Goal: Task Accomplishment & Management: Manage account settings

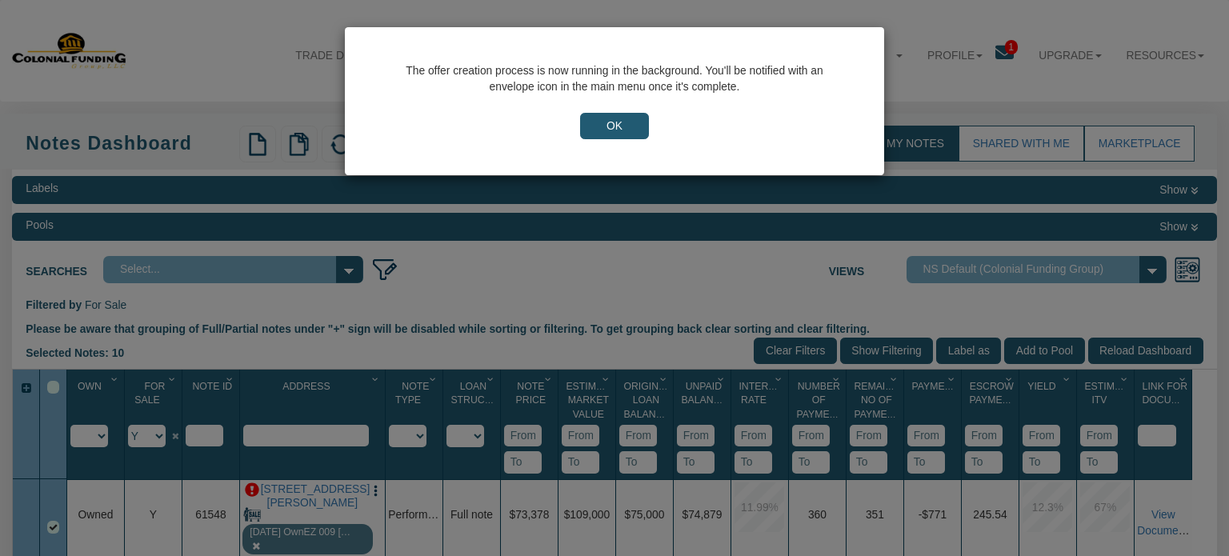
click at [616, 127] on input "OK" at bounding box center [614, 126] width 69 height 27
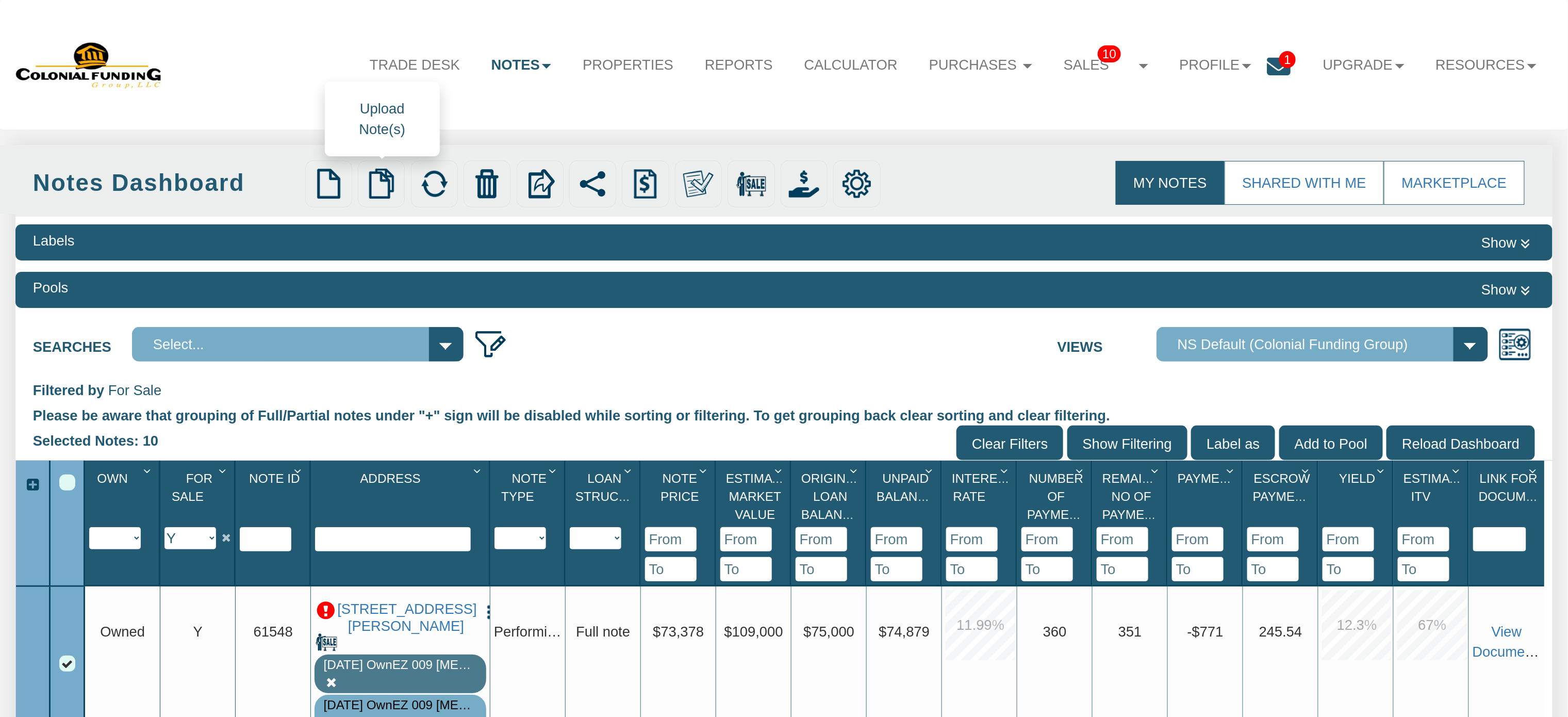
click at [380, 175] on img at bounding box center [381, 184] width 30 height 30
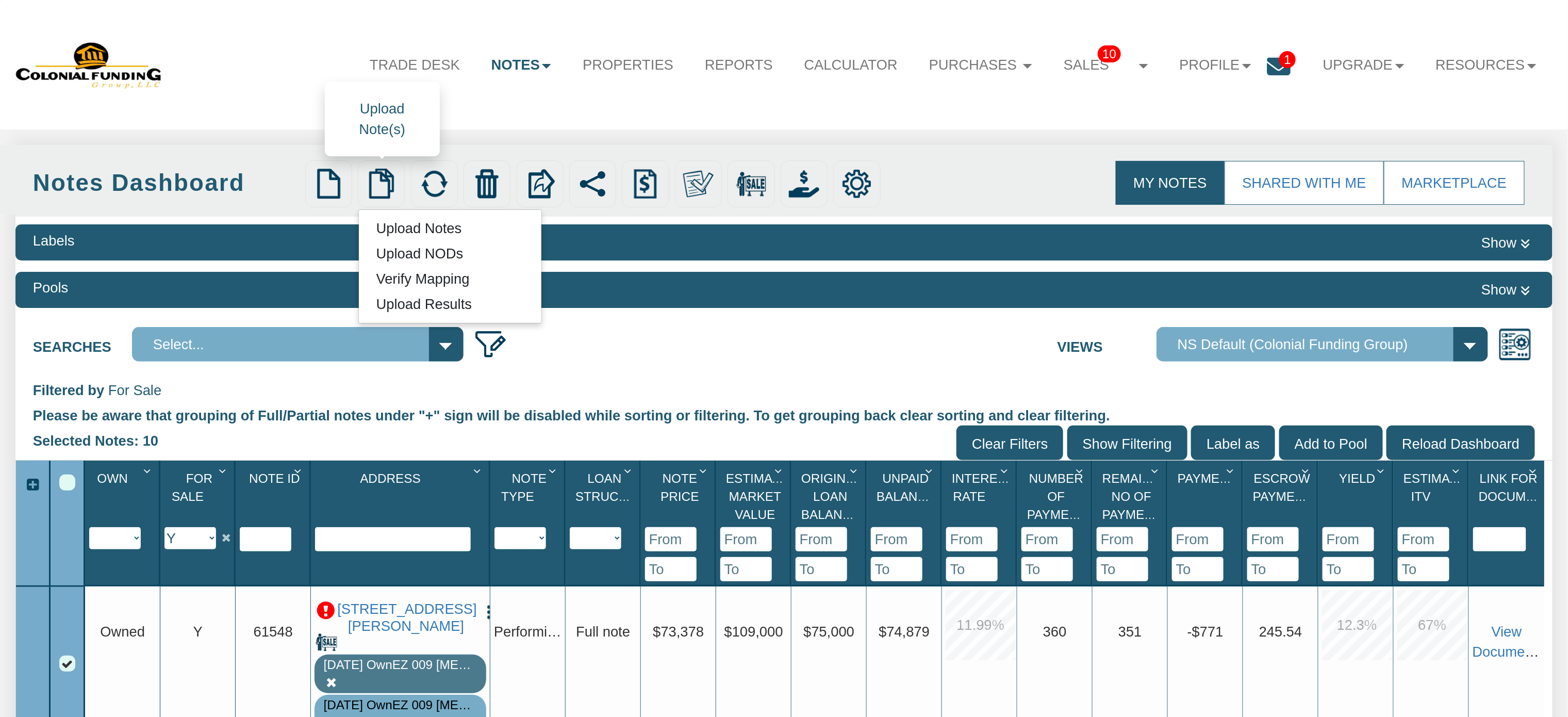
click at [417, 234] on link "Upload Notes" at bounding box center [419, 229] width 120 height 22
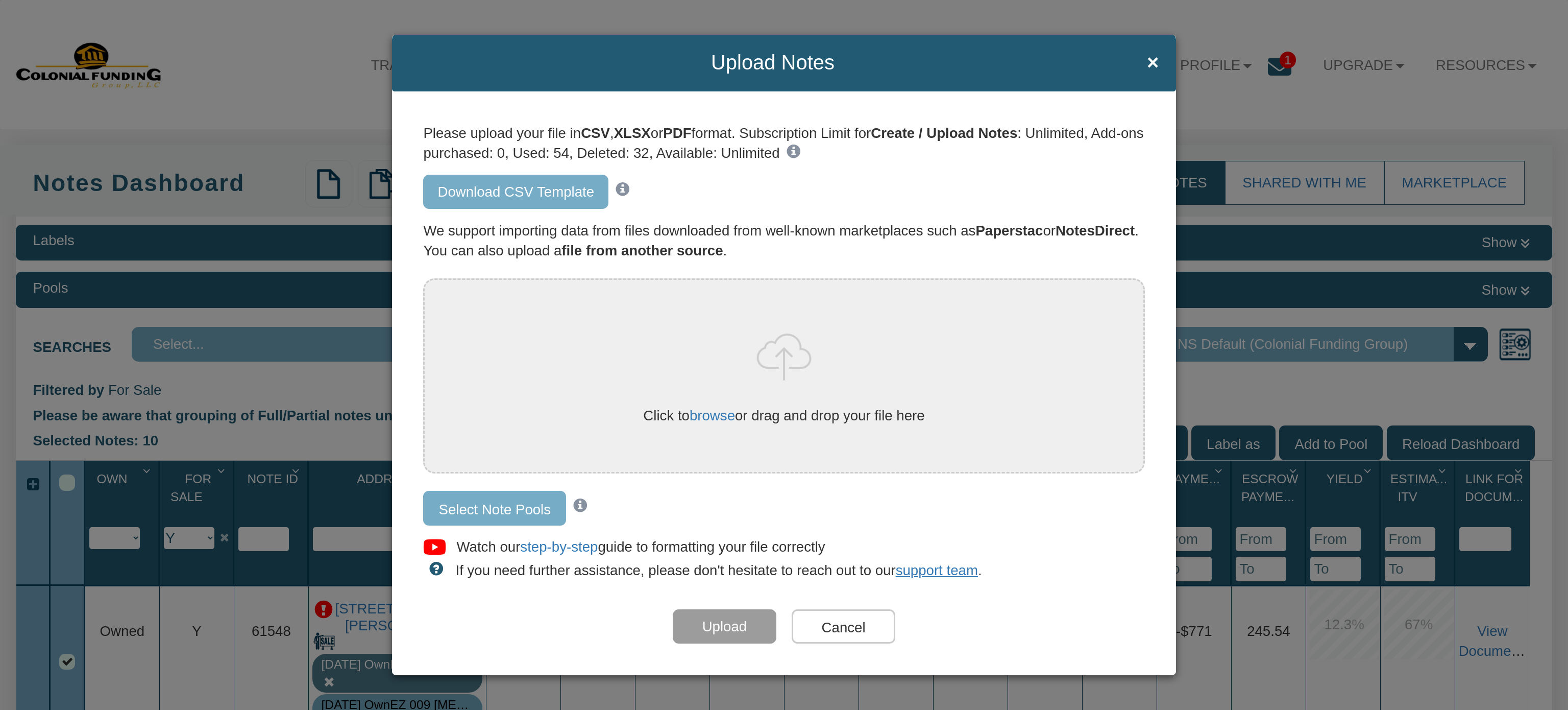
click at [464, 191] on link "Download CSV Template" at bounding box center [515, 192] width 186 height 34
click at [784, 62] on span "×" at bounding box center [1152, 63] width 11 height 22
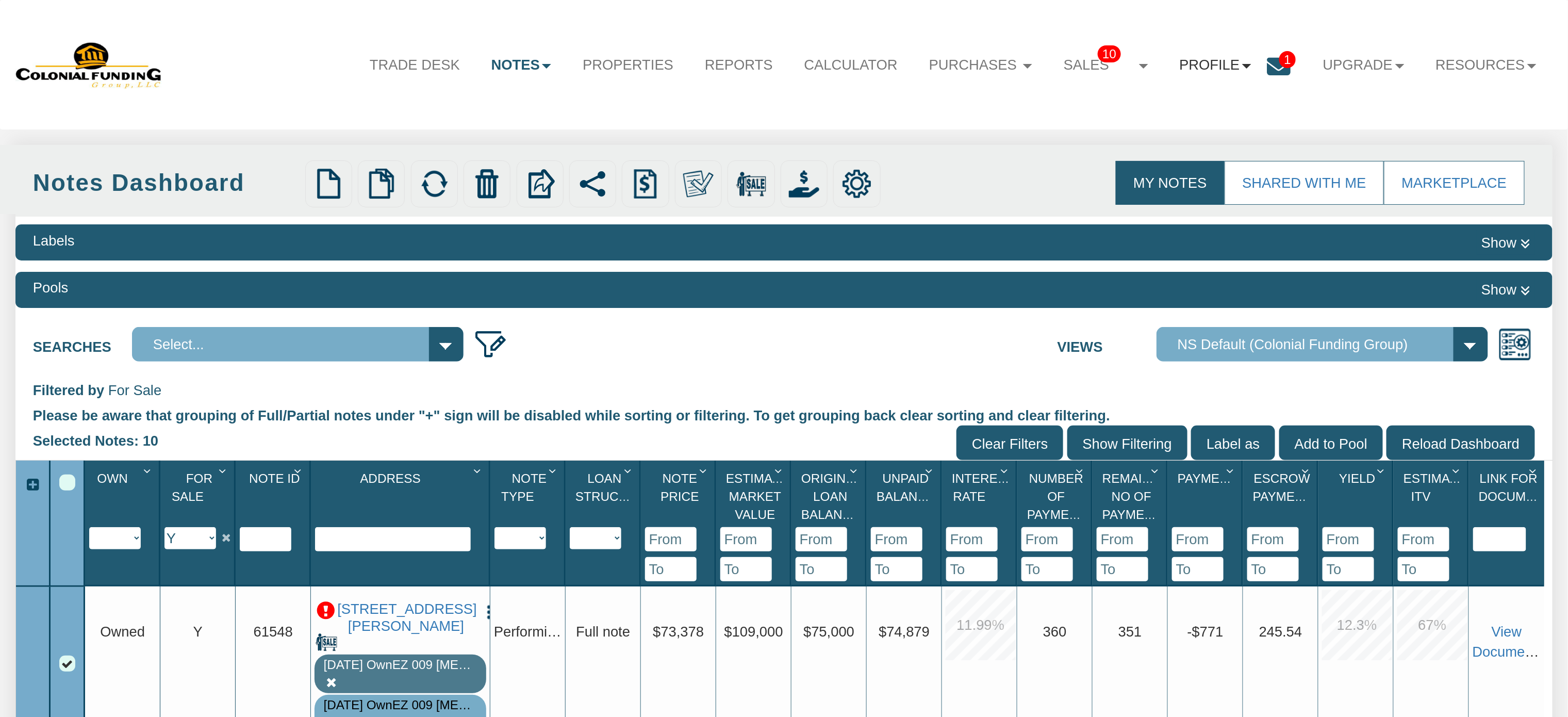
click at [792, 61] on link "Profile" at bounding box center [1215, 65] width 103 height 42
click at [792, 115] on link "Settings" at bounding box center [1215, 115] width 182 height 27
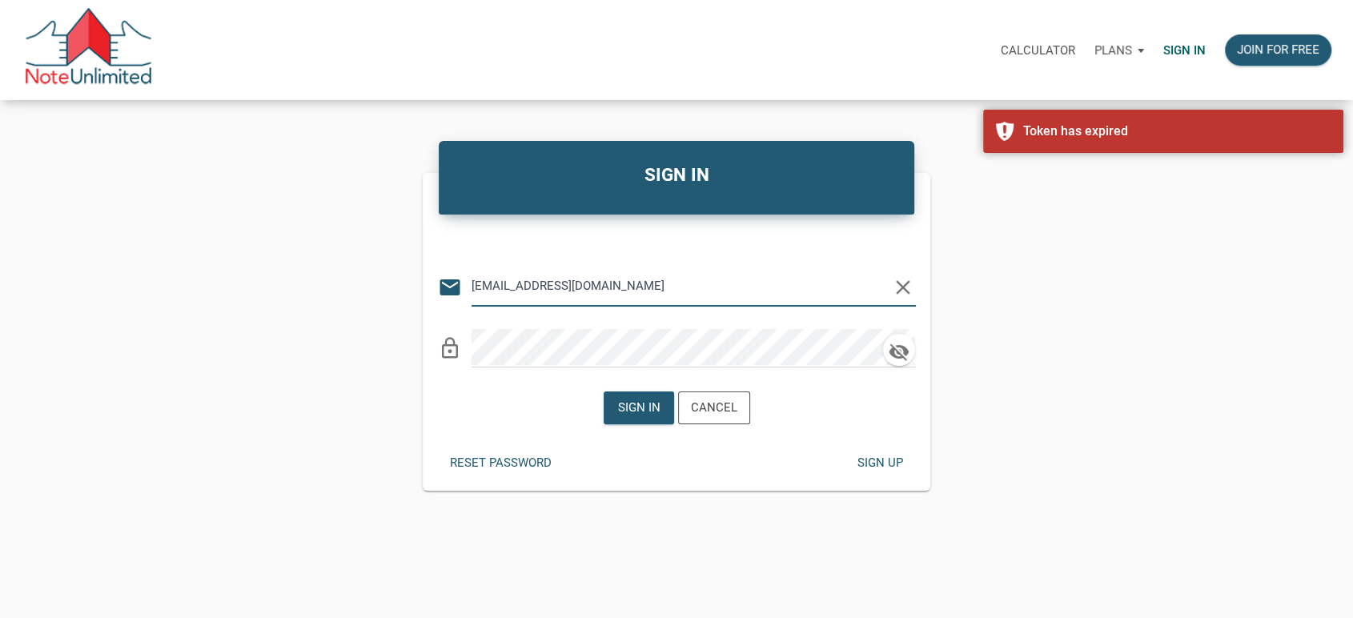
click at [615, 283] on input "Notes@colonialfundinggroup.com" at bounding box center [681, 286] width 420 height 36
type input "monica@mastersnotes.com"
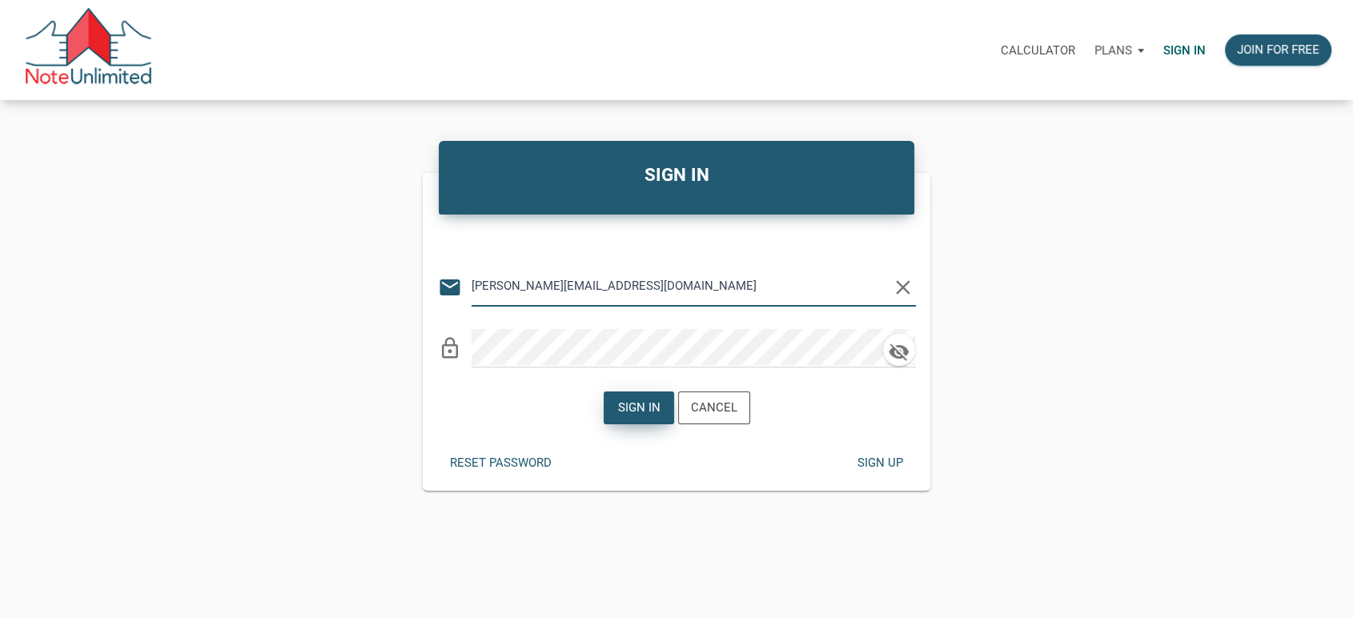
click at [632, 399] on div "Sign in" at bounding box center [638, 408] width 42 height 18
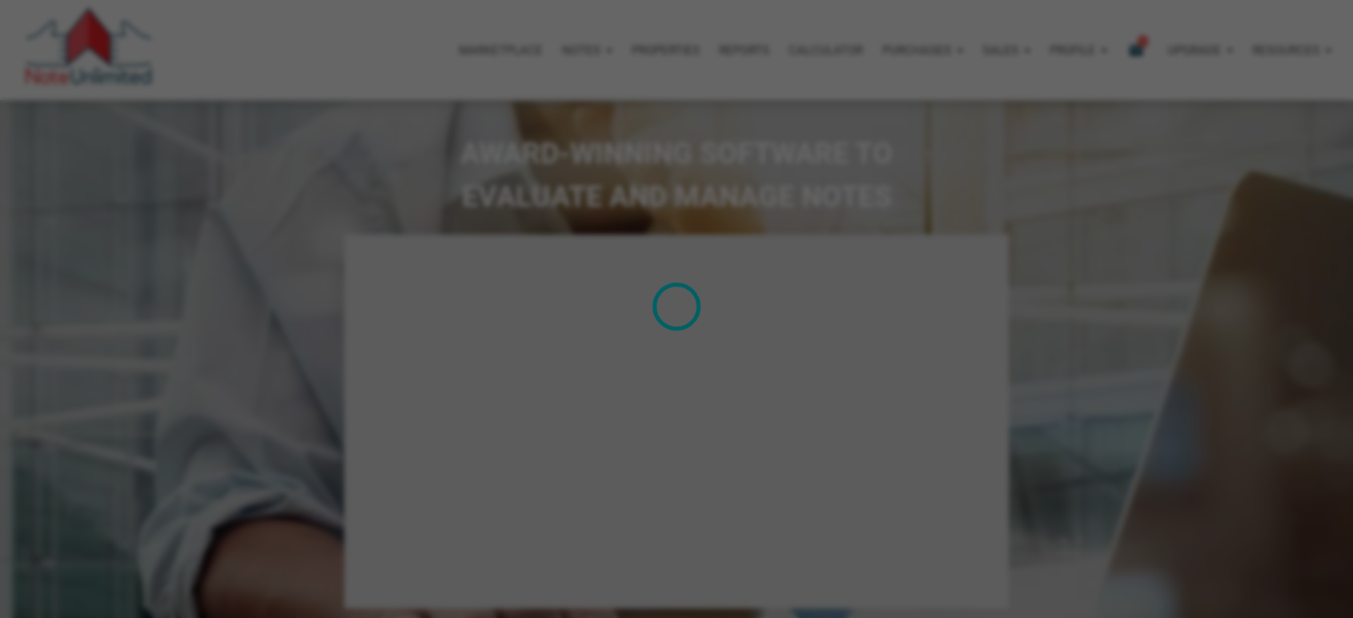
type input "Introduction to new features"
select select
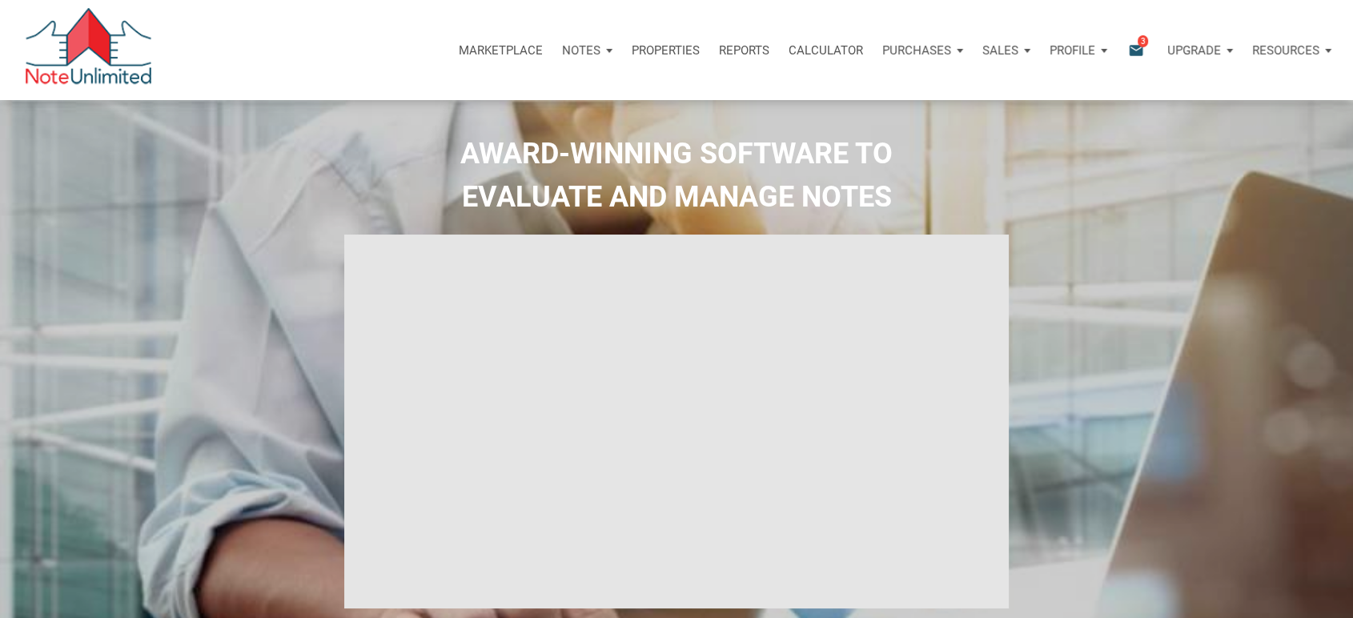
click at [583, 50] on p "Notes" at bounding box center [581, 50] width 38 height 14
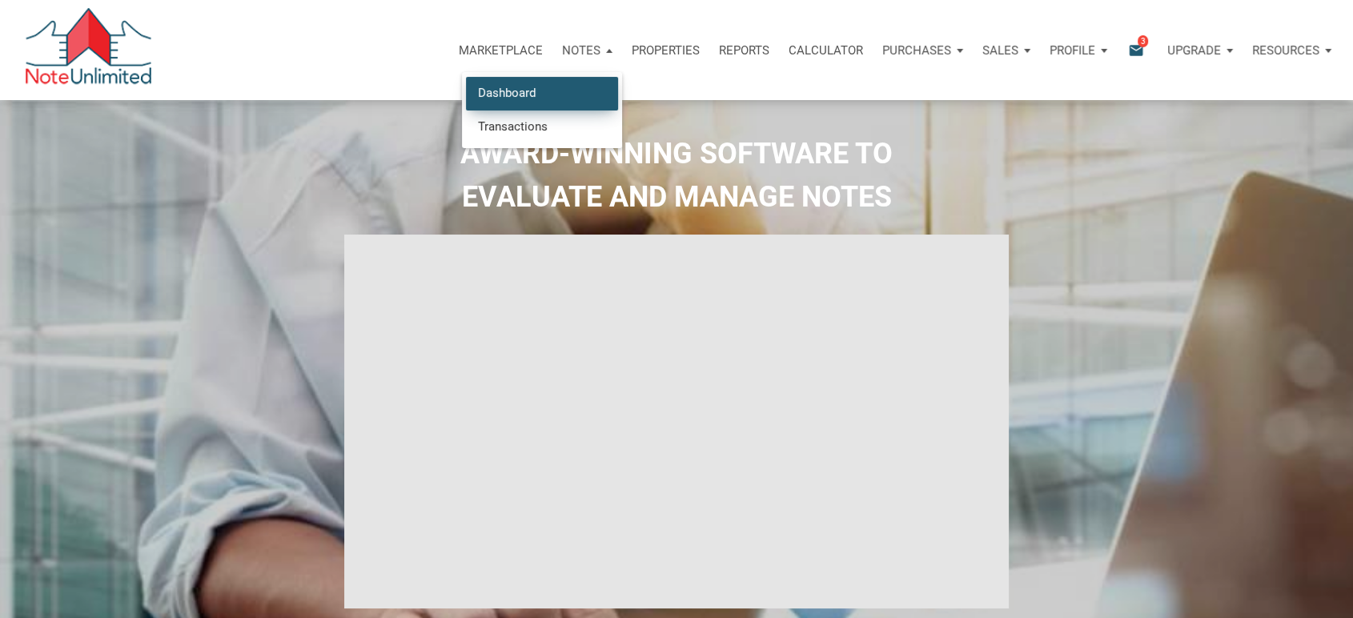
click at [495, 98] on link "Dashboard" at bounding box center [542, 93] width 152 height 33
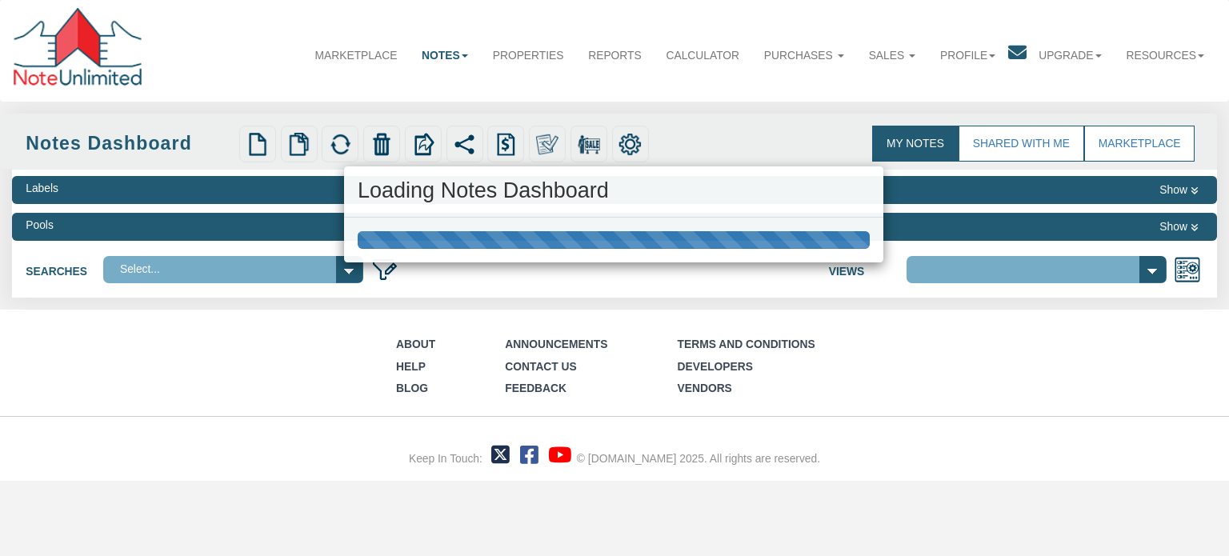
select select "3"
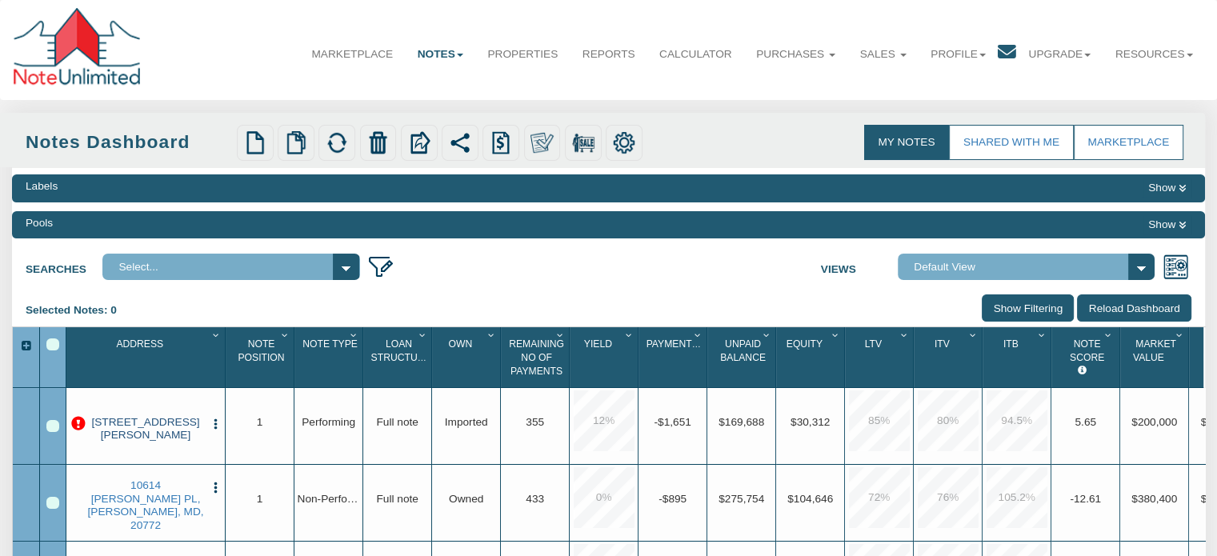
click at [131, 426] on link "[STREET_ADDRESS][PERSON_NAME]" at bounding box center [146, 429] width 118 height 26
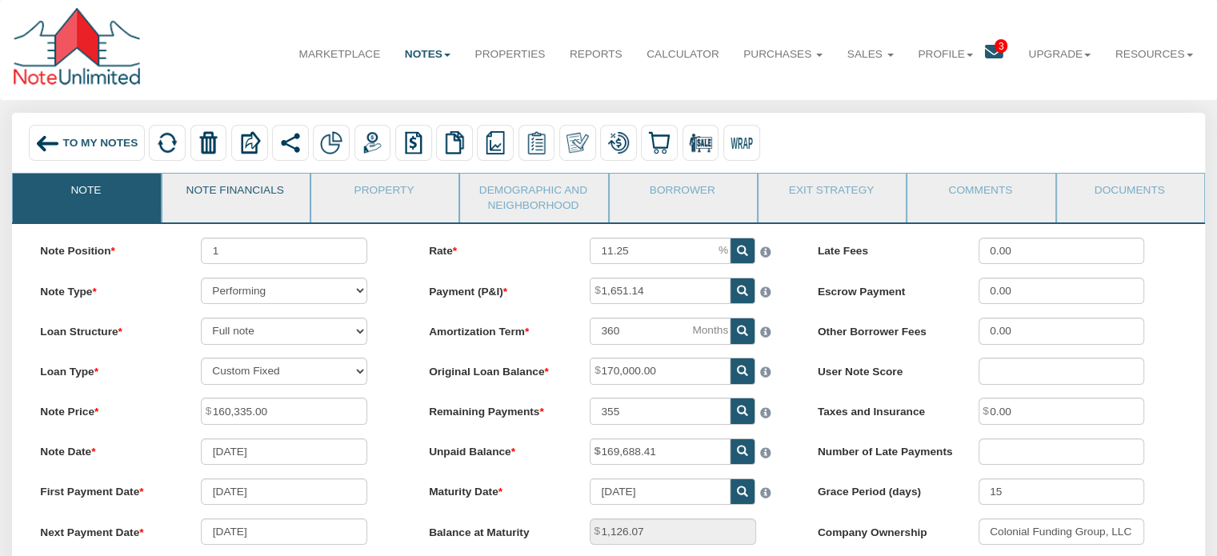
click at [228, 192] on link "Note Financials" at bounding box center [235, 194] width 146 height 40
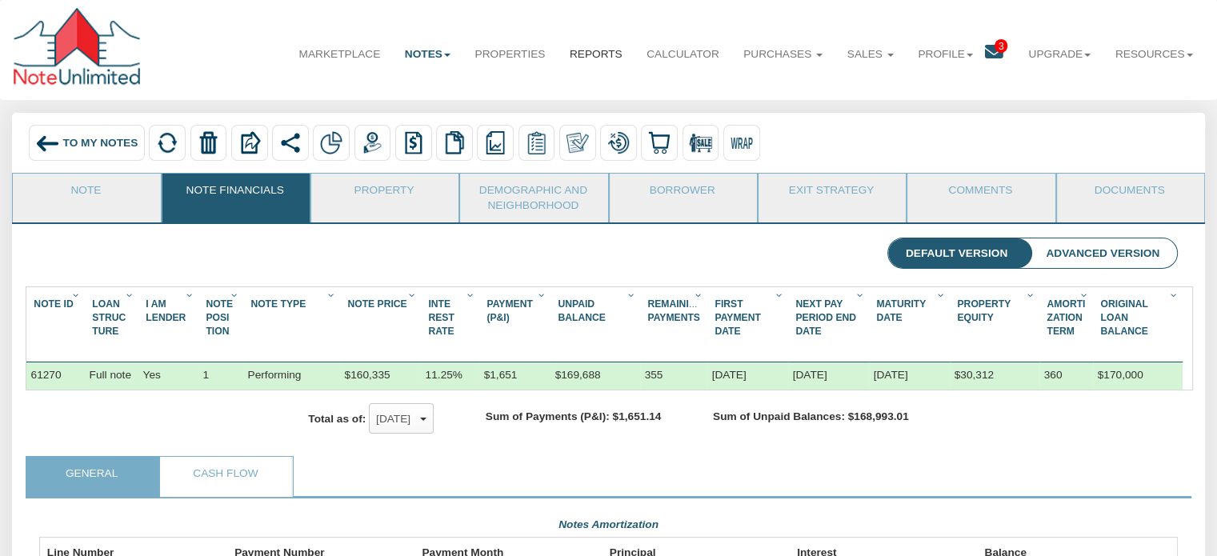
click at [589, 52] on link "Reports" at bounding box center [596, 54] width 77 height 40
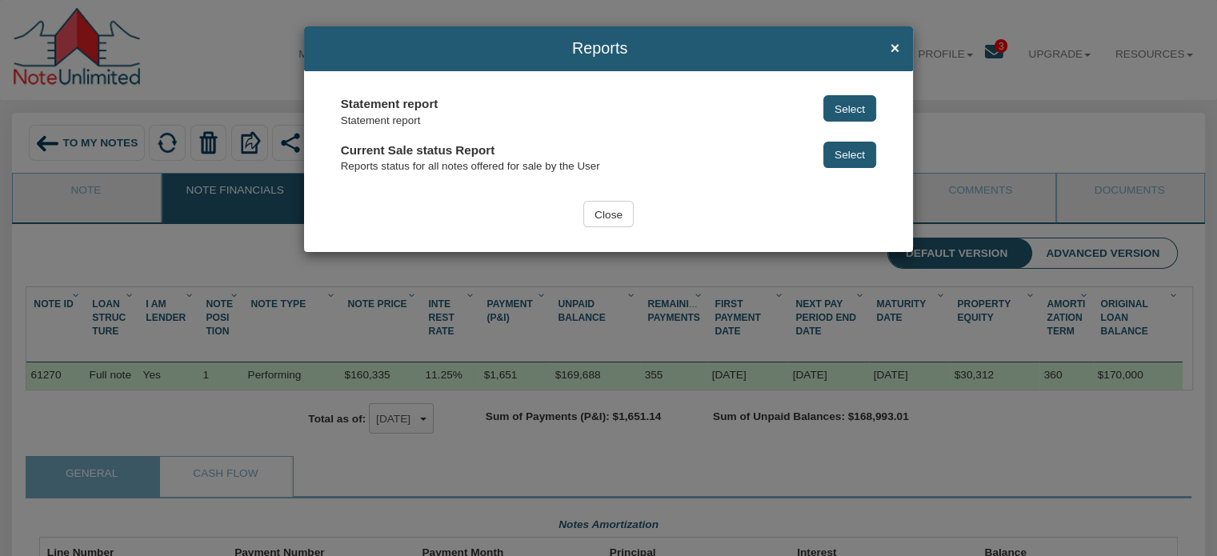
scroll to position [286, 1150]
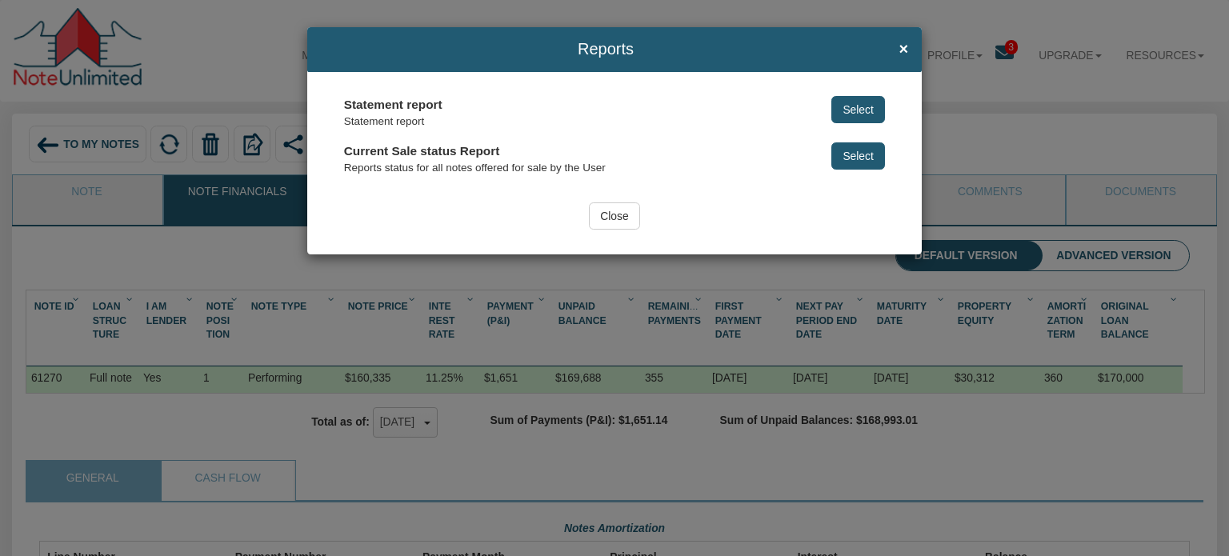
click at [855, 110] on button "Select" at bounding box center [859, 109] width 54 height 27
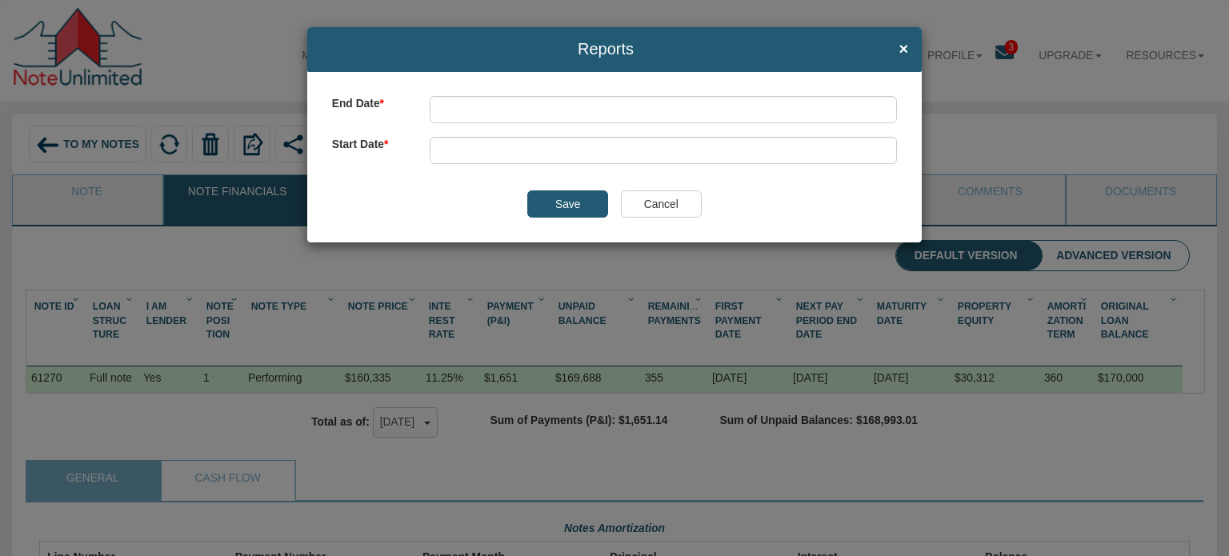
click at [668, 206] on input "Cancel" at bounding box center [661, 203] width 81 height 27
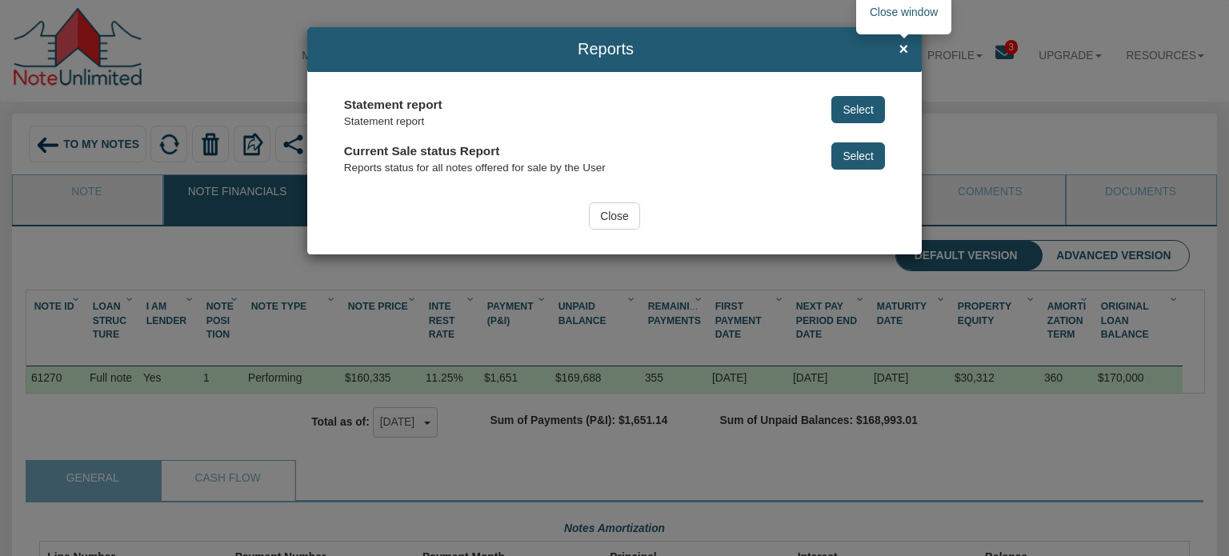
click at [908, 54] on span "×" at bounding box center [904, 50] width 10 height 18
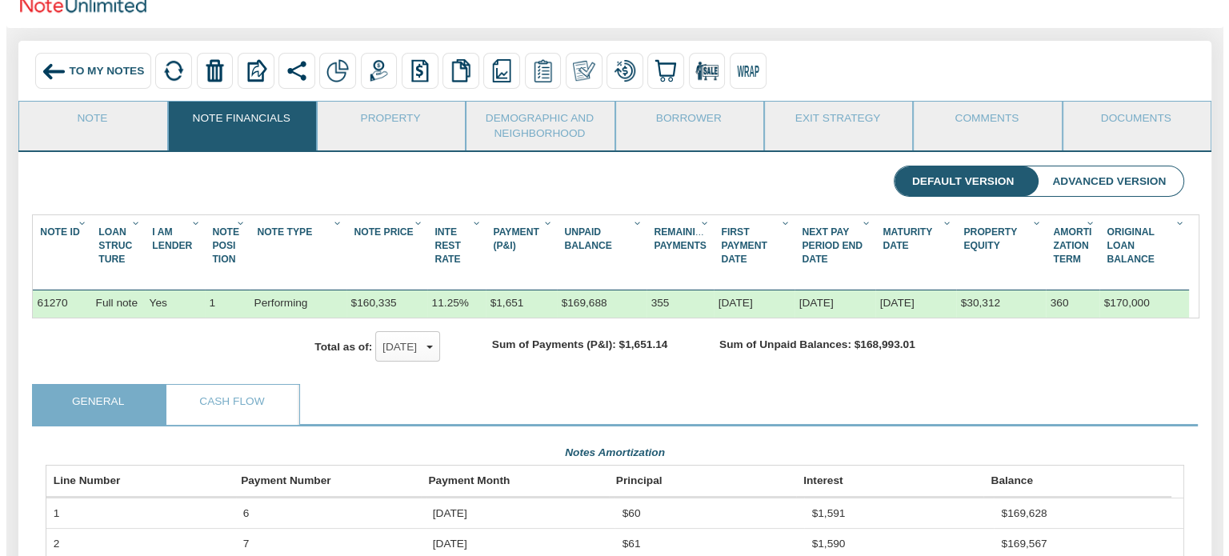
scroll to position [0, 0]
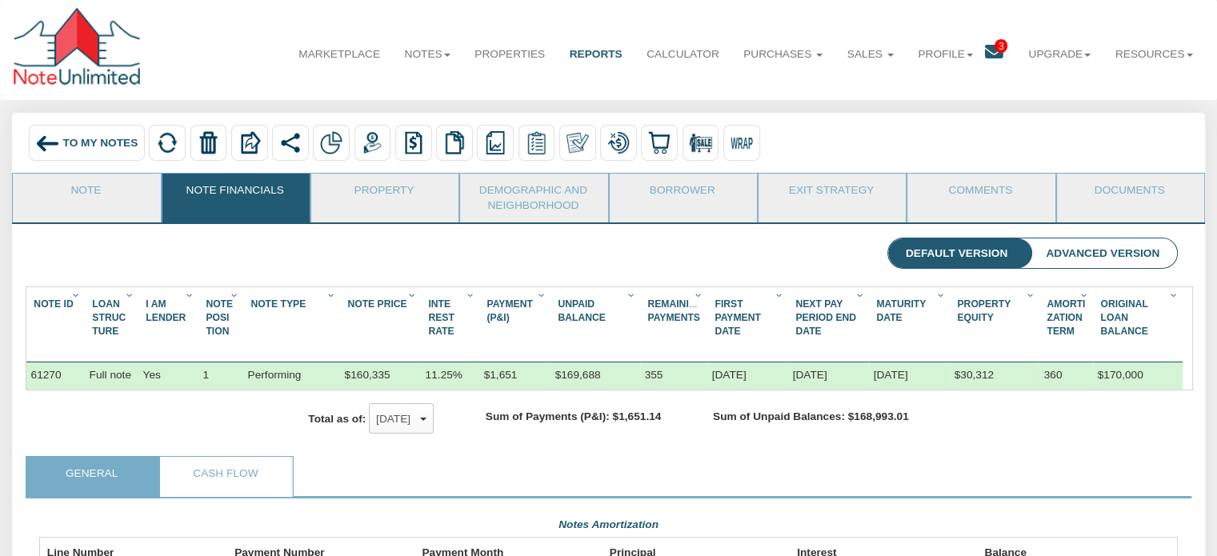
click at [575, 50] on link "Reports" at bounding box center [596, 54] width 78 height 40
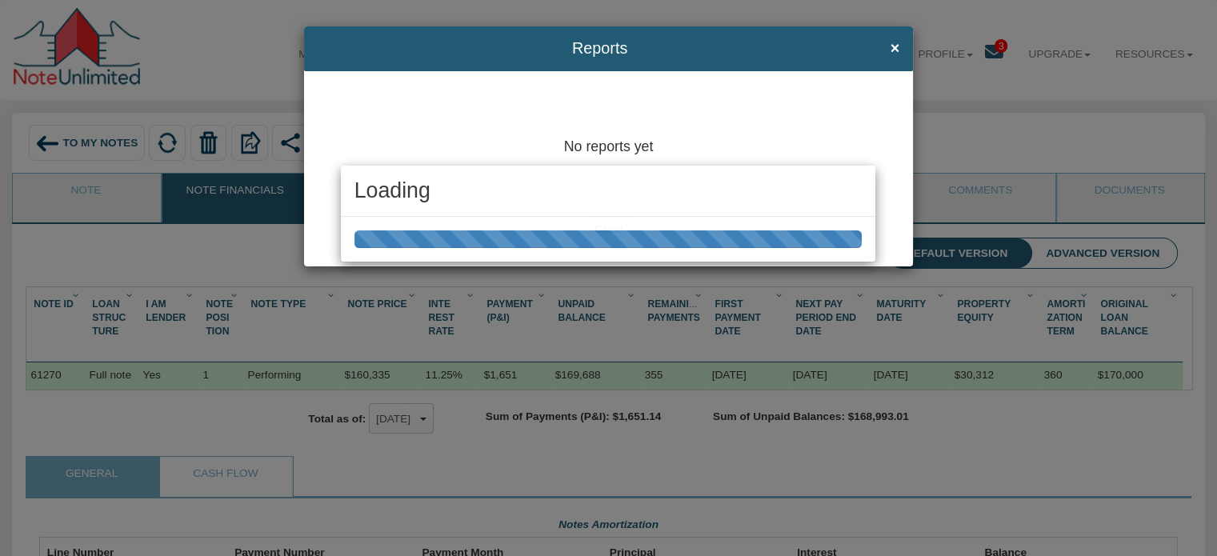
scroll to position [286, 1150]
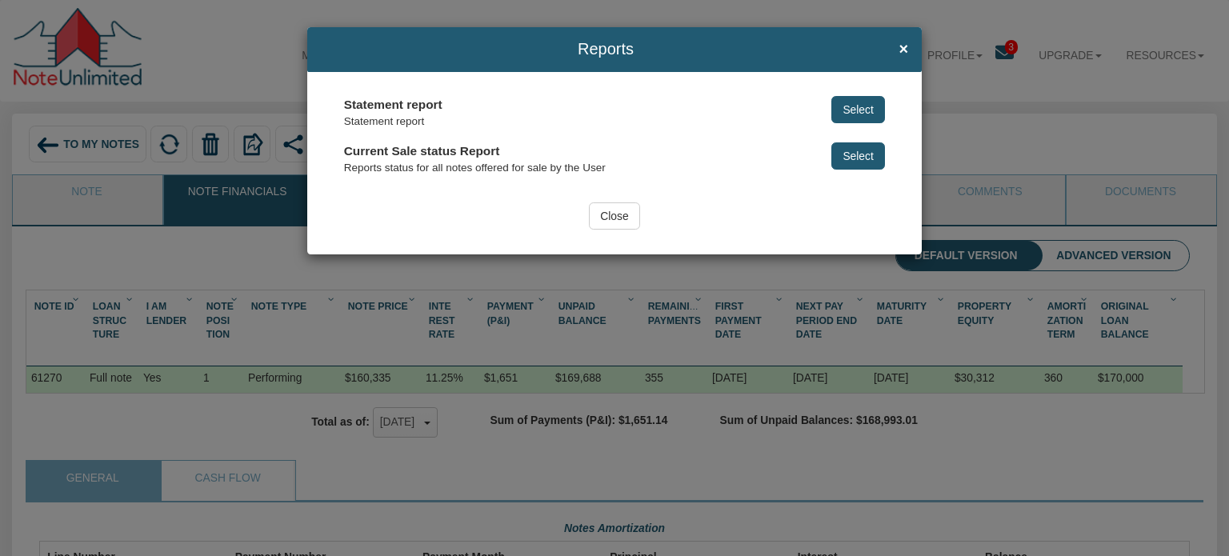
click at [856, 108] on button "Select" at bounding box center [859, 109] width 54 height 27
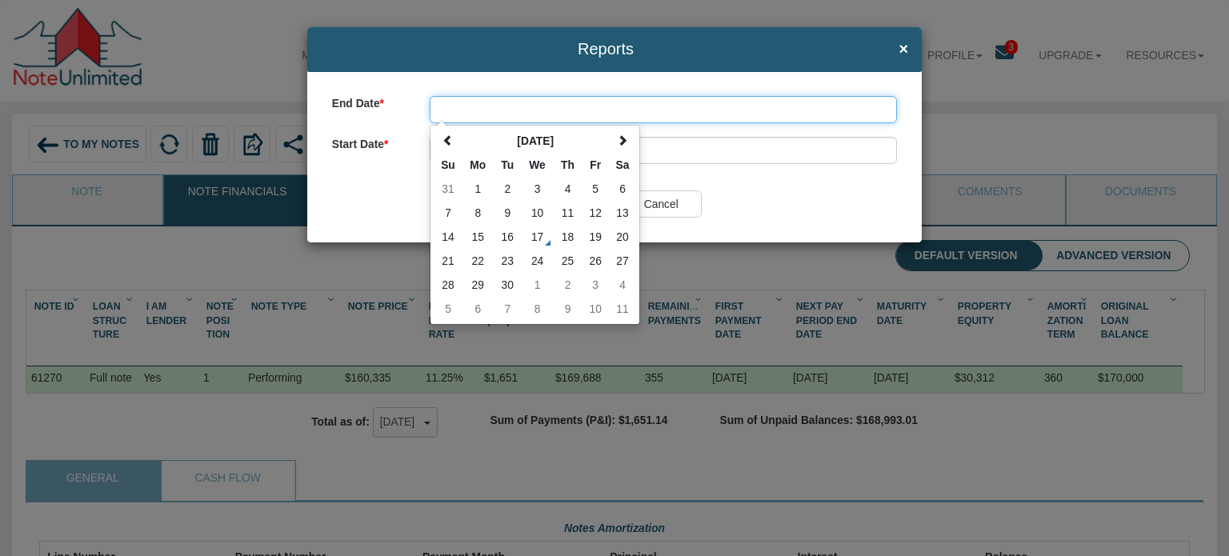
click at [519, 107] on input "text" at bounding box center [663, 109] width 467 height 27
click at [445, 140] on span at bounding box center [448, 140] width 11 height 11
click at [599, 190] on td "1" at bounding box center [595, 189] width 27 height 24
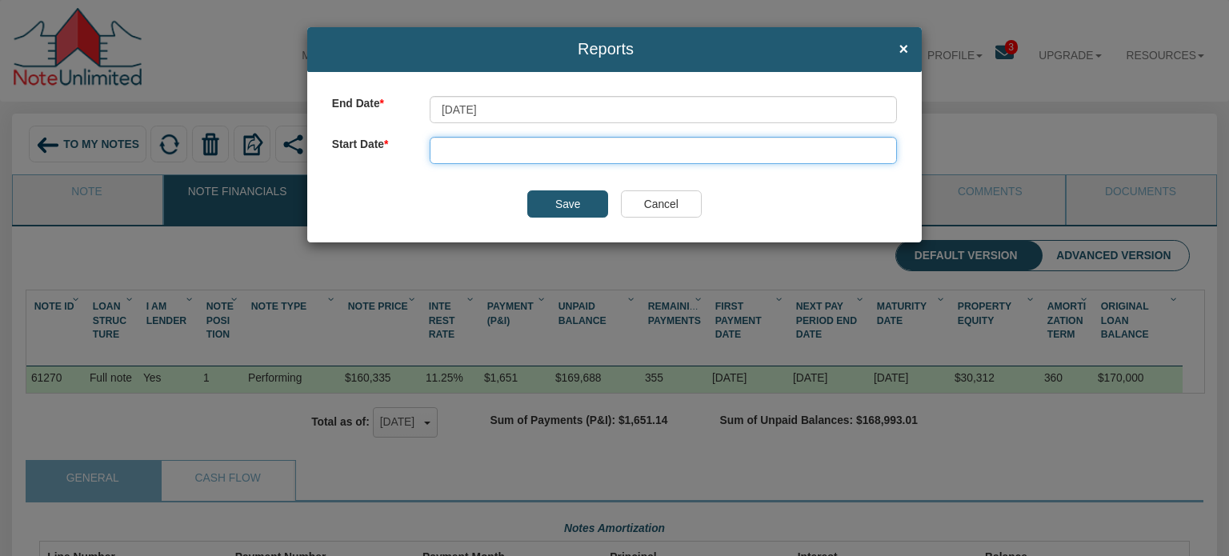
click at [493, 150] on input "text" at bounding box center [663, 150] width 467 height 27
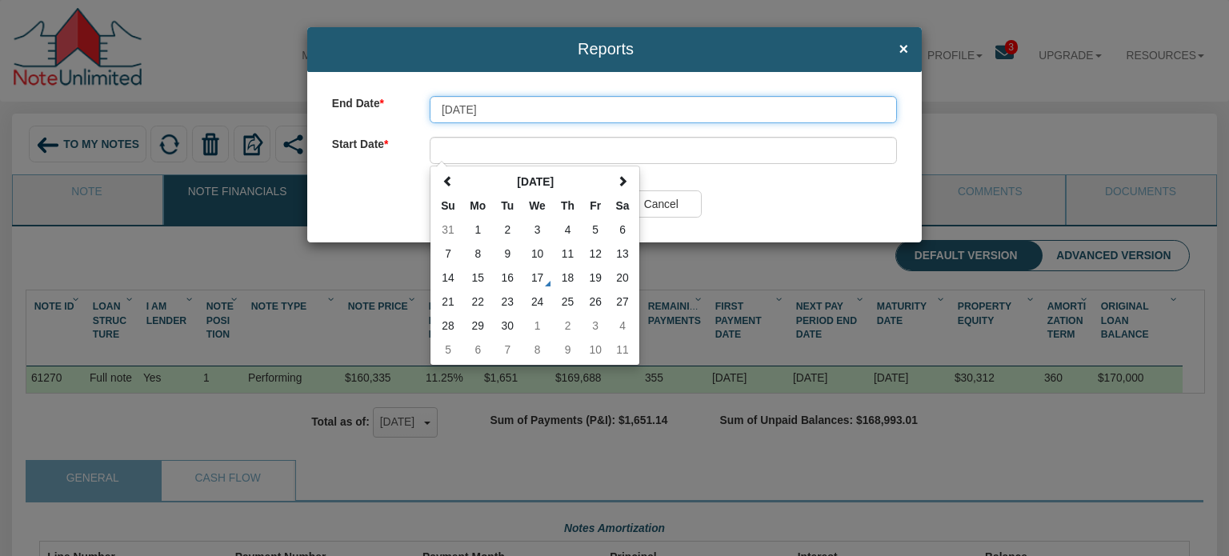
click at [498, 105] on input "08/01/2025" at bounding box center [663, 109] width 467 height 27
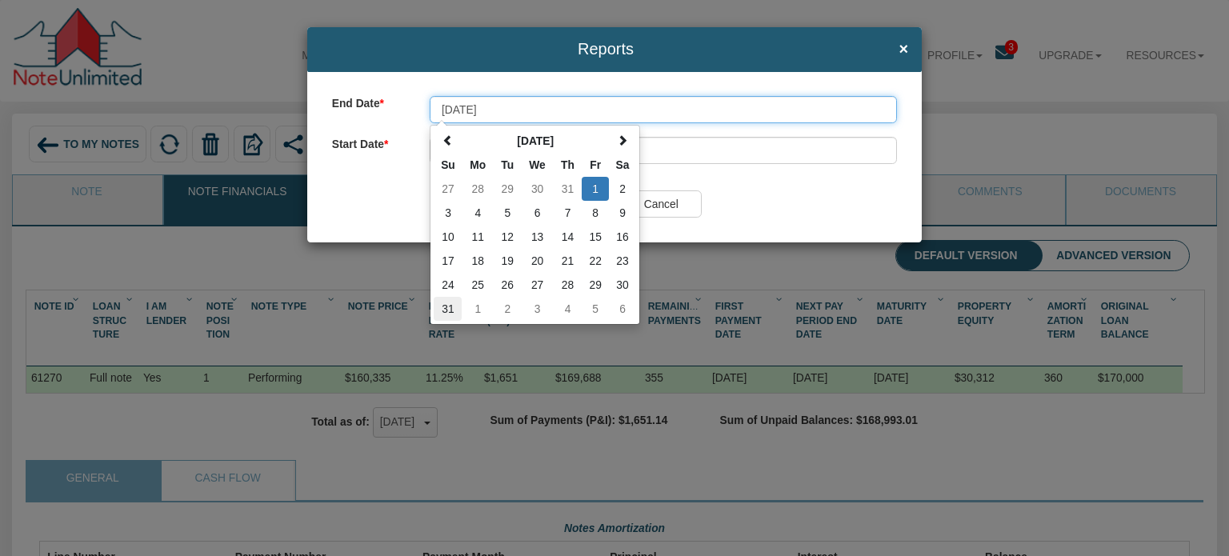
click at [443, 311] on td "31" at bounding box center [448, 309] width 28 height 24
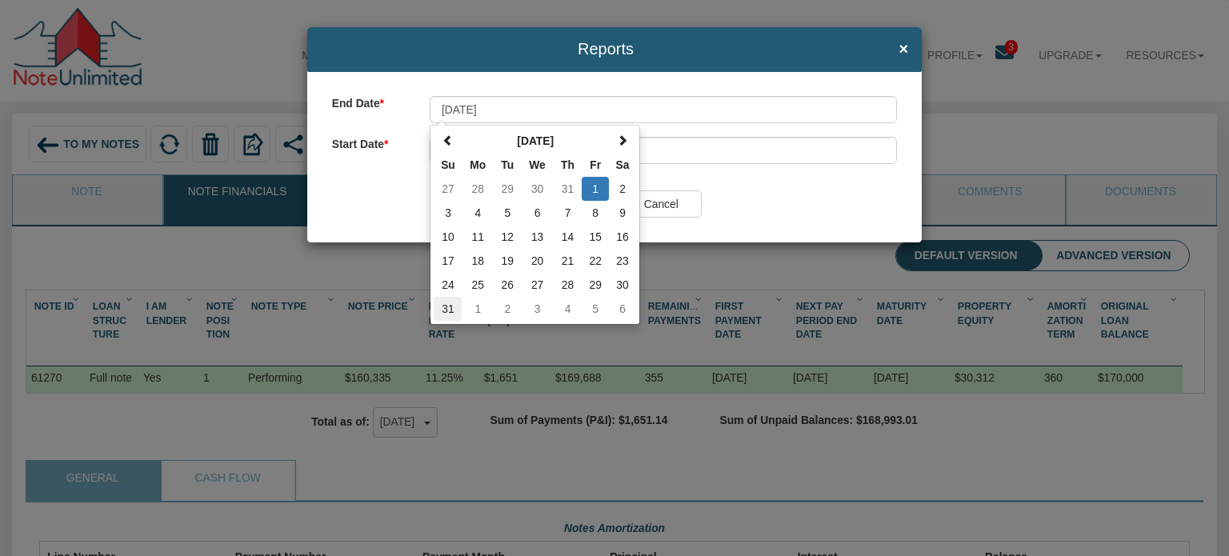
type input "08/31/2025"
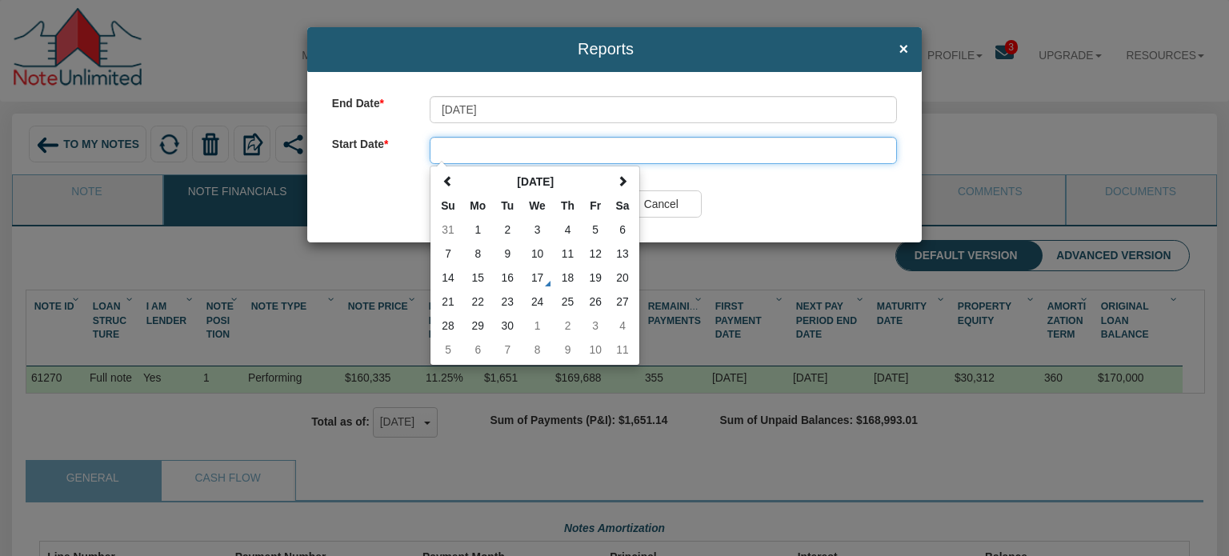
click at [454, 151] on input "text" at bounding box center [663, 150] width 467 height 27
click at [449, 180] on span at bounding box center [448, 181] width 11 height 11
click at [595, 227] on td "1" at bounding box center [595, 230] width 27 height 24
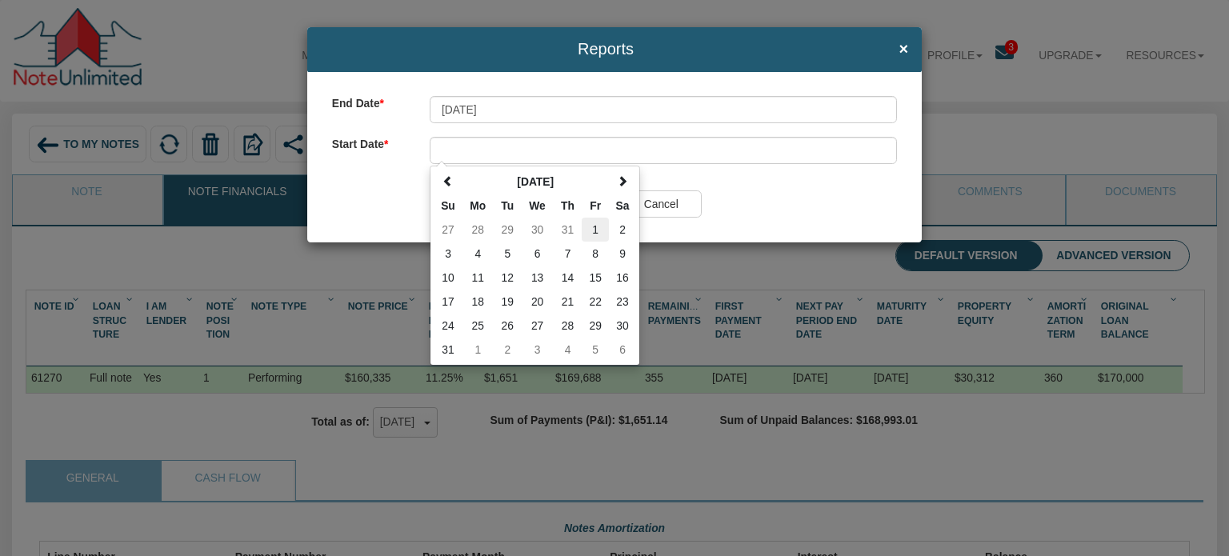
type input "08/01/2025"
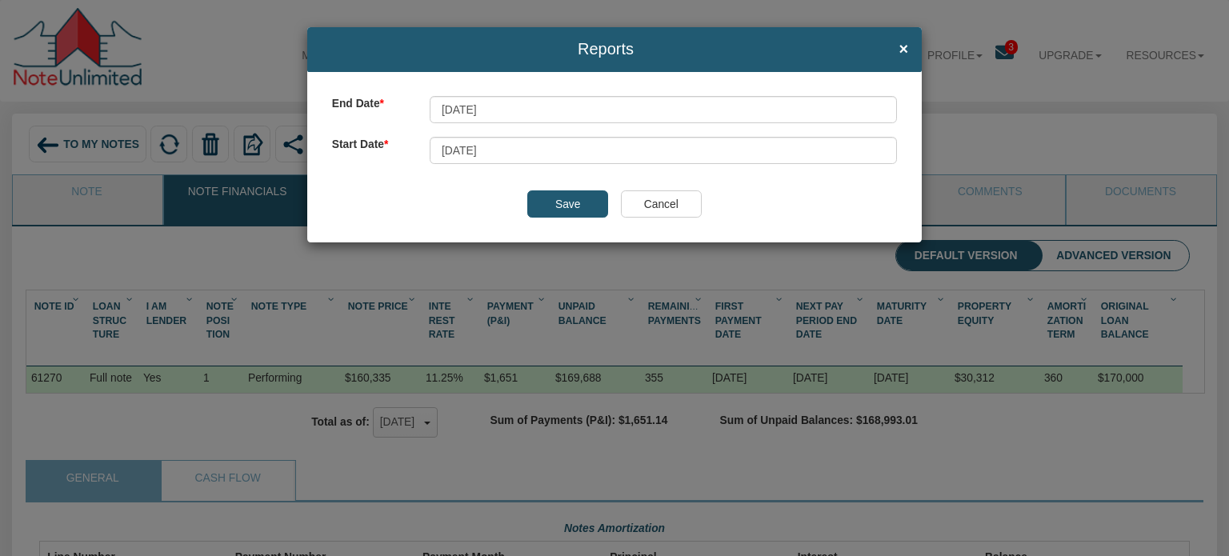
click at [571, 202] on input "Save" at bounding box center [567, 203] width 81 height 27
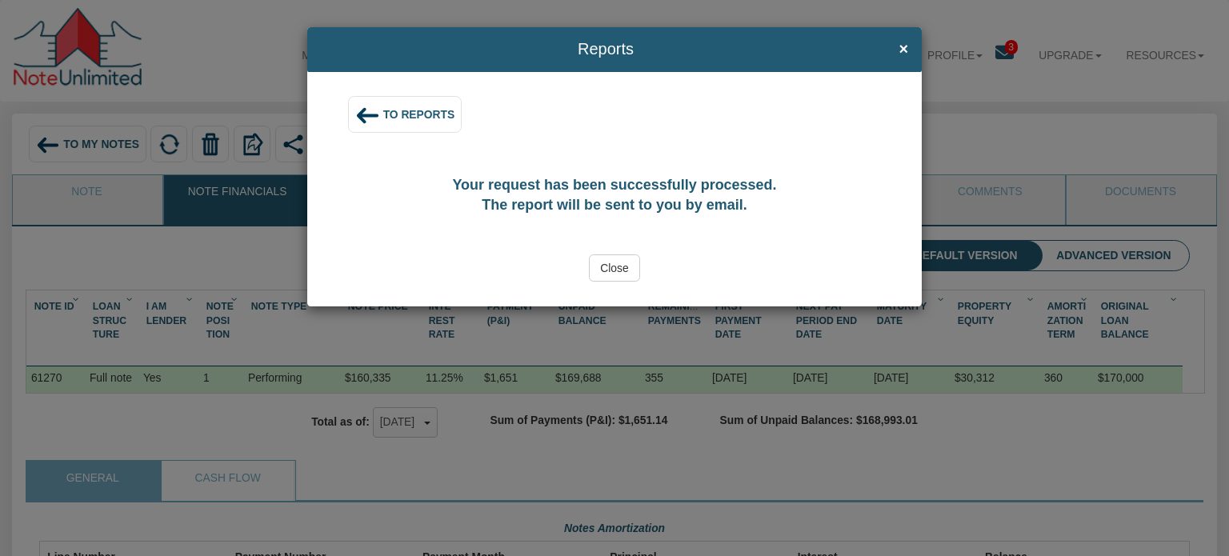
click at [407, 121] on div "To Reports" at bounding box center [404, 114] width 113 height 37
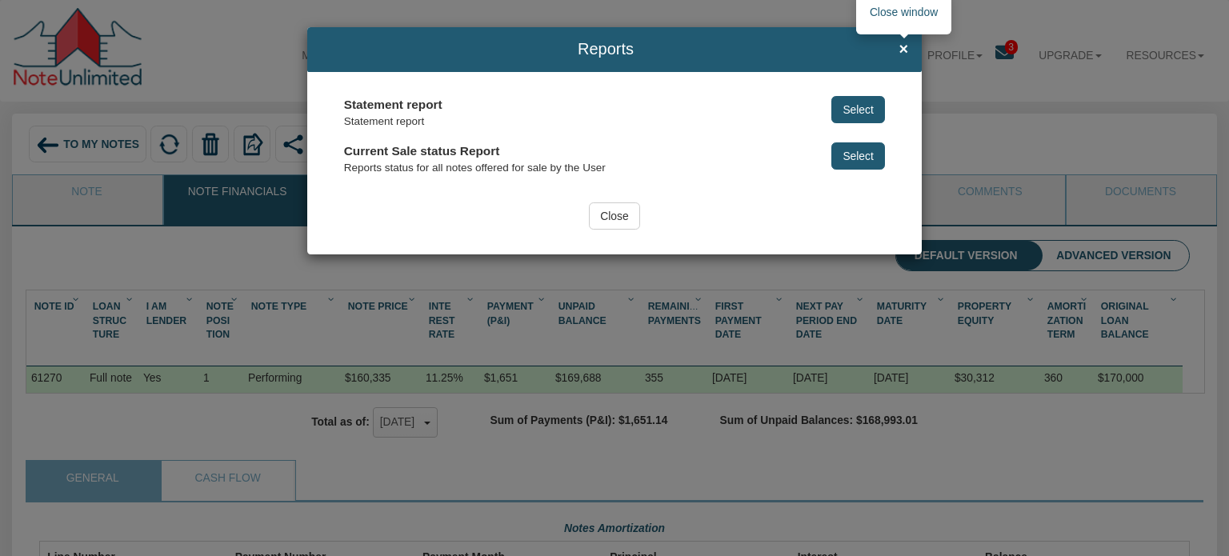
click at [903, 47] on span "×" at bounding box center [904, 50] width 10 height 18
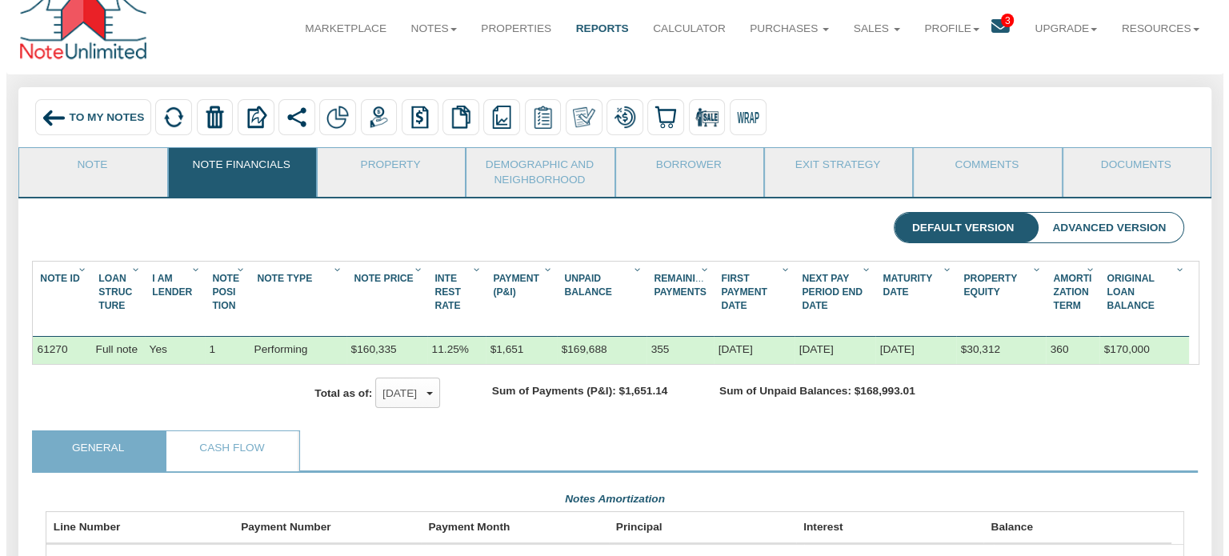
scroll to position [0, 0]
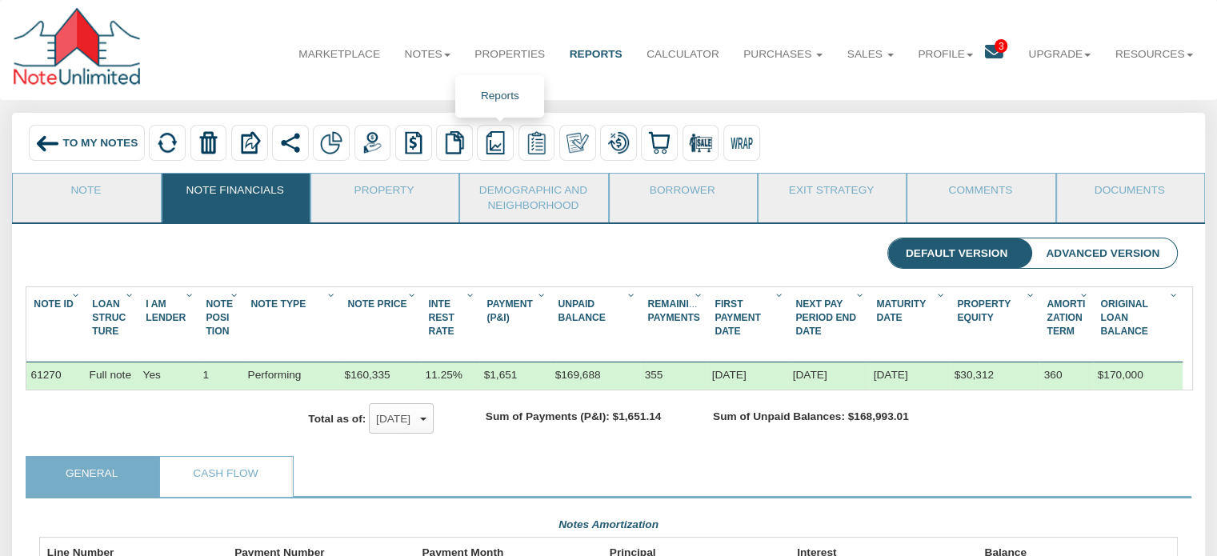
click at [496, 145] on img at bounding box center [495, 142] width 22 height 22
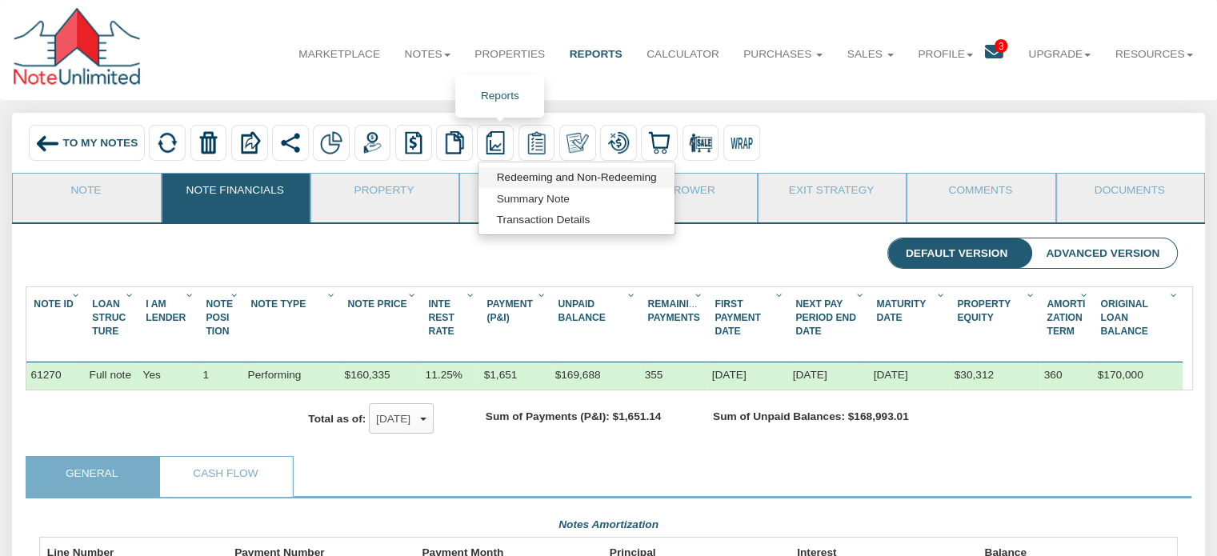
click at [519, 179] on link "Redeeming and Non-Redeeming" at bounding box center [576, 177] width 195 height 21
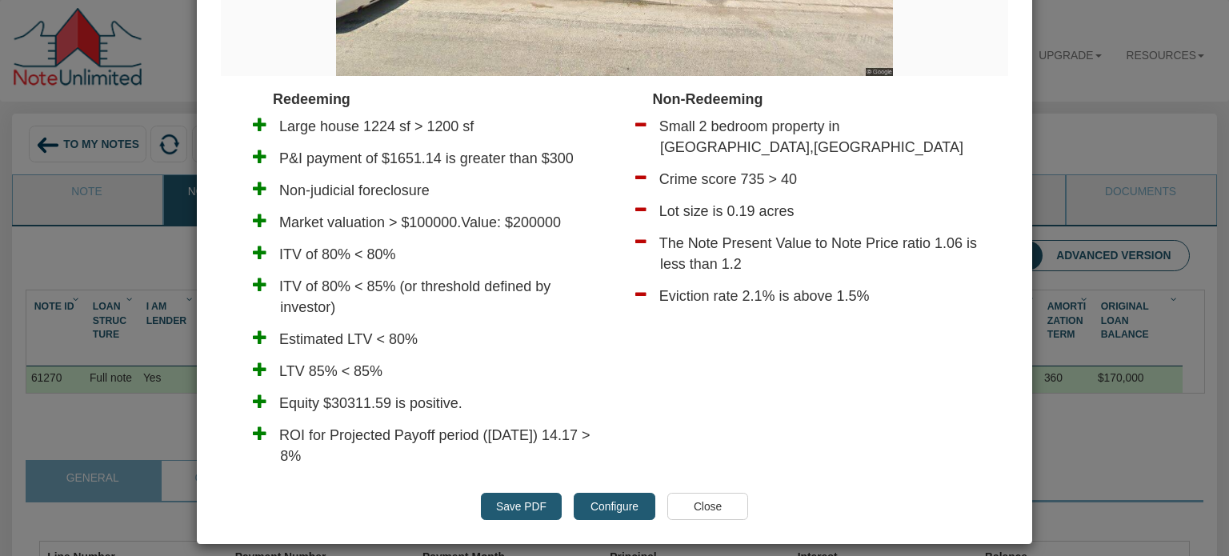
scroll to position [506, 0]
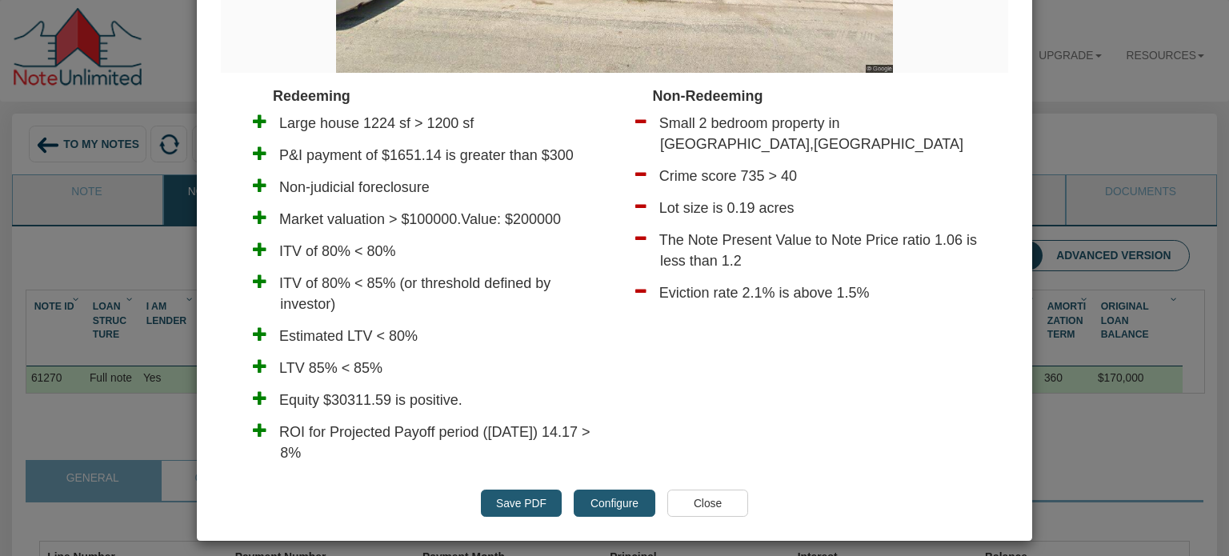
click at [607, 500] on button "Configure" at bounding box center [614, 503] width 81 height 27
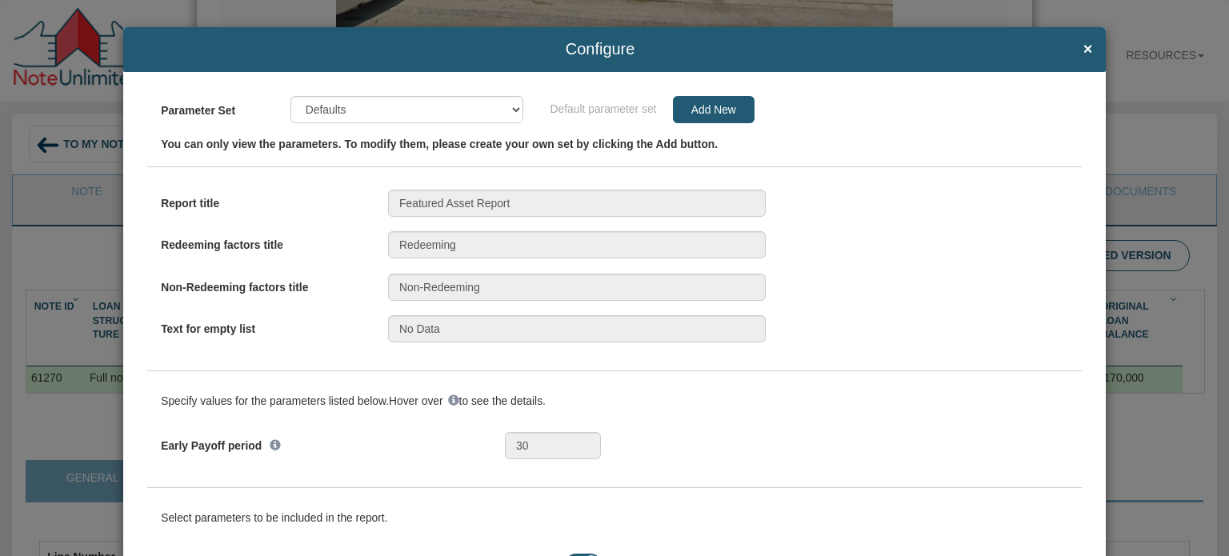
select select "object:8590"
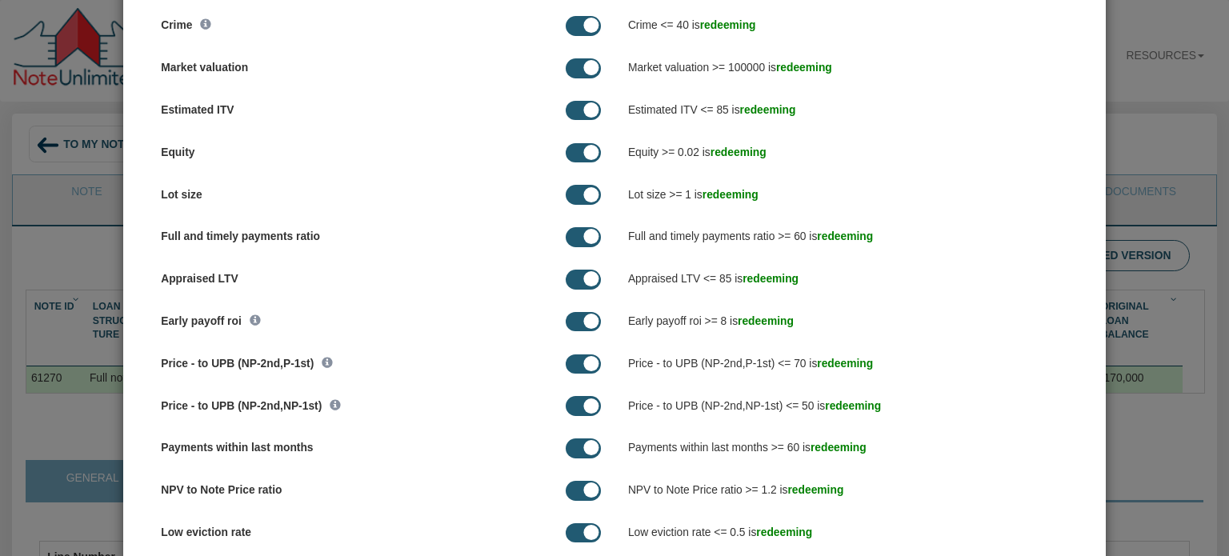
scroll to position [735, 0]
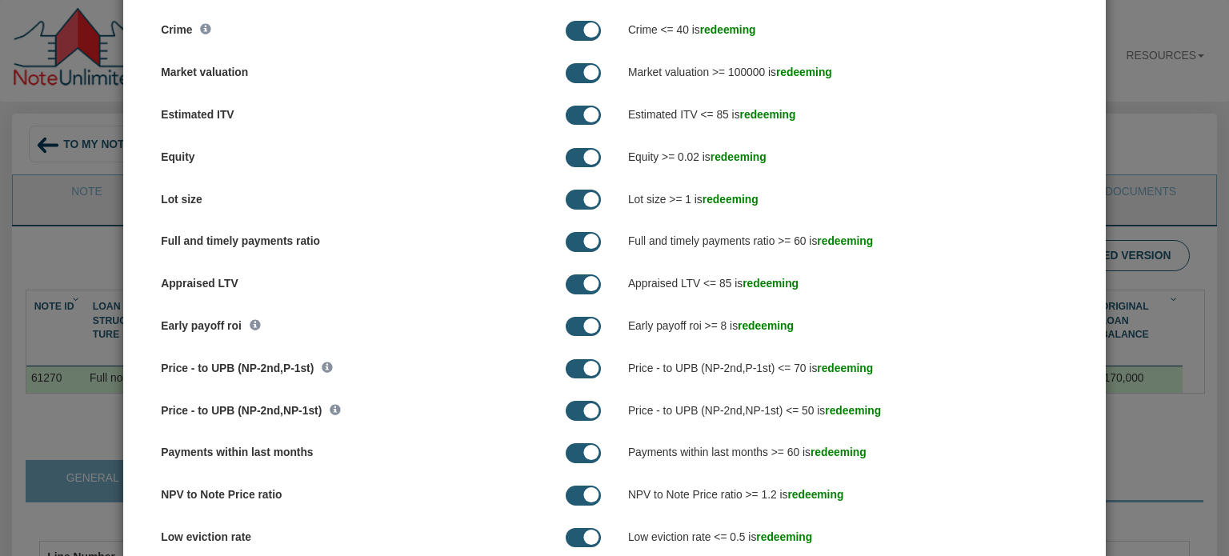
click at [566, 117] on span at bounding box center [584, 116] width 36 height 20
click at [566, 118] on span at bounding box center [584, 116] width 36 height 20
drag, startPoint x: 586, startPoint y: 112, endPoint x: 531, endPoint y: 112, distance: 54.4
click at [531, 112] on div at bounding box center [546, 115] width 110 height 29
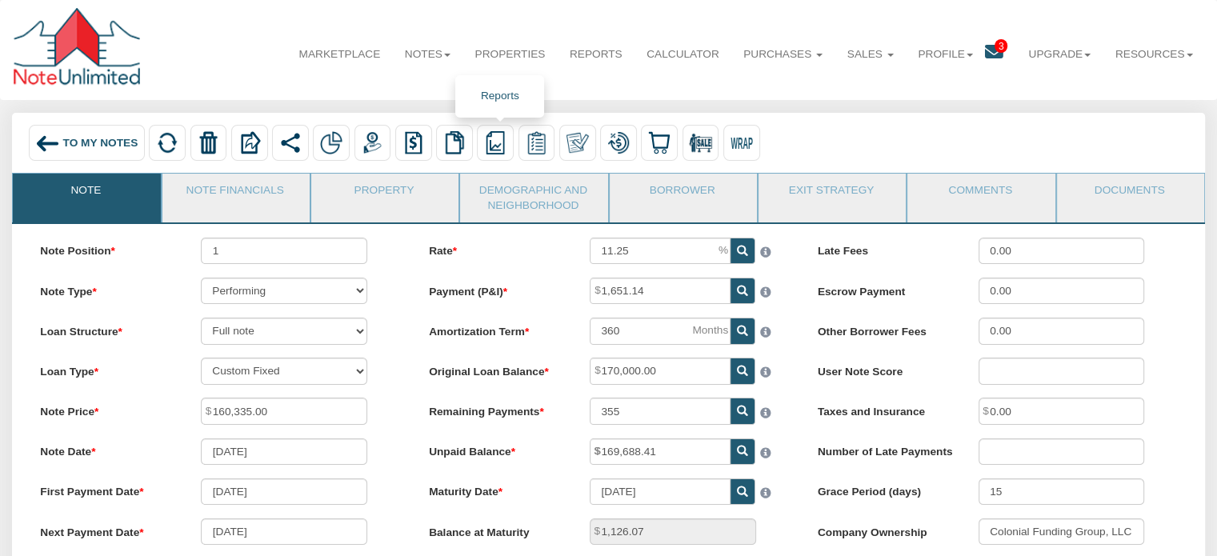
click at [502, 142] on img at bounding box center [495, 142] width 22 height 22
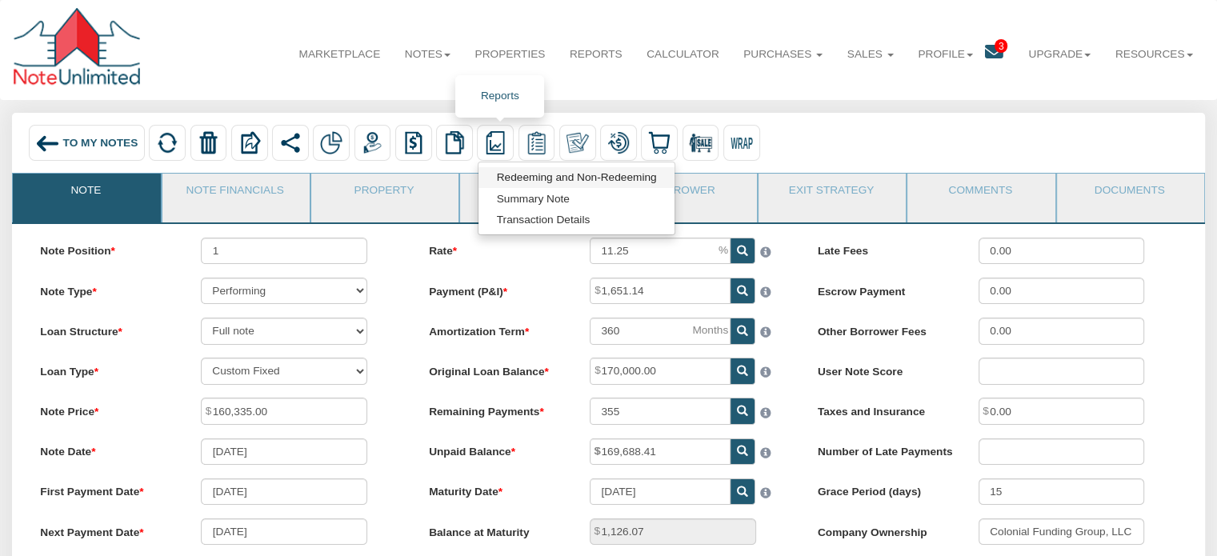
click at [525, 178] on link "Redeeming and Non-Redeeming" at bounding box center [576, 177] width 195 height 21
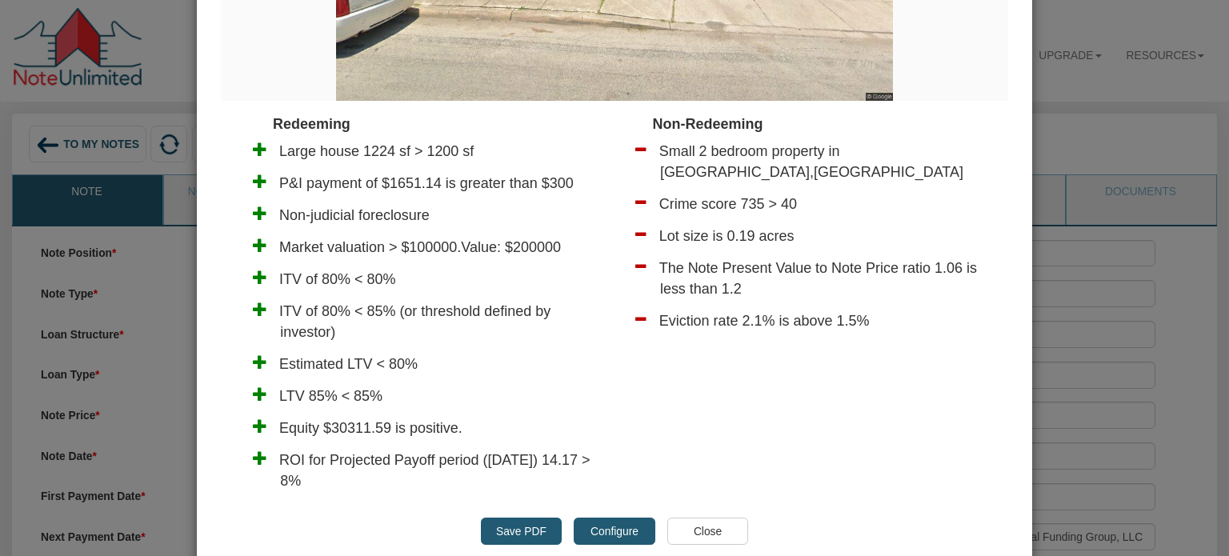
scroll to position [519, 0]
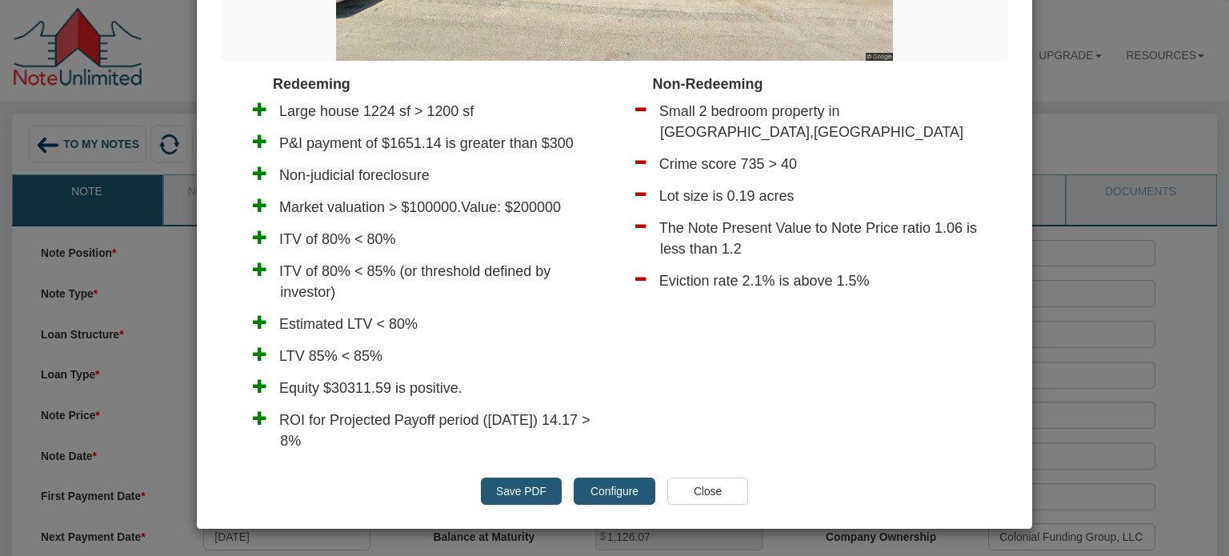
click at [594, 491] on button "Configure" at bounding box center [614, 491] width 81 height 27
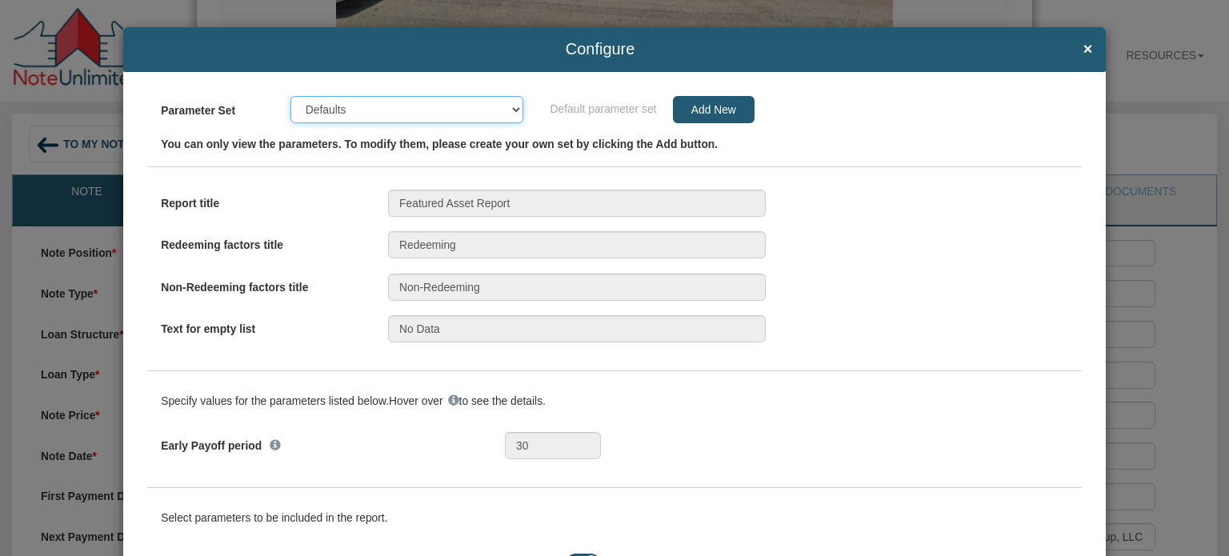
click at [513, 111] on select "Defaults Note School Default (Colonial Funding Group)" at bounding box center [407, 109] width 232 height 27
select select "object:4659"
click at [291, 96] on select "Defaults Note School Default (Colonial Funding Group)" at bounding box center [407, 109] width 232 height 27
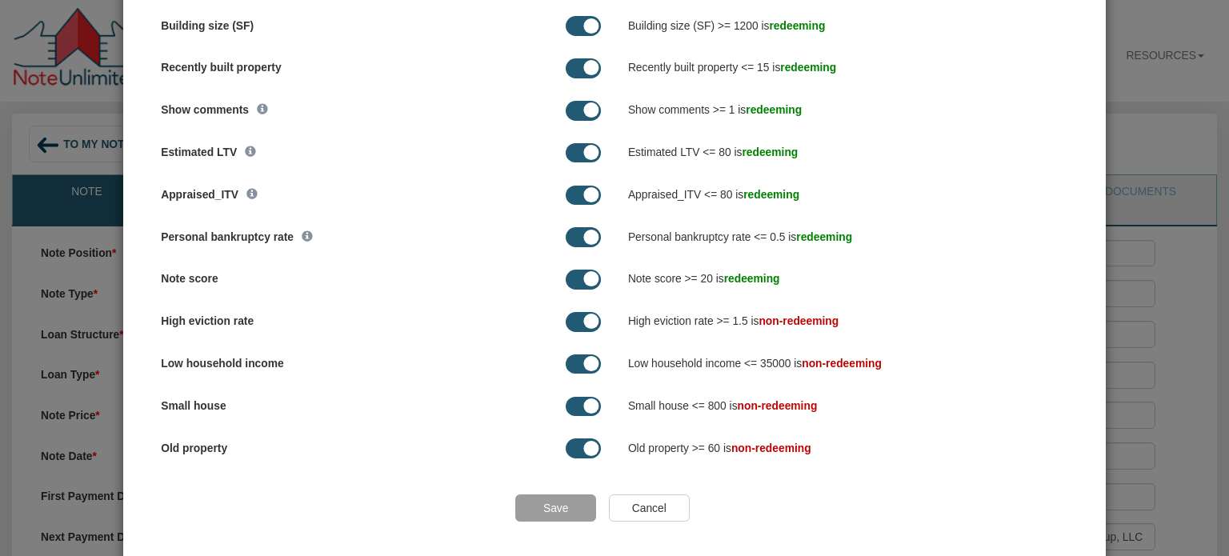
scroll to position [1399, 0]
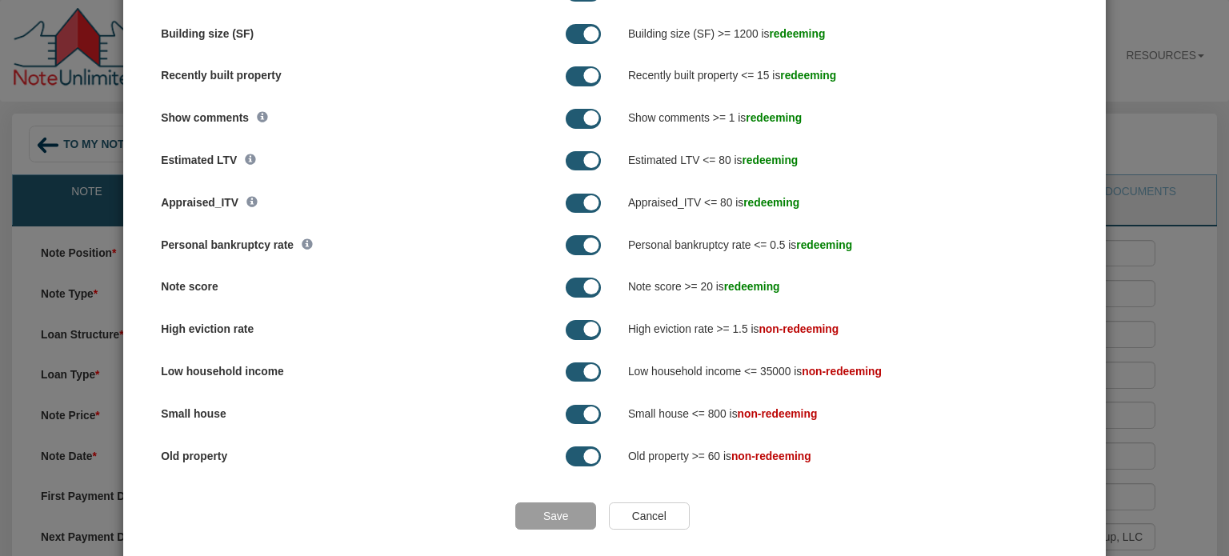
click at [567, 332] on span at bounding box center [584, 330] width 36 height 20
click at [566, 329] on span at bounding box center [584, 330] width 36 height 20
click at [566, 286] on span at bounding box center [584, 288] width 36 height 20
drag, startPoint x: 585, startPoint y: 289, endPoint x: 538, endPoint y: 289, distance: 47.2
click at [538, 289] on div at bounding box center [546, 288] width 110 height 29
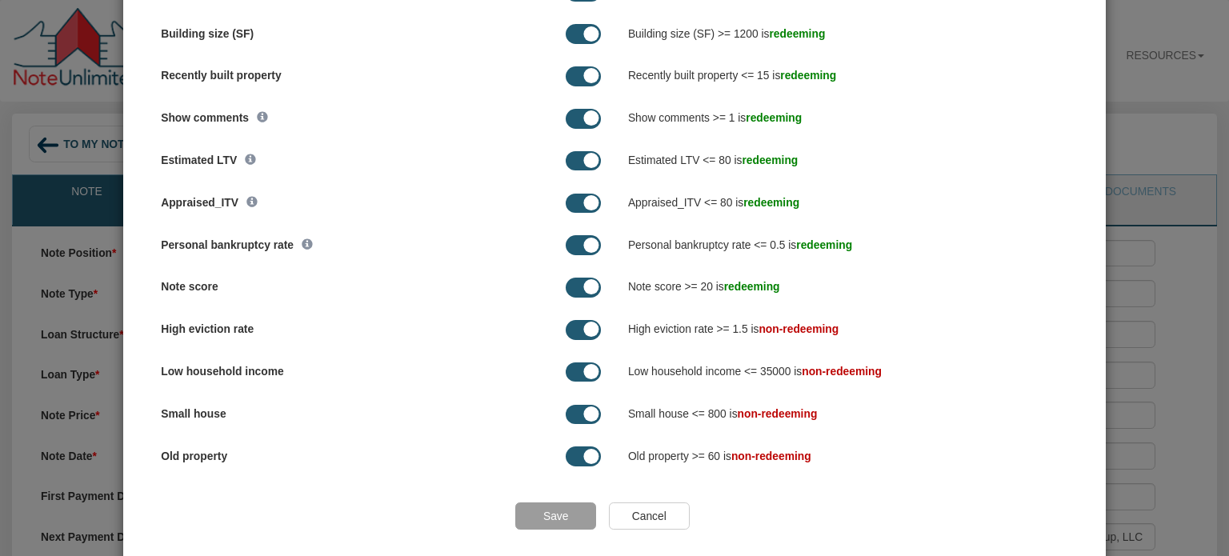
click at [567, 459] on span at bounding box center [584, 457] width 36 height 20
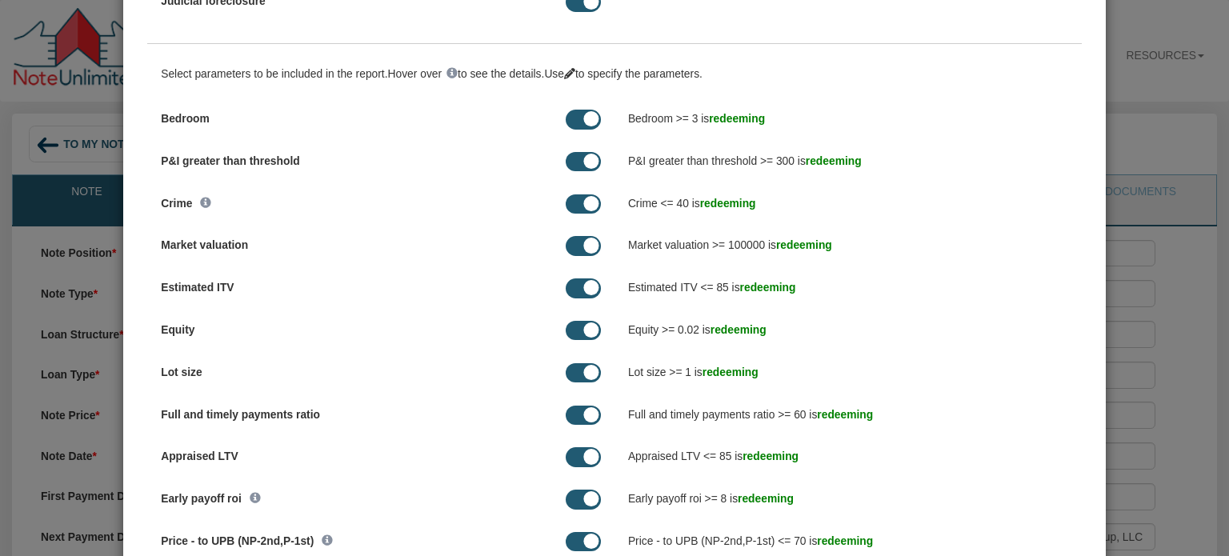
scroll to position [590, 0]
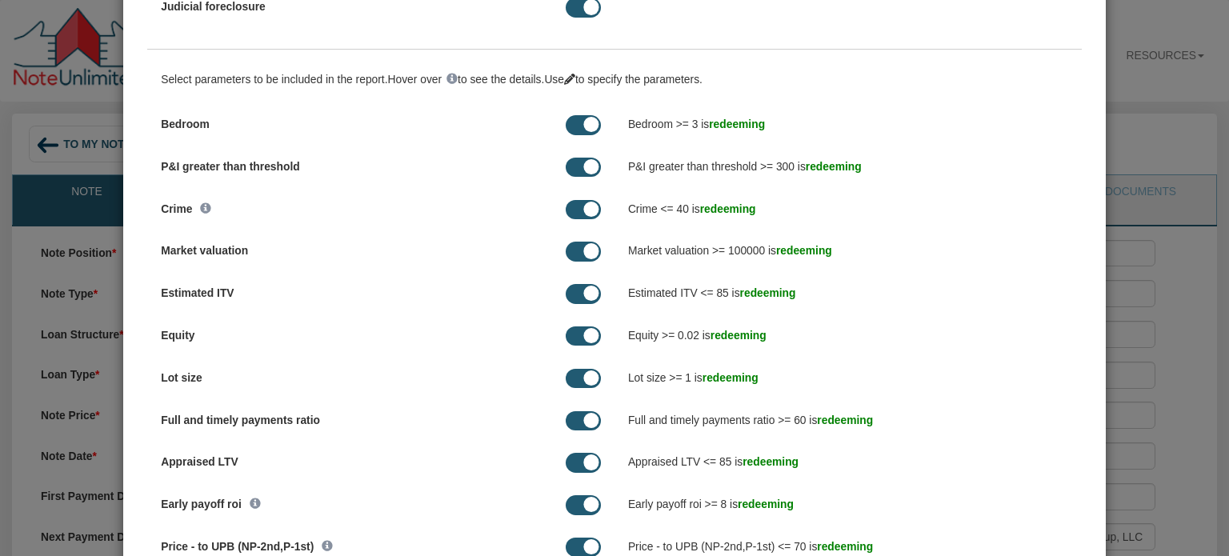
click at [575, 78] on icon at bounding box center [569, 79] width 11 height 11
drag, startPoint x: 579, startPoint y: 122, endPoint x: 570, endPoint y: 122, distance: 9.6
click at [570, 122] on span at bounding box center [584, 125] width 36 height 20
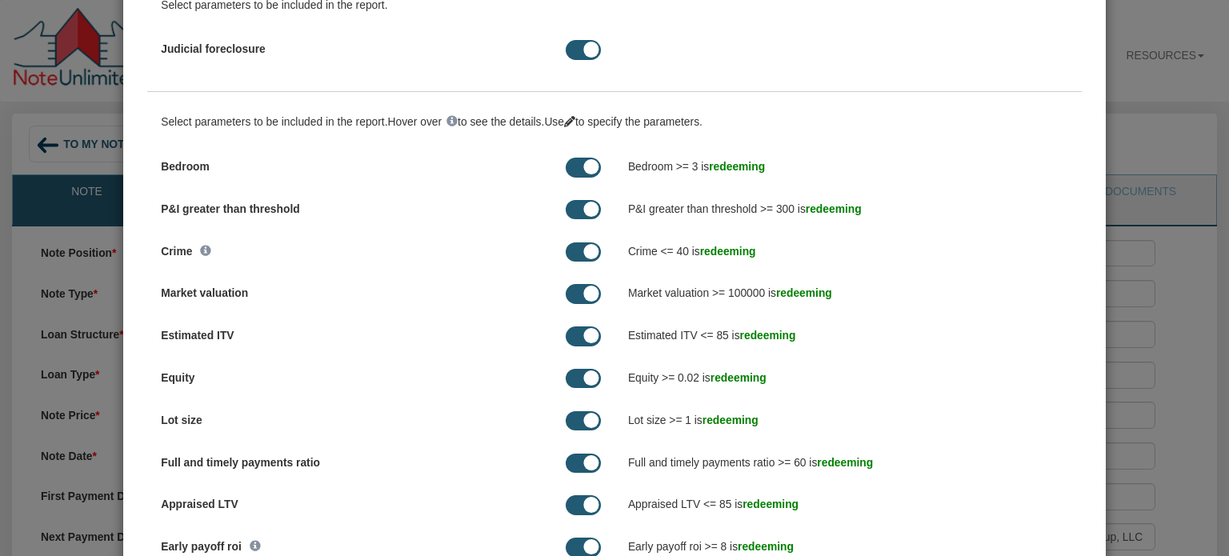
scroll to position [552, 0]
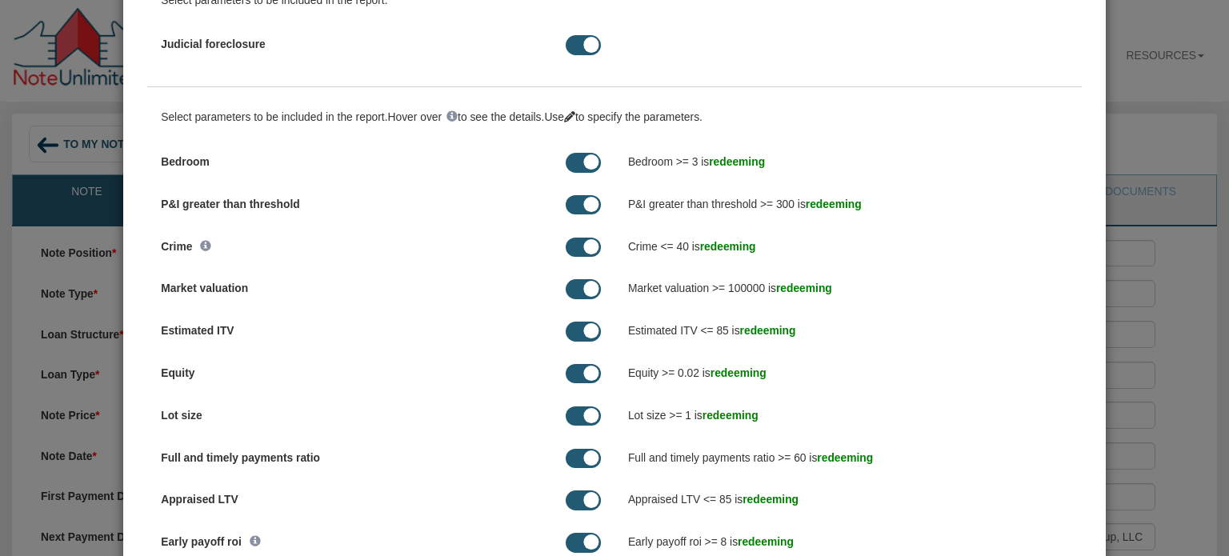
click at [1189, 141] on div "Configure × Parameter Set Defaults Note School Default (Colonial Funding Group)…" at bounding box center [614, 278] width 1229 height 556
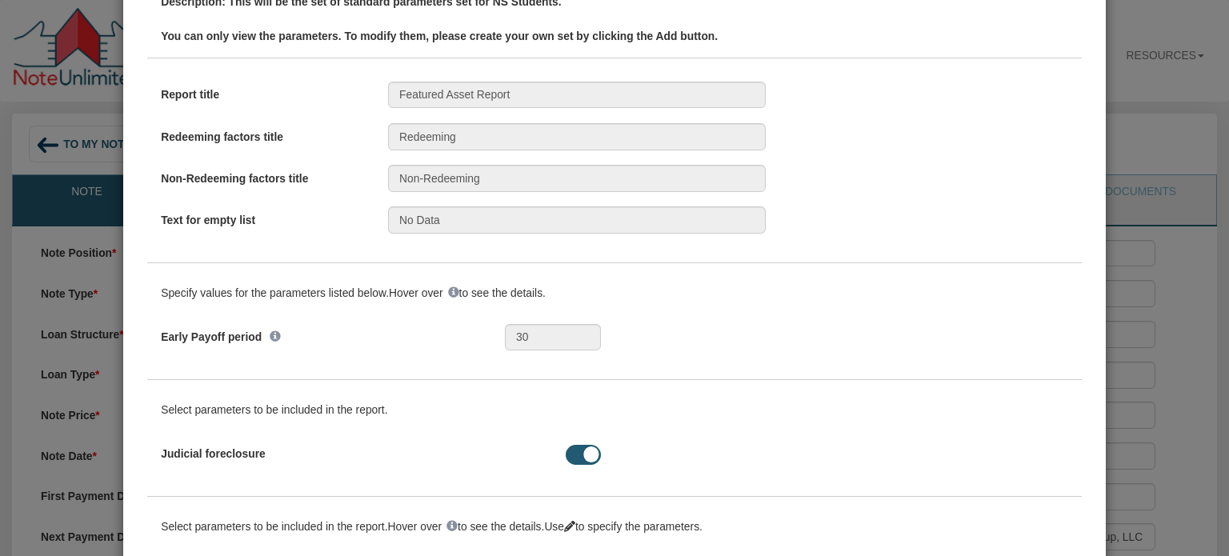
scroll to position [22, 0]
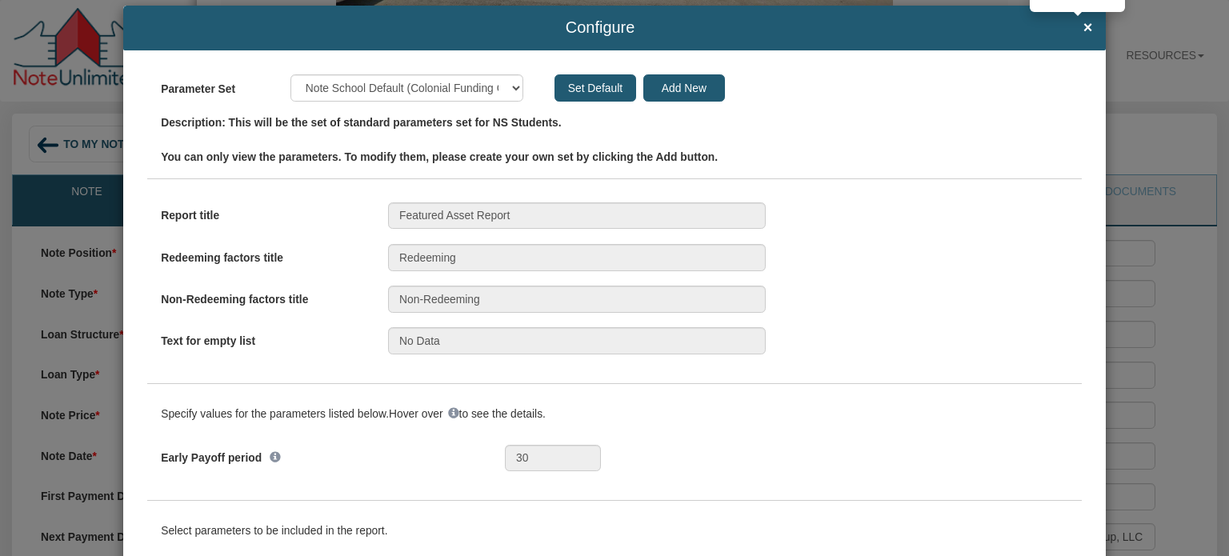
click at [1084, 22] on span "×" at bounding box center [1089, 28] width 10 height 18
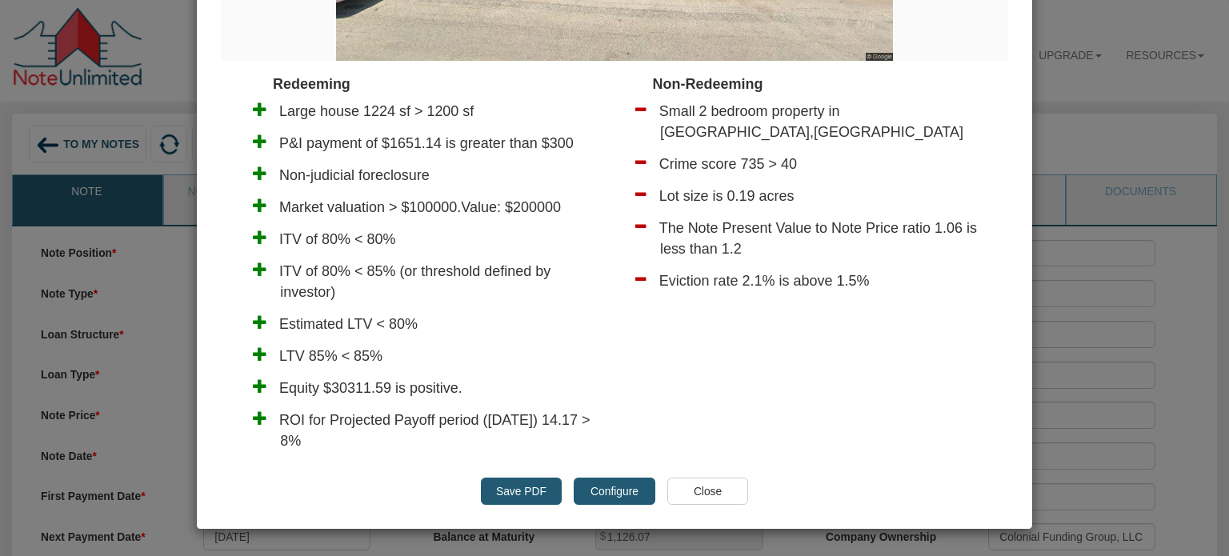
click at [701, 491] on input "Close" at bounding box center [708, 491] width 81 height 27
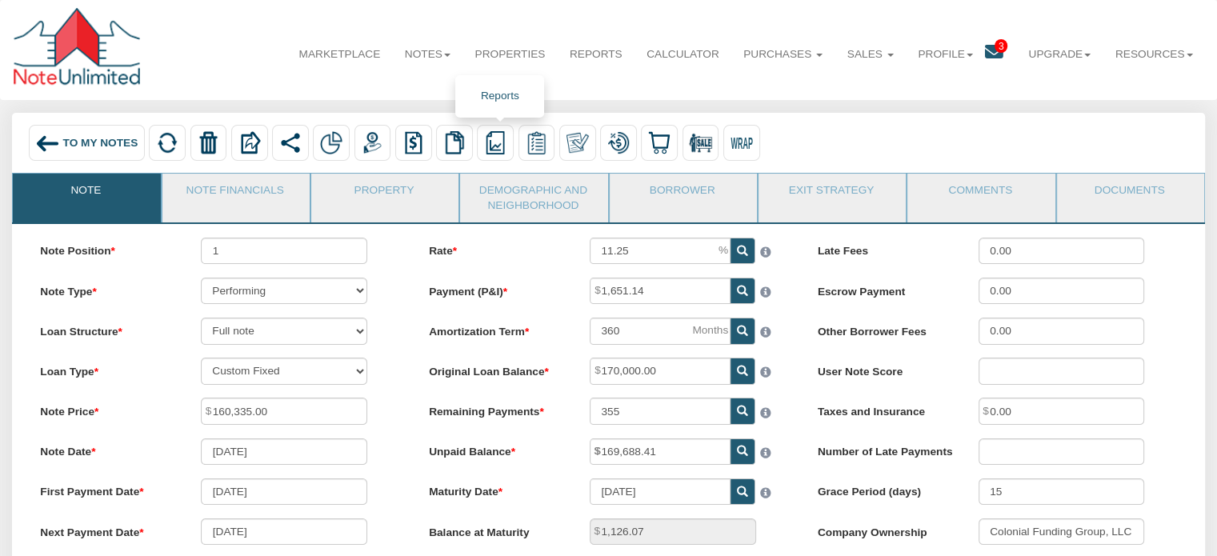
click at [495, 141] on img at bounding box center [495, 142] width 22 height 22
click at [517, 204] on link "Summary Note" at bounding box center [576, 198] width 195 height 21
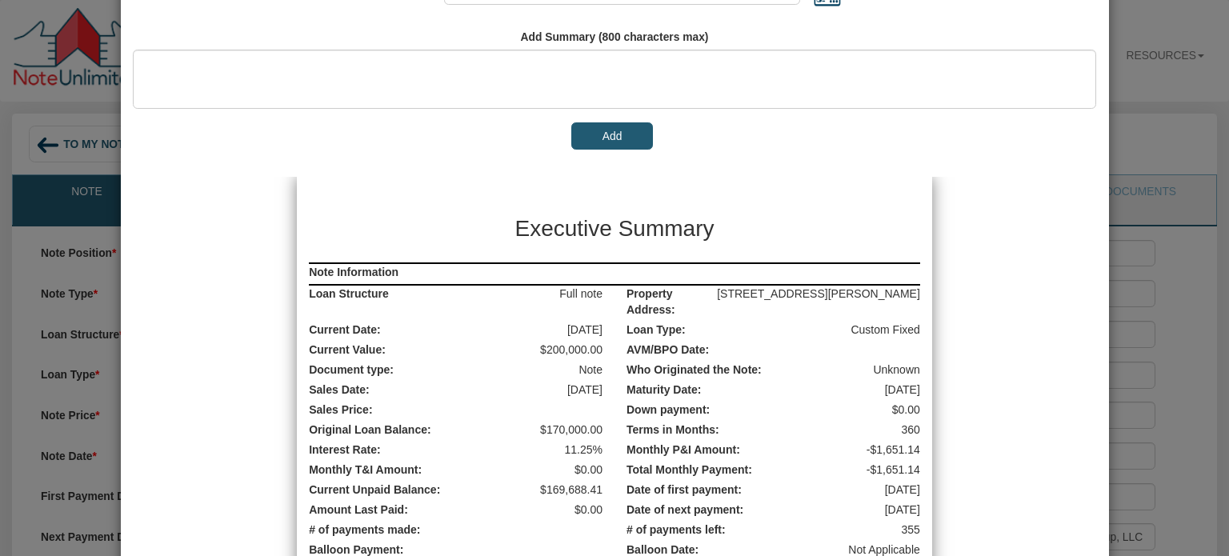
scroll to position [124, 0]
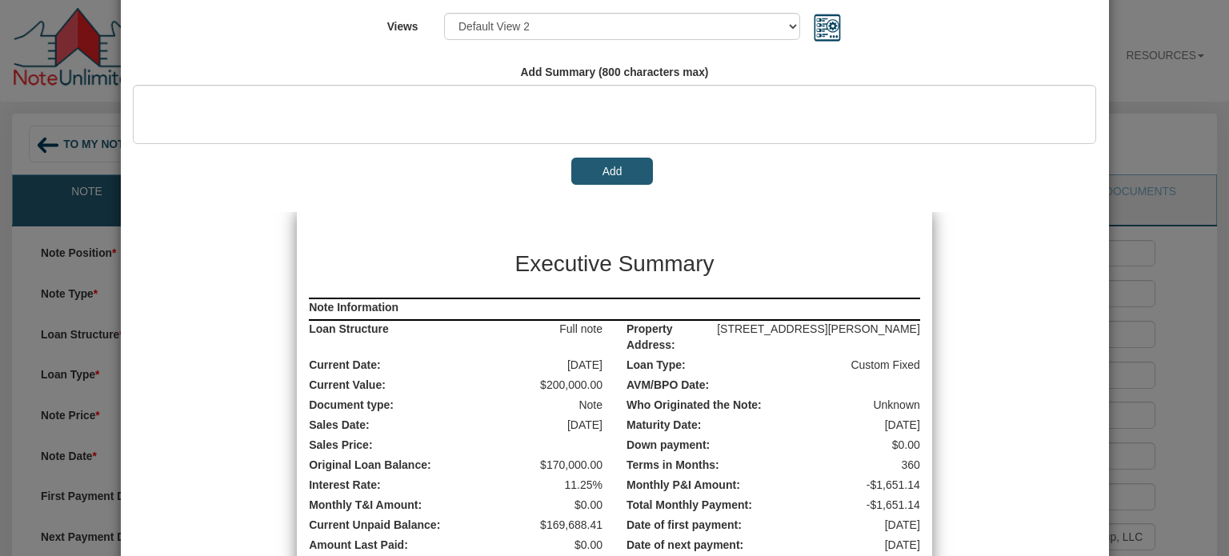
click at [607, 170] on button "Add" at bounding box center [611, 171] width 81 height 27
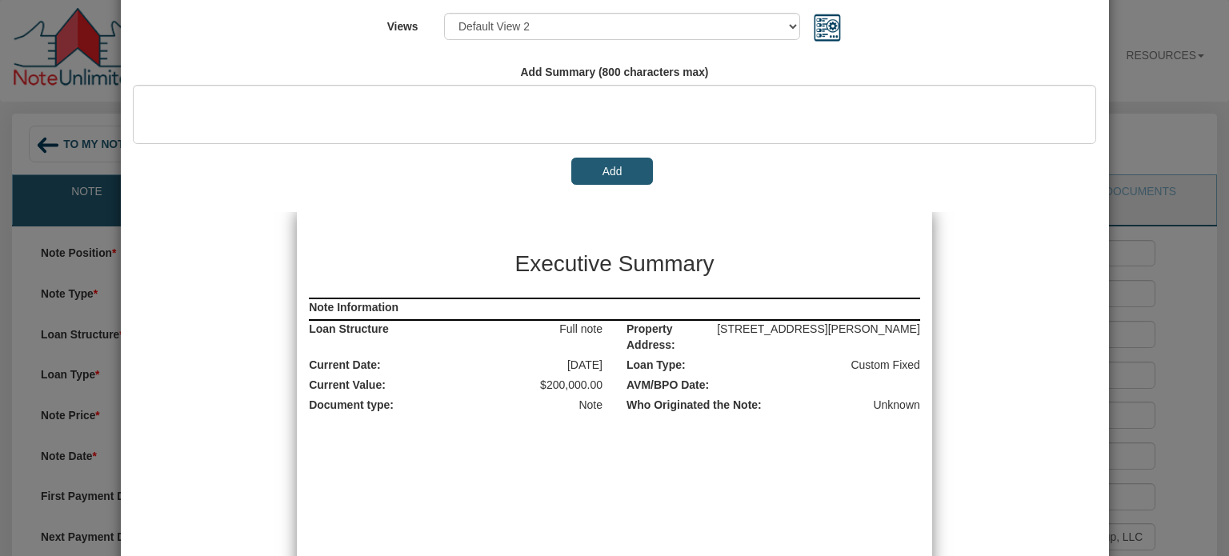
scroll to position [0, 0]
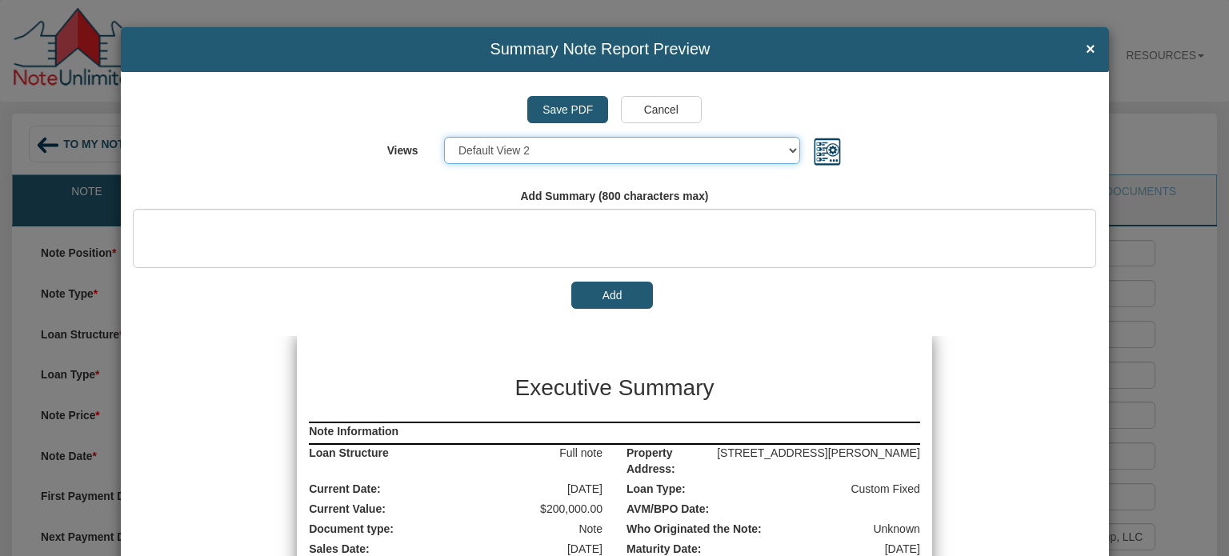
click at [780, 152] on select "Select... Default View 1 Default View 2 Default View 3 Default View 4" at bounding box center [622, 150] width 357 height 27
click at [954, 130] on div "Save PDF Cancel" at bounding box center [615, 116] width 964 height 41
click at [790, 146] on select "Select... Default View 1 Default View 2 Default View 3 Default View 4" at bounding box center [622, 150] width 357 height 27
click at [444, 137] on select "Select... Default View 1 Default View 2 Default View 3 Default View 4" at bounding box center [622, 150] width 357 height 27
click at [786, 152] on select "Select... Default View 1 Default View 2 Default View 3 Default View 4" at bounding box center [622, 150] width 357 height 27
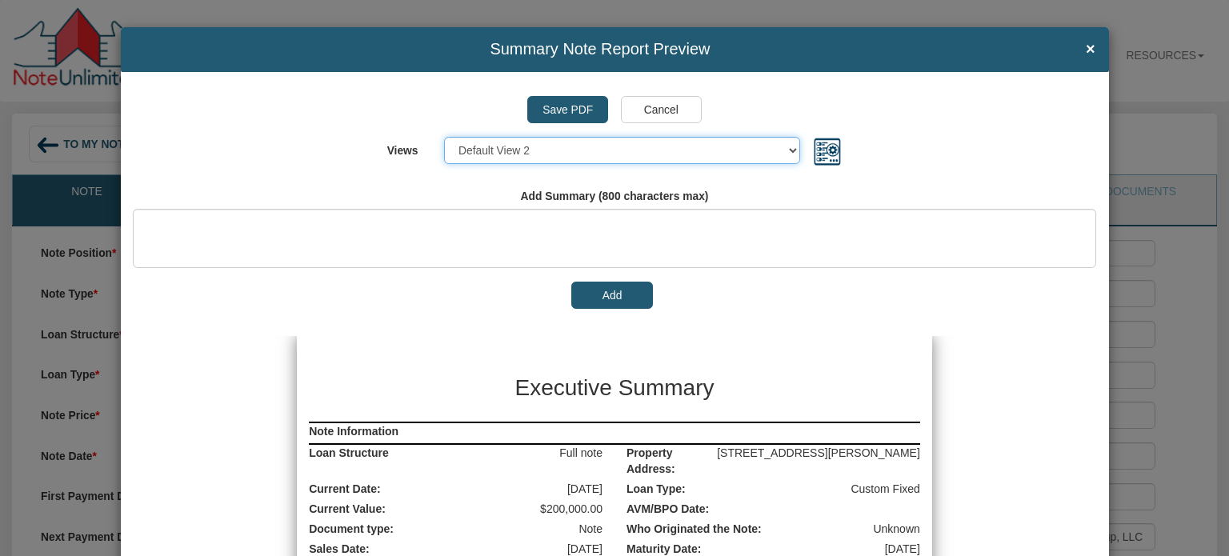
click at [444, 137] on select "Select... Default View 1 Default View 2 Default View 3 Default View 4" at bounding box center [622, 150] width 357 height 27
click at [786, 152] on select "Select... Default View 1 Default View 2 Default View 3 Default View 4" at bounding box center [622, 150] width 357 height 27
click at [444, 137] on select "Select... Default View 1 Default View 2 Default View 3 Default View 4" at bounding box center [622, 150] width 357 height 27
click at [787, 152] on select "Select... Default View 1 Default View 2 Default View 3 Default View 4" at bounding box center [622, 150] width 357 height 27
select select "object:4686"
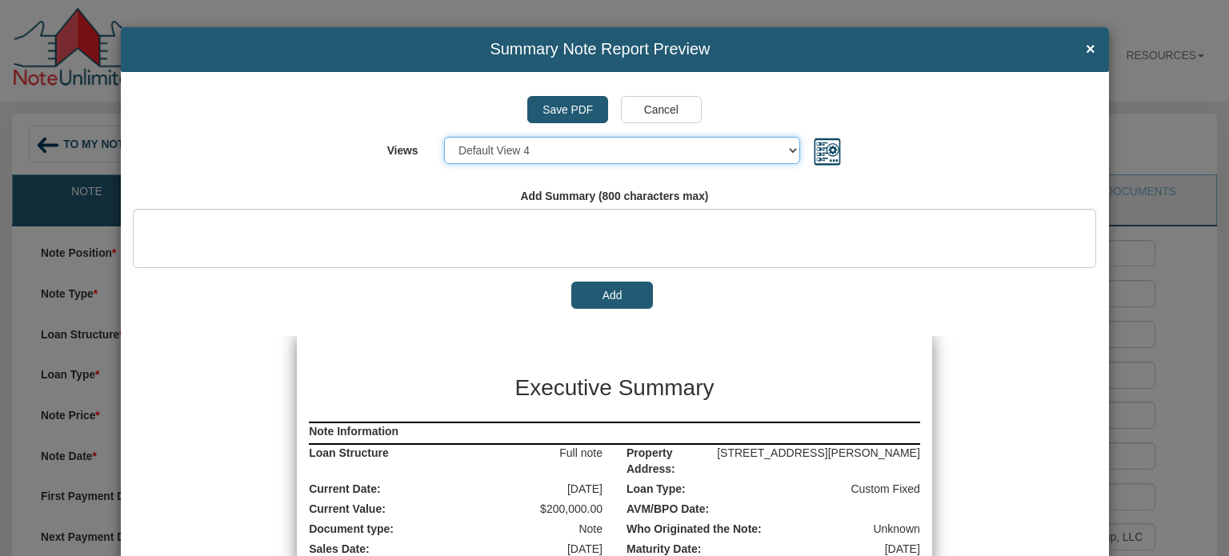
click at [444, 137] on select "Select... Default View 1 Default View 2 Default View 3 Default View 4" at bounding box center [622, 150] width 357 height 27
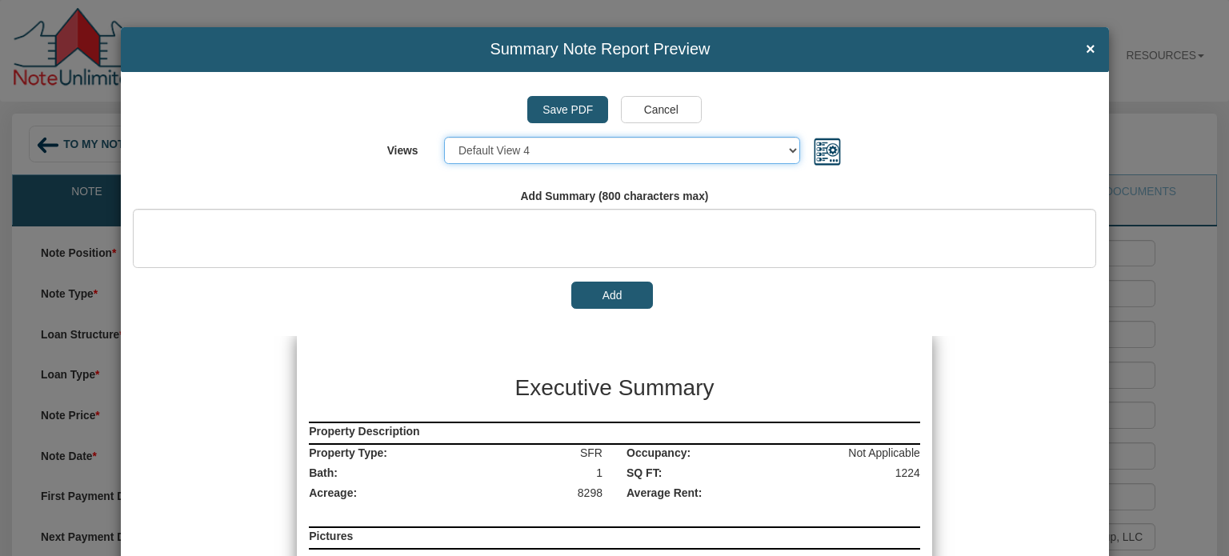
click at [790, 153] on select "Select... Default View 1 Default View 2 Default View 3 Default View 4" at bounding box center [622, 150] width 357 height 27
click at [1054, 159] on div "Views Select... Default View 1 Default View 2 Default View 3 Default View 4" at bounding box center [615, 152] width 940 height 30
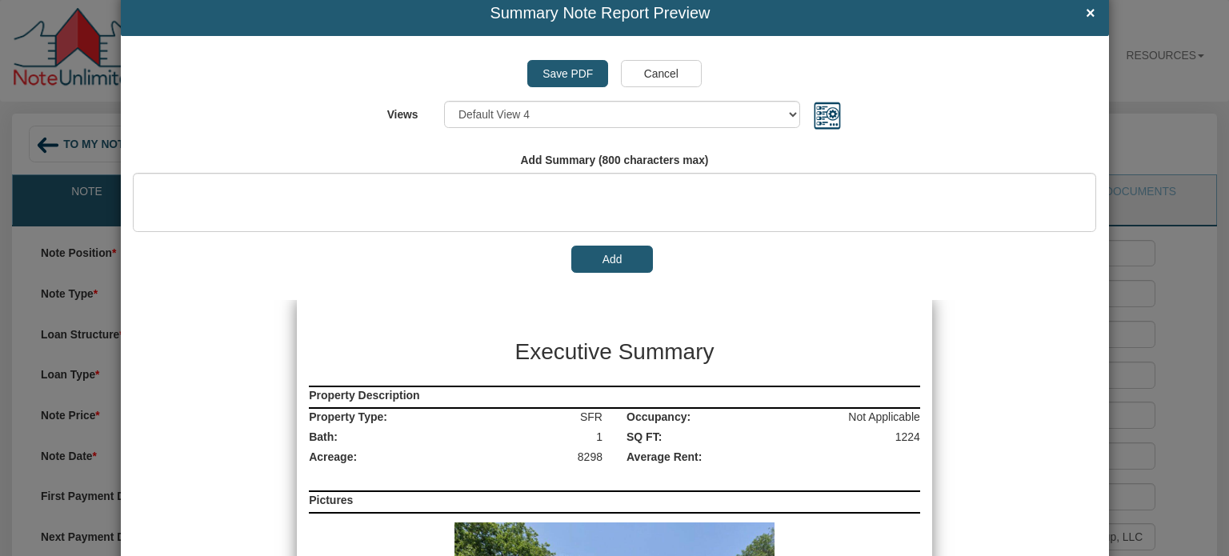
scroll to position [34, 0]
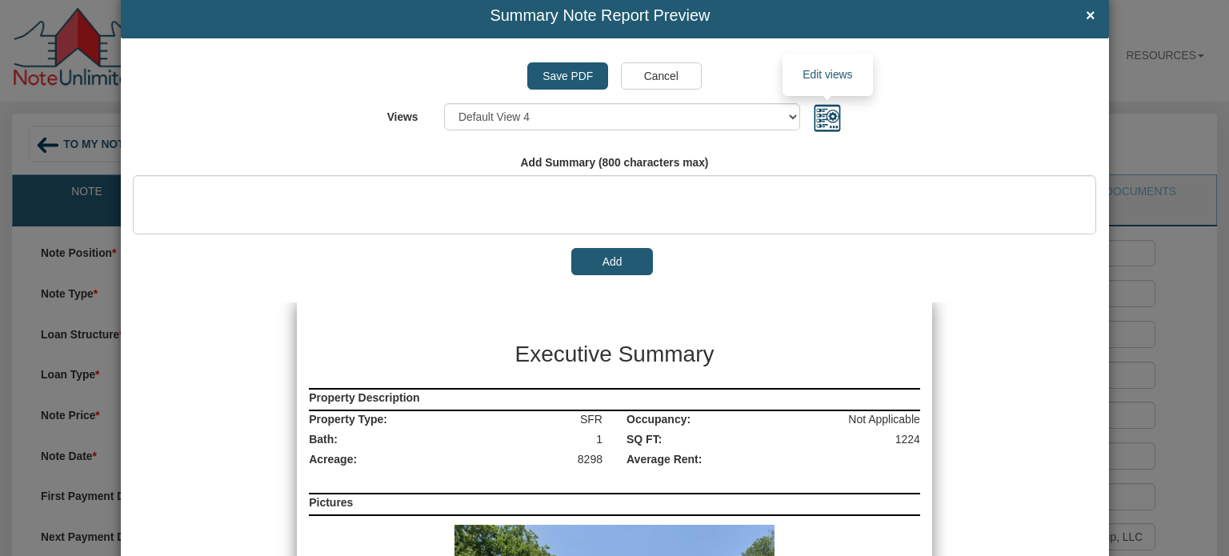
click at [823, 118] on img at bounding box center [828, 118] width 30 height 30
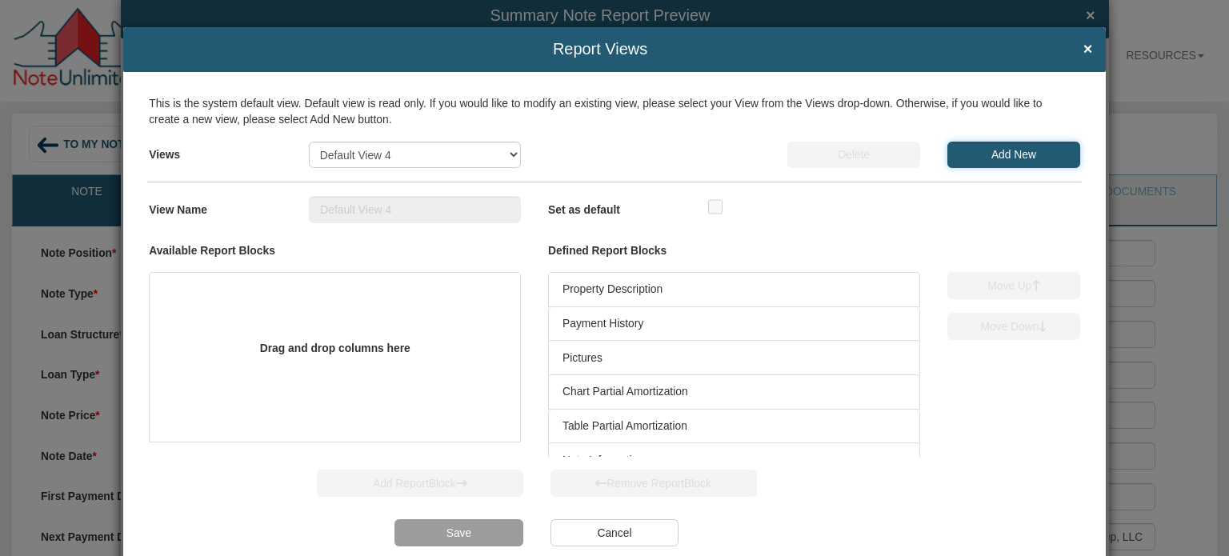
click at [996, 156] on input "Add New" at bounding box center [1014, 155] width 133 height 27
select select
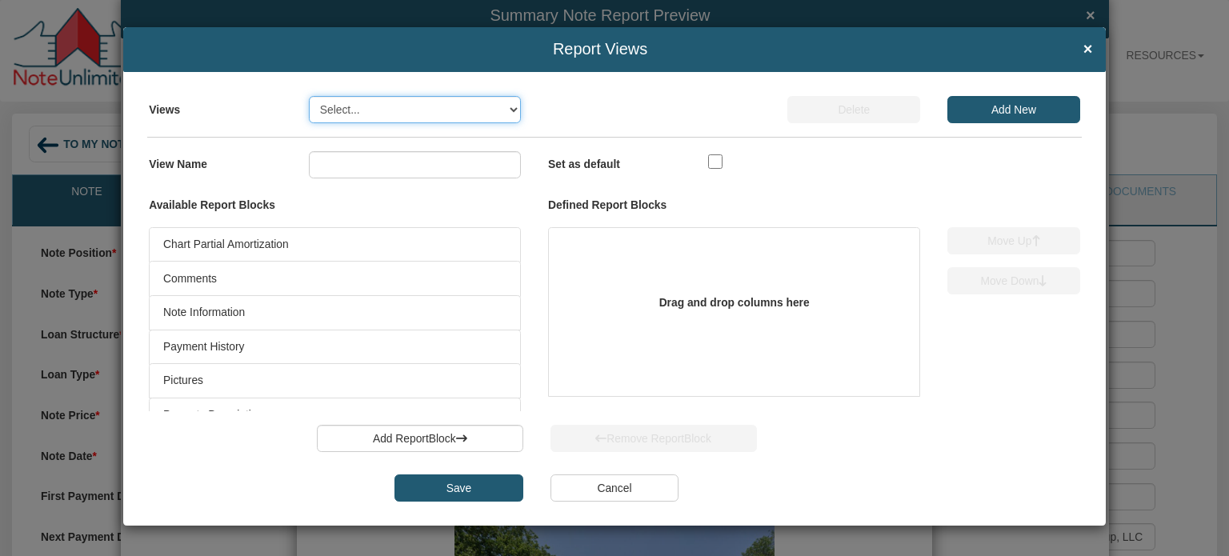
click at [516, 110] on select "Select... Default View 1 Default View 2 Default View 3 Default View 4" at bounding box center [415, 109] width 213 height 27
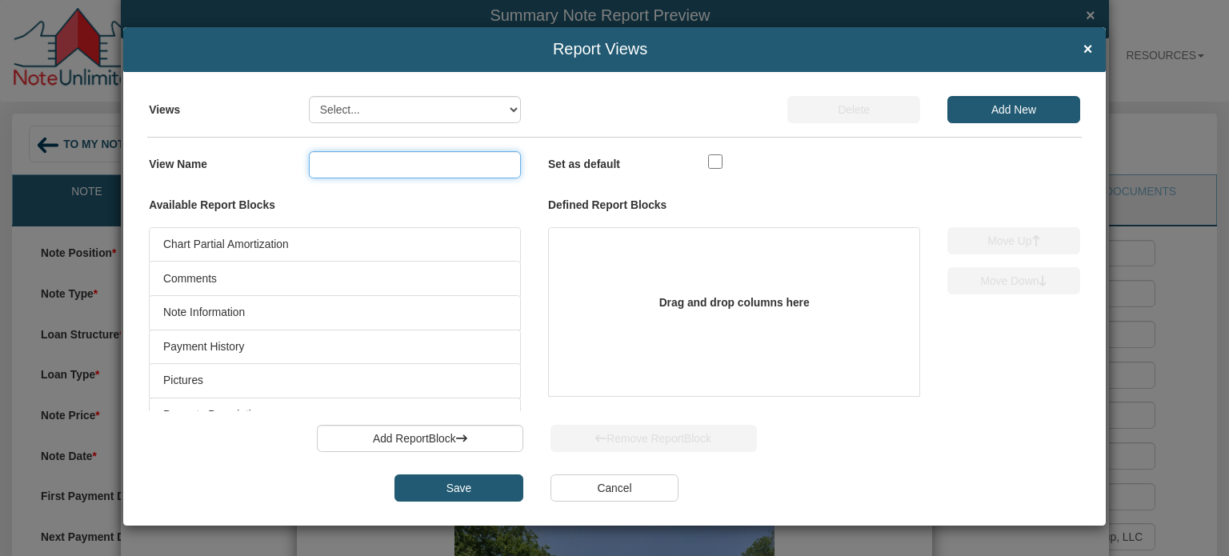
click at [335, 165] on input "text" at bounding box center [415, 164] width 213 height 27
type input "NS Default (Colonial Funding Group)"
click at [714, 163] on input "checkbox" at bounding box center [715, 161] width 14 height 14
checkbox input "true"
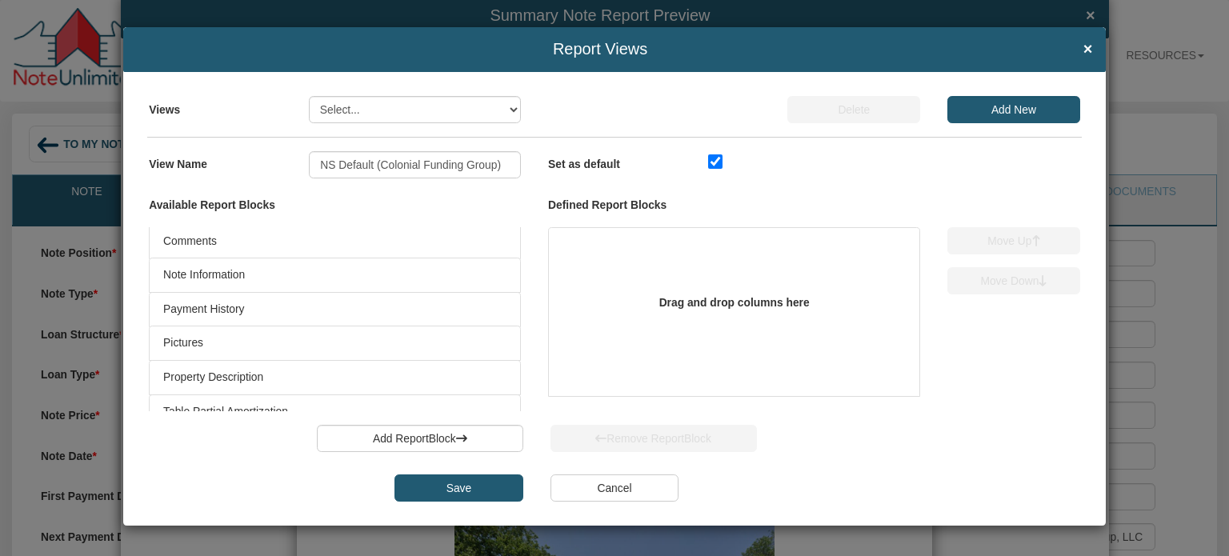
scroll to position [66, 0]
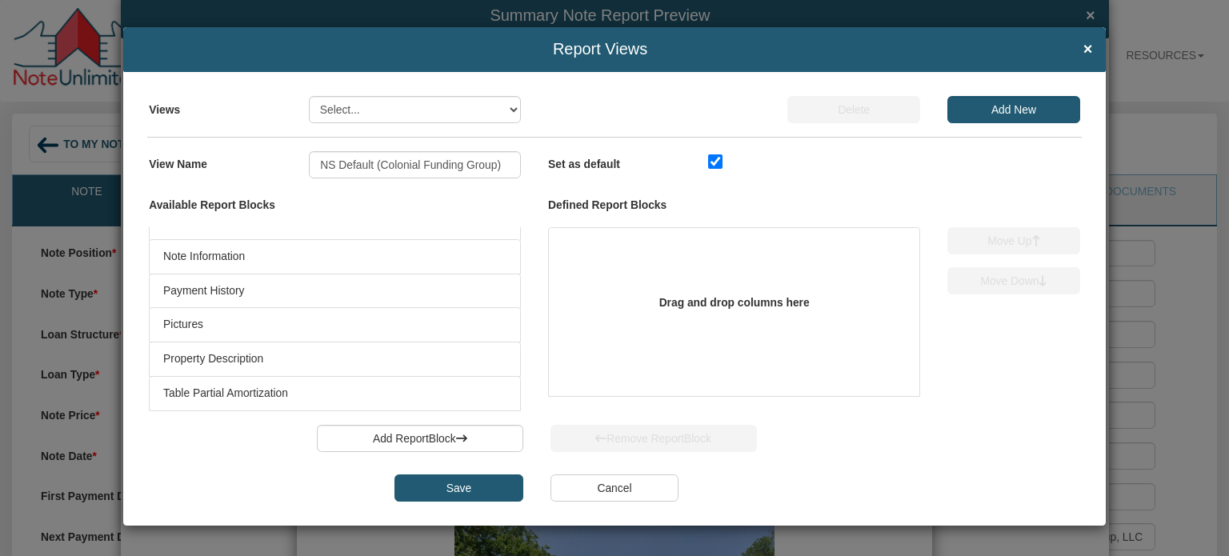
click at [612, 492] on input "Cancel" at bounding box center [615, 488] width 129 height 27
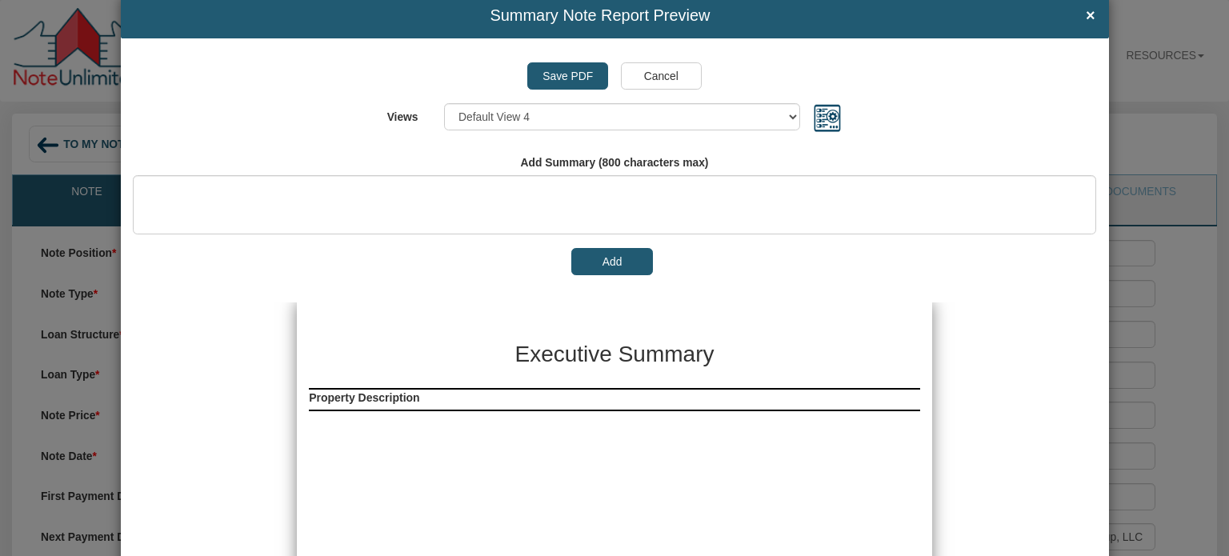
scroll to position [0, 0]
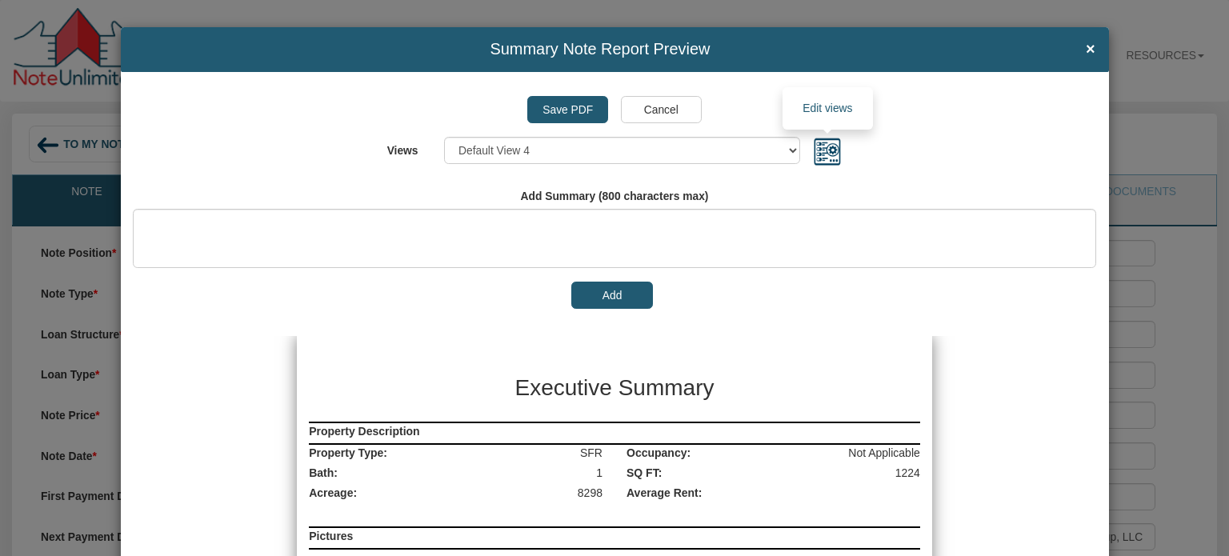
click at [817, 156] on img at bounding box center [828, 152] width 30 height 30
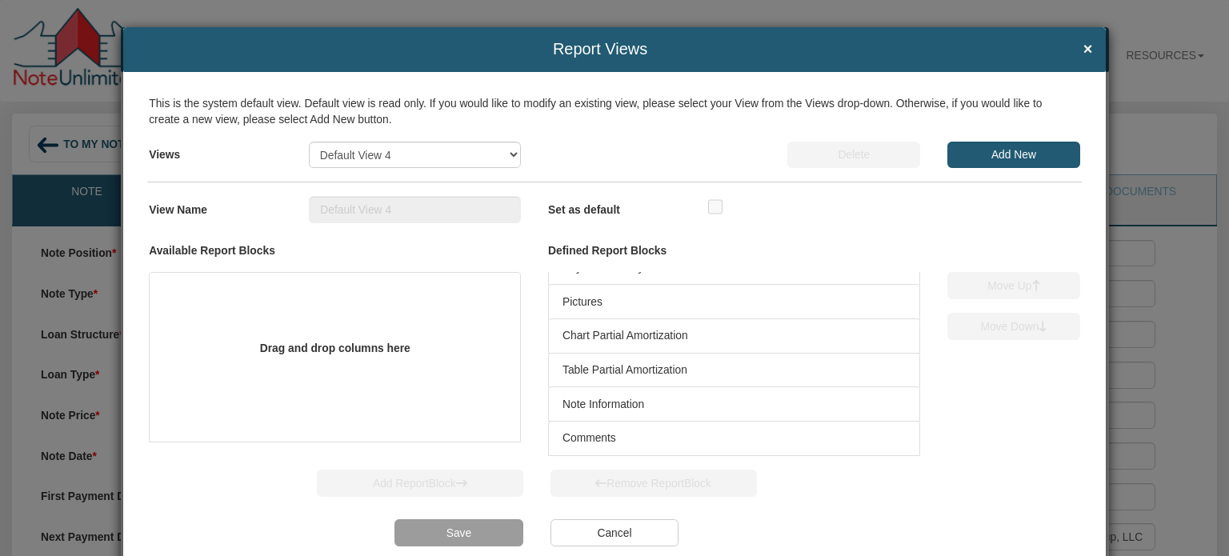
scroll to position [42, 0]
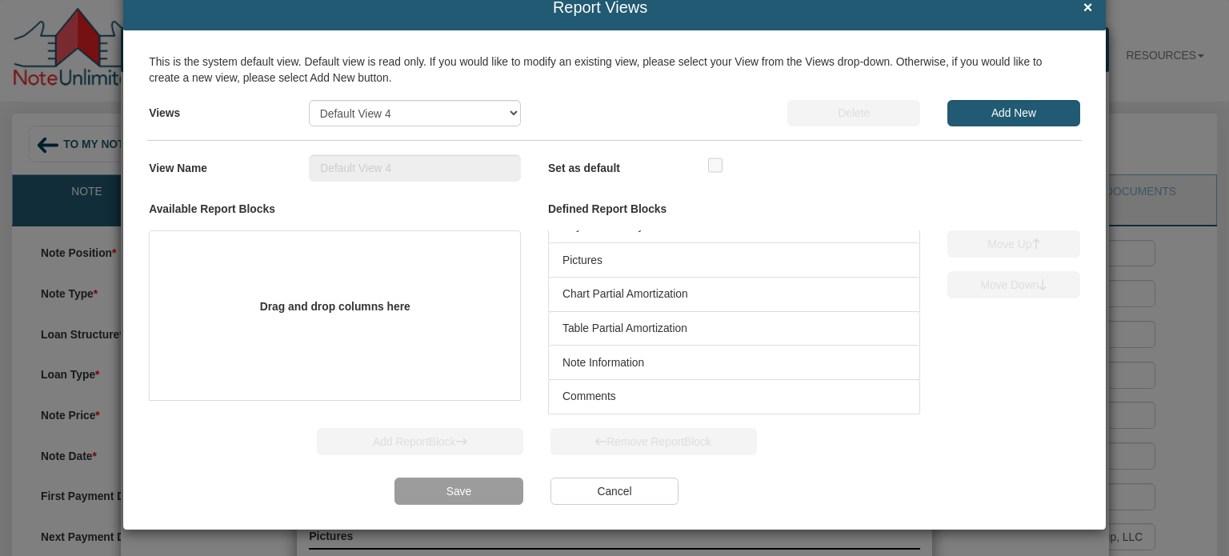
click at [610, 492] on input "Cancel" at bounding box center [615, 491] width 129 height 27
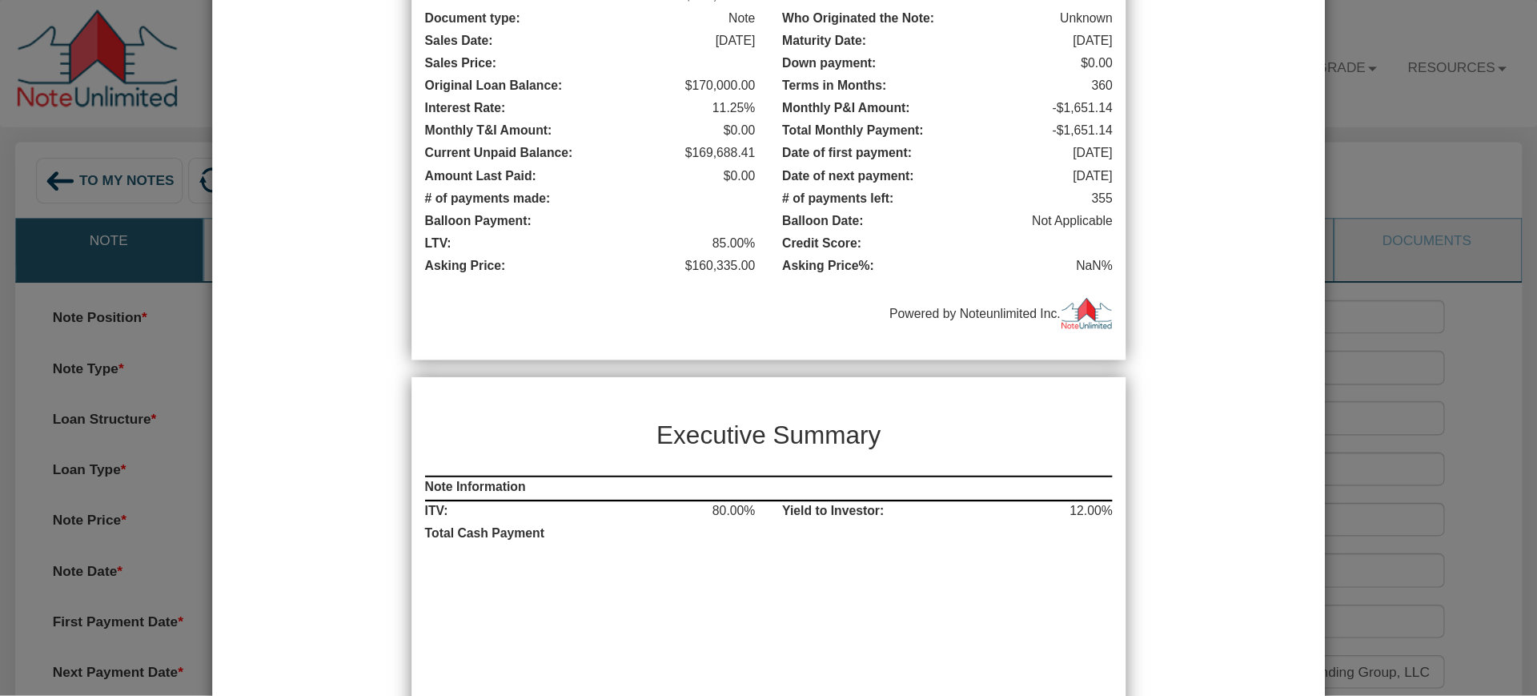
scroll to position [951, 0]
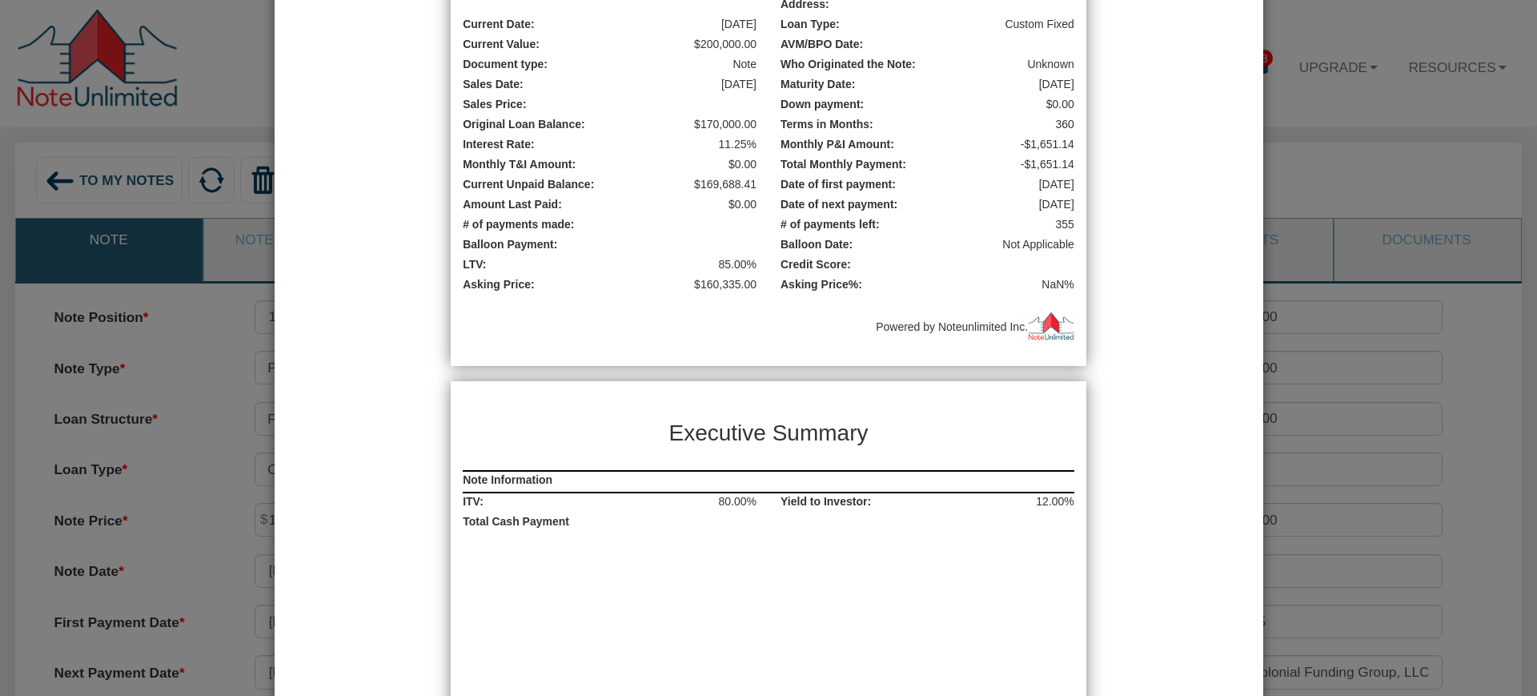
drag, startPoint x: 1229, startPoint y: 9, endPoint x: 1149, endPoint y: 351, distance: 351.6
click at [1149, 351] on div "Executive Summary Property Description Property Type: SFR Occupancy: Not Applic…" at bounding box center [768, 381] width 927 height 1827
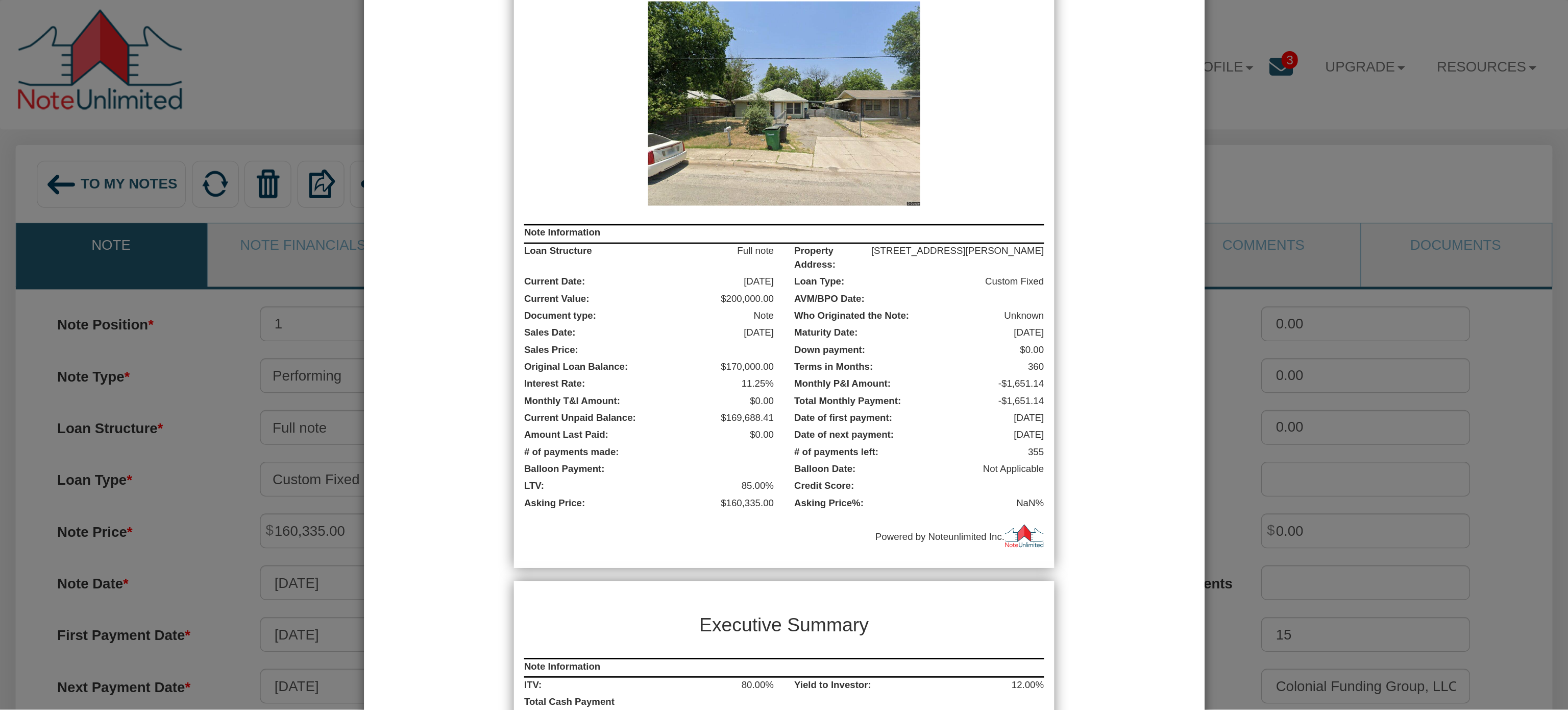
scroll to position [467, 0]
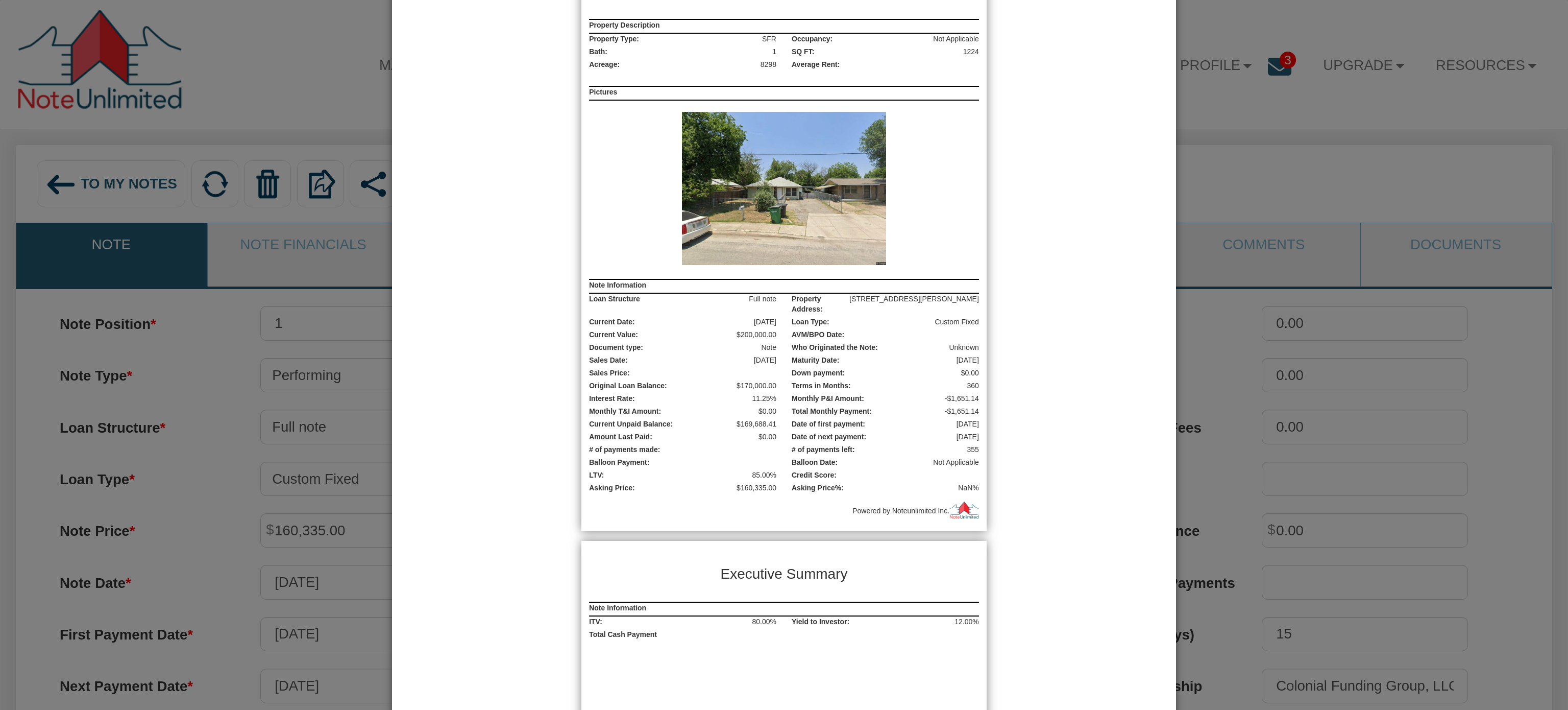
drag, startPoint x: 974, startPoint y: 0, endPoint x: 1124, endPoint y: 344, distance: 375.3
click at [776, 344] on div "Executive Summary Property Description Property Type: SFR Occupancy: Not Applic…" at bounding box center [783, 540] width 721 height 1165
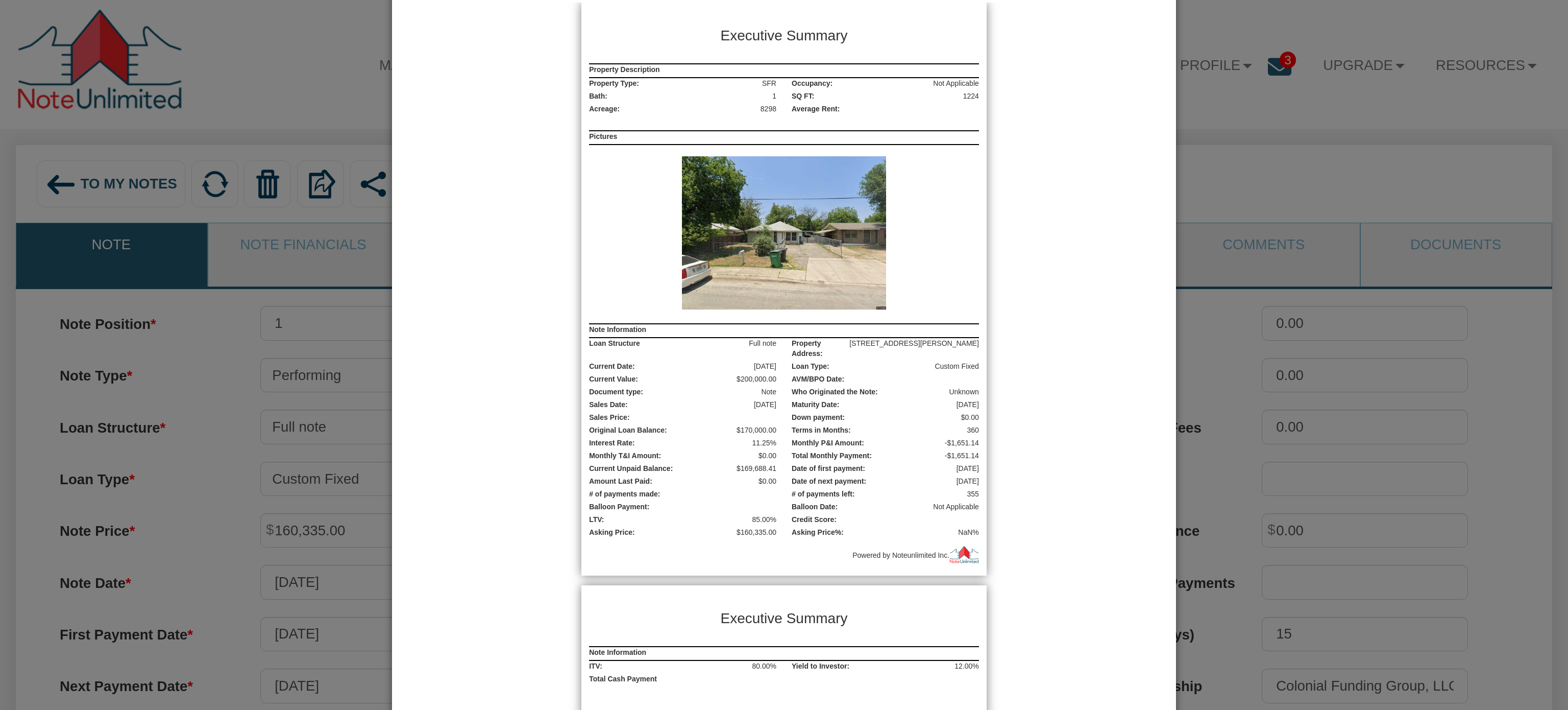
scroll to position [425, 0]
click at [776, 170] on div "Summary Note Report Preview × Save PDF Cancel Views Select... Default View 1 De…" at bounding box center [784, 355] width 1568 height 710
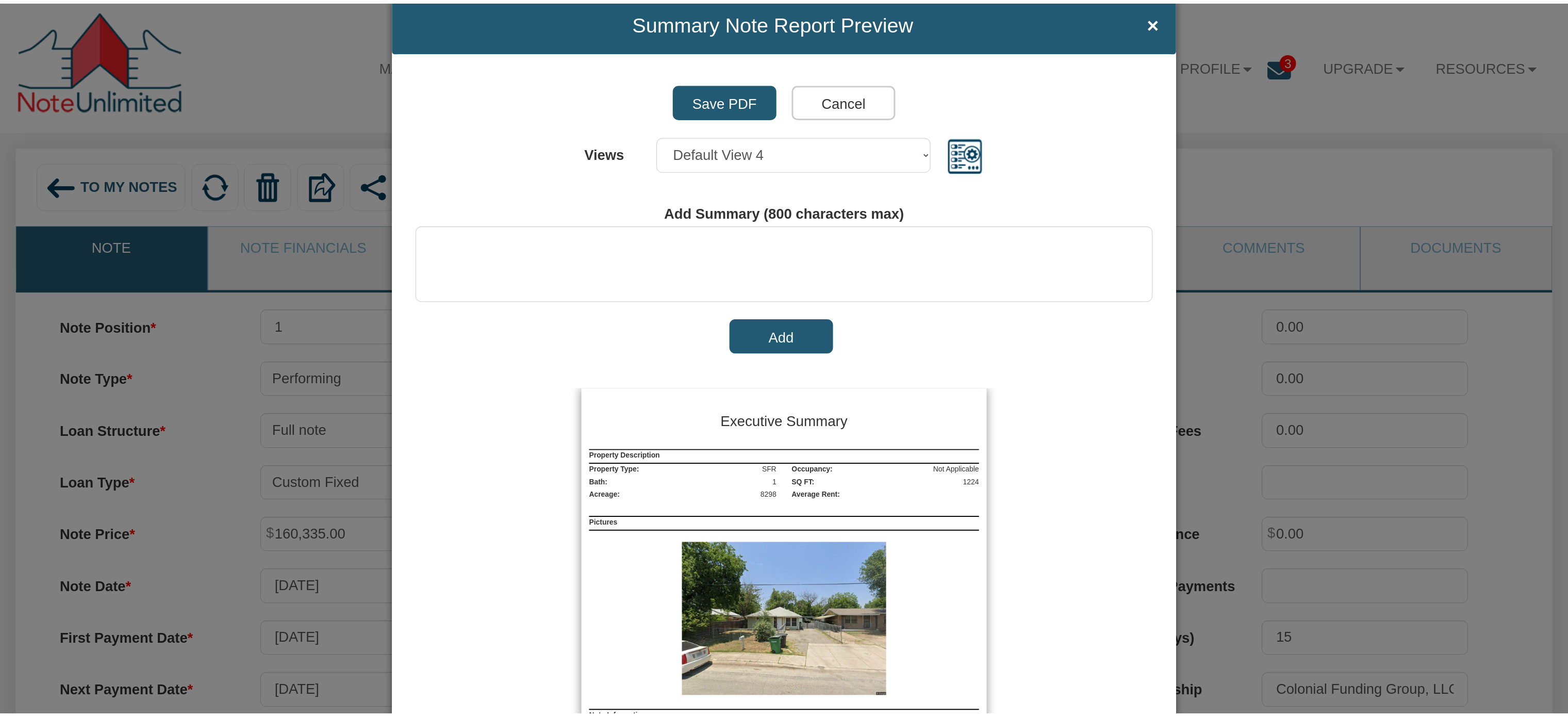
scroll to position [0, 0]
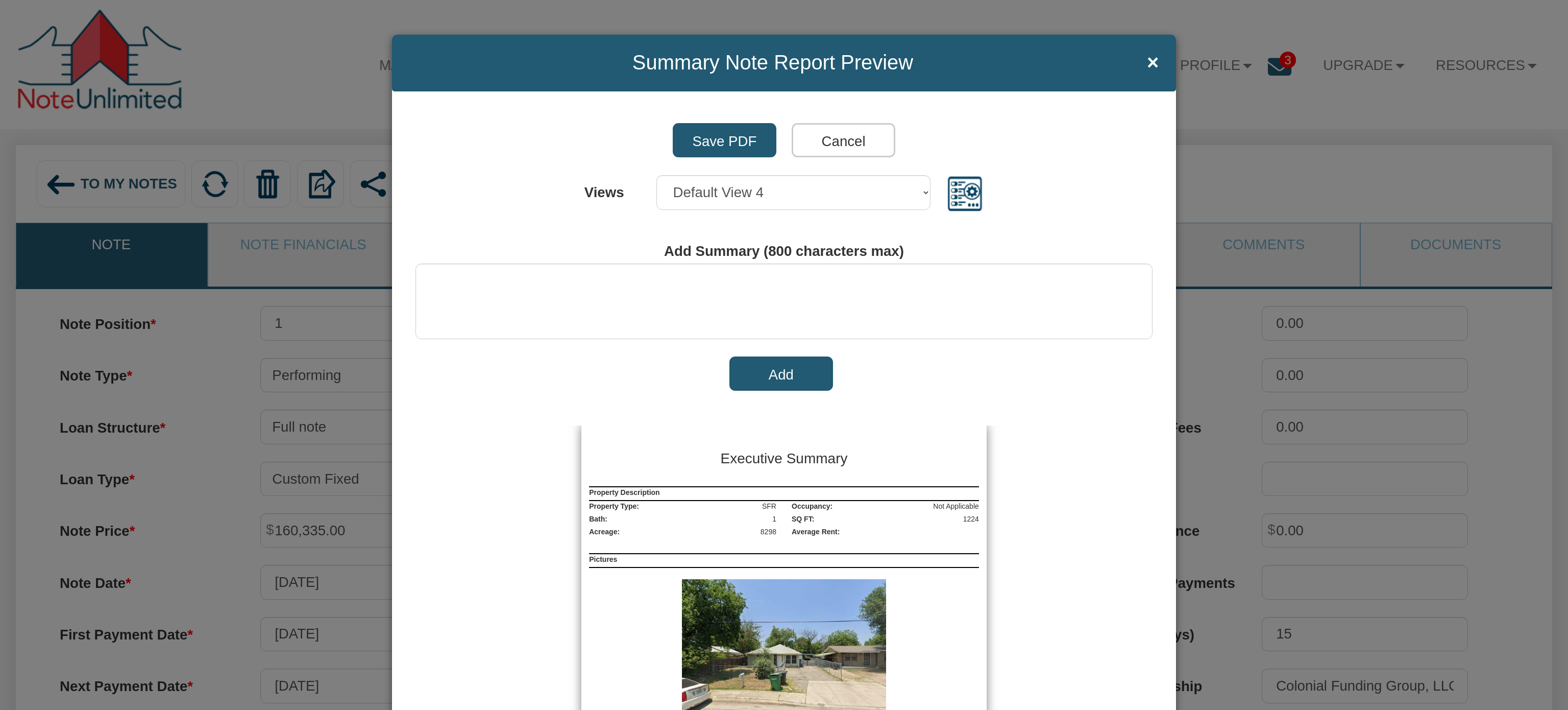
click at [776, 66] on span "×" at bounding box center [1152, 63] width 11 height 22
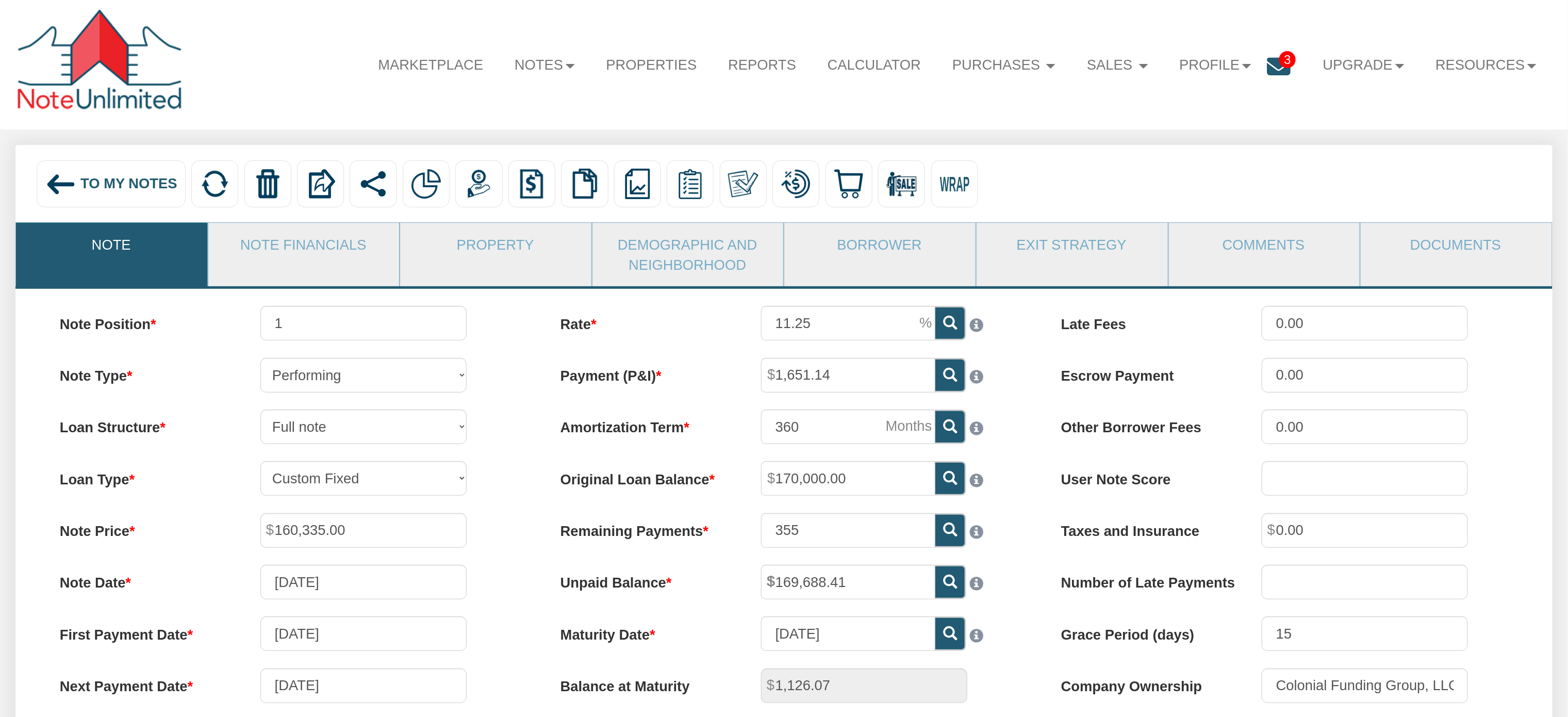
click at [53, 185] on img at bounding box center [61, 184] width 32 height 32
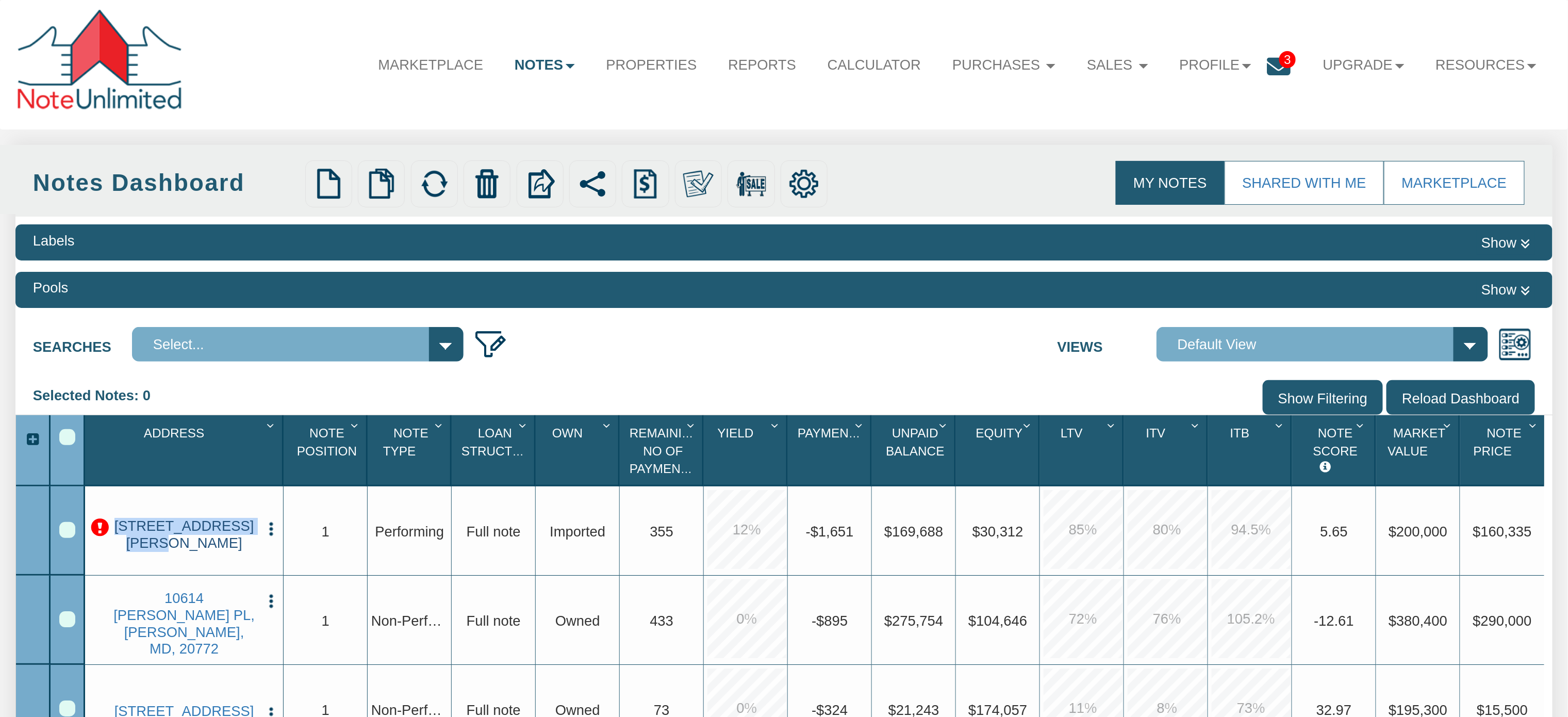
drag, startPoint x: 120, startPoint y: 533, endPoint x: 247, endPoint y: 533, distance: 127.0
click at [247, 358] on link "315 Illg, San Antonio, TX, 78211" at bounding box center [184, 535] width 146 height 34
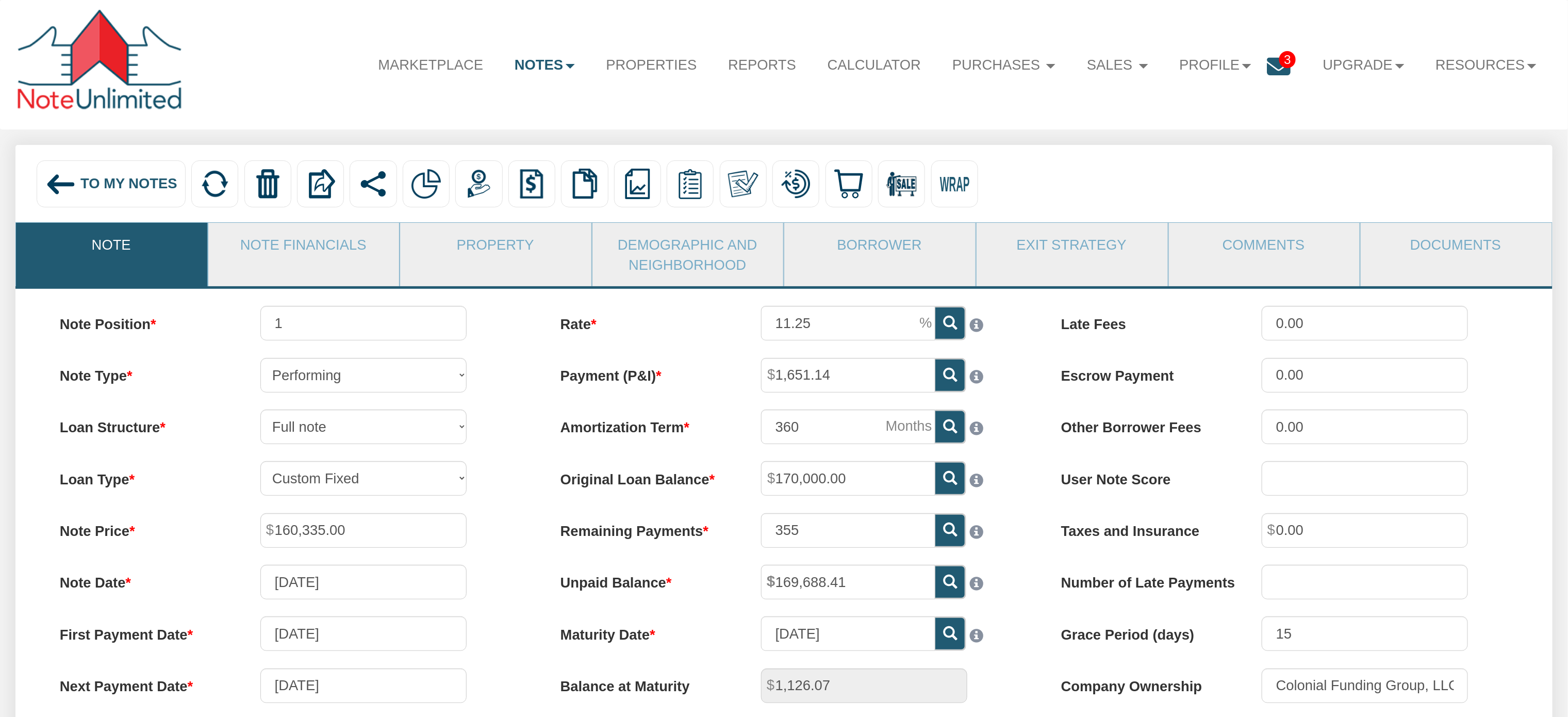
click at [58, 175] on img at bounding box center [61, 184] width 32 height 32
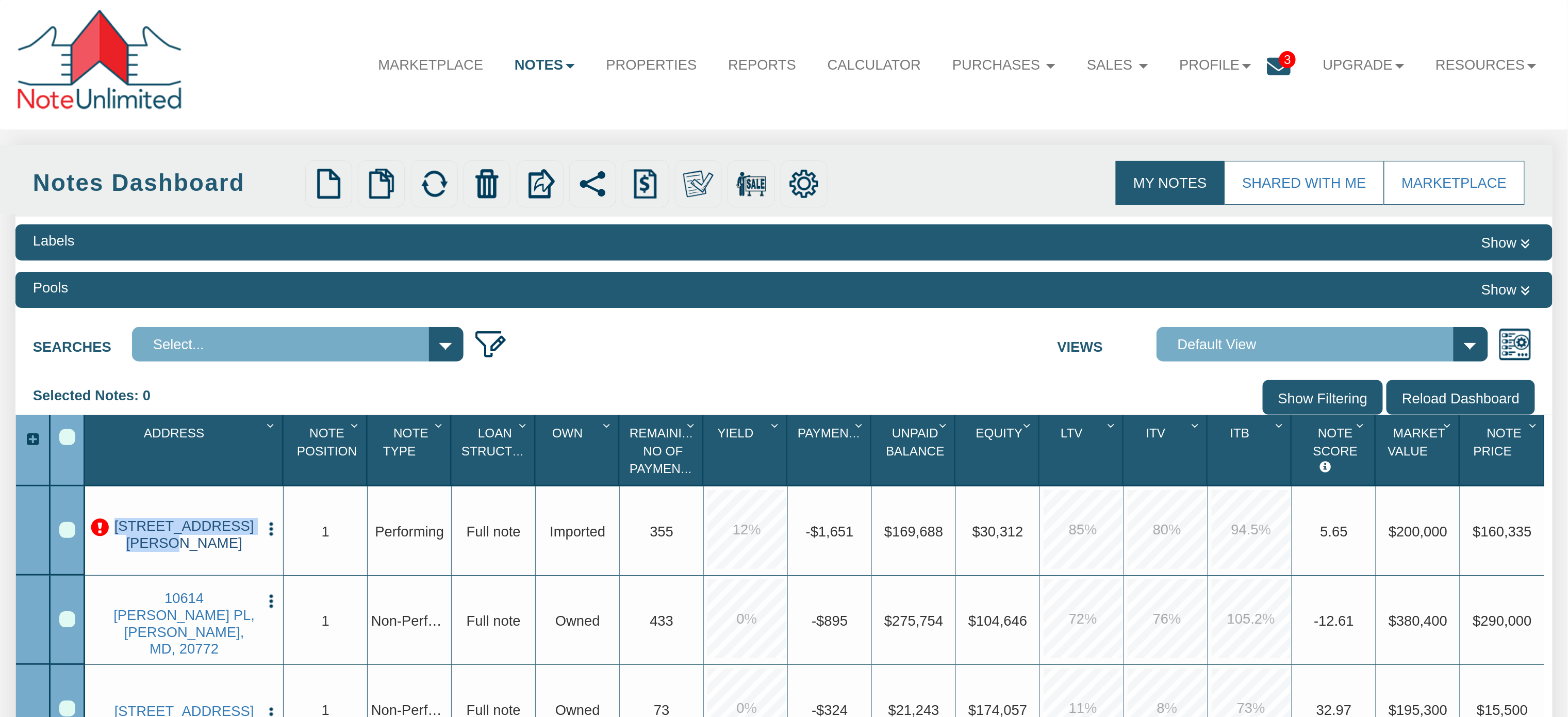
drag, startPoint x: 256, startPoint y: 527, endPoint x: 117, endPoint y: 528, distance: 139.0
click at [117, 358] on link "315 Illg, San Antonio, TX, 78211" at bounding box center [184, 535] width 146 height 34
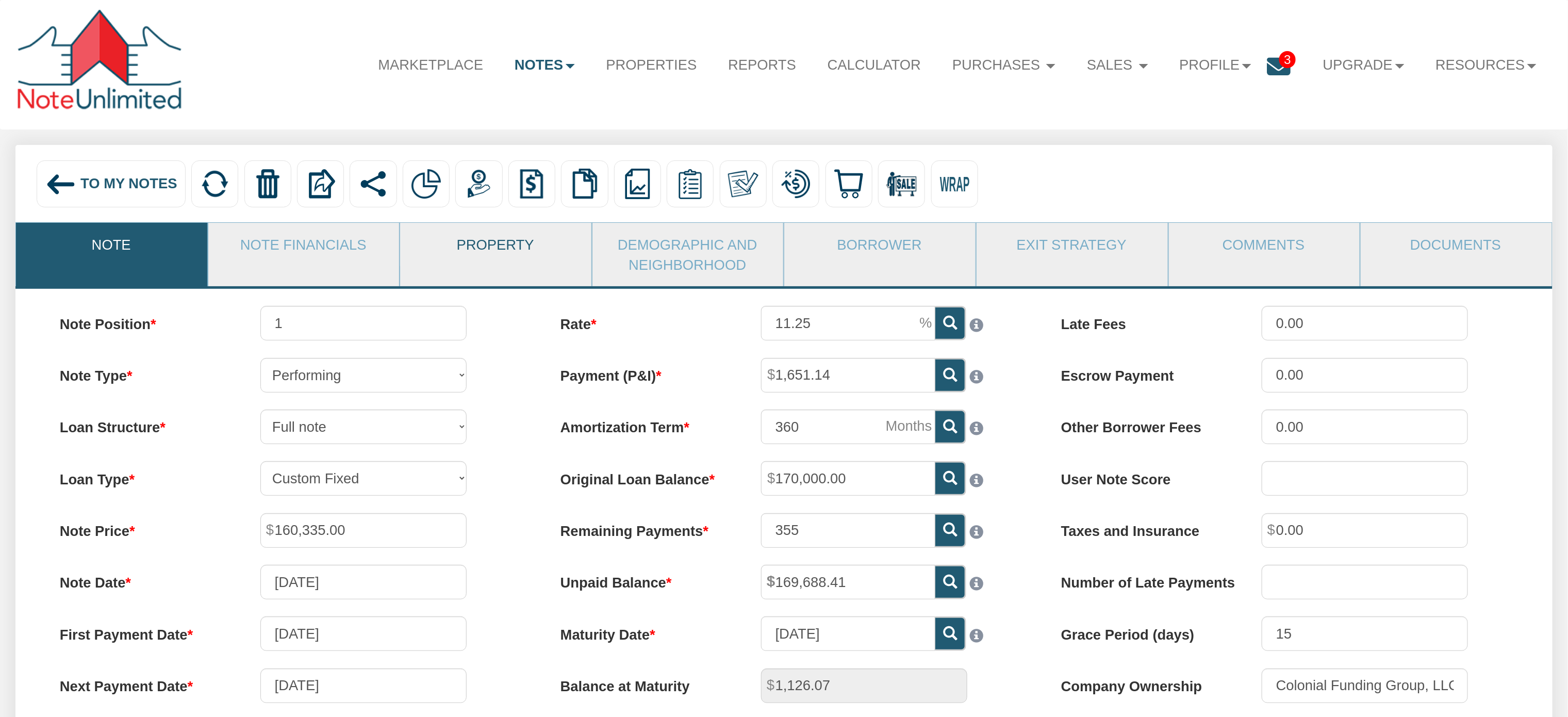
click at [508, 244] on link "Property" at bounding box center [495, 244] width 190 height 43
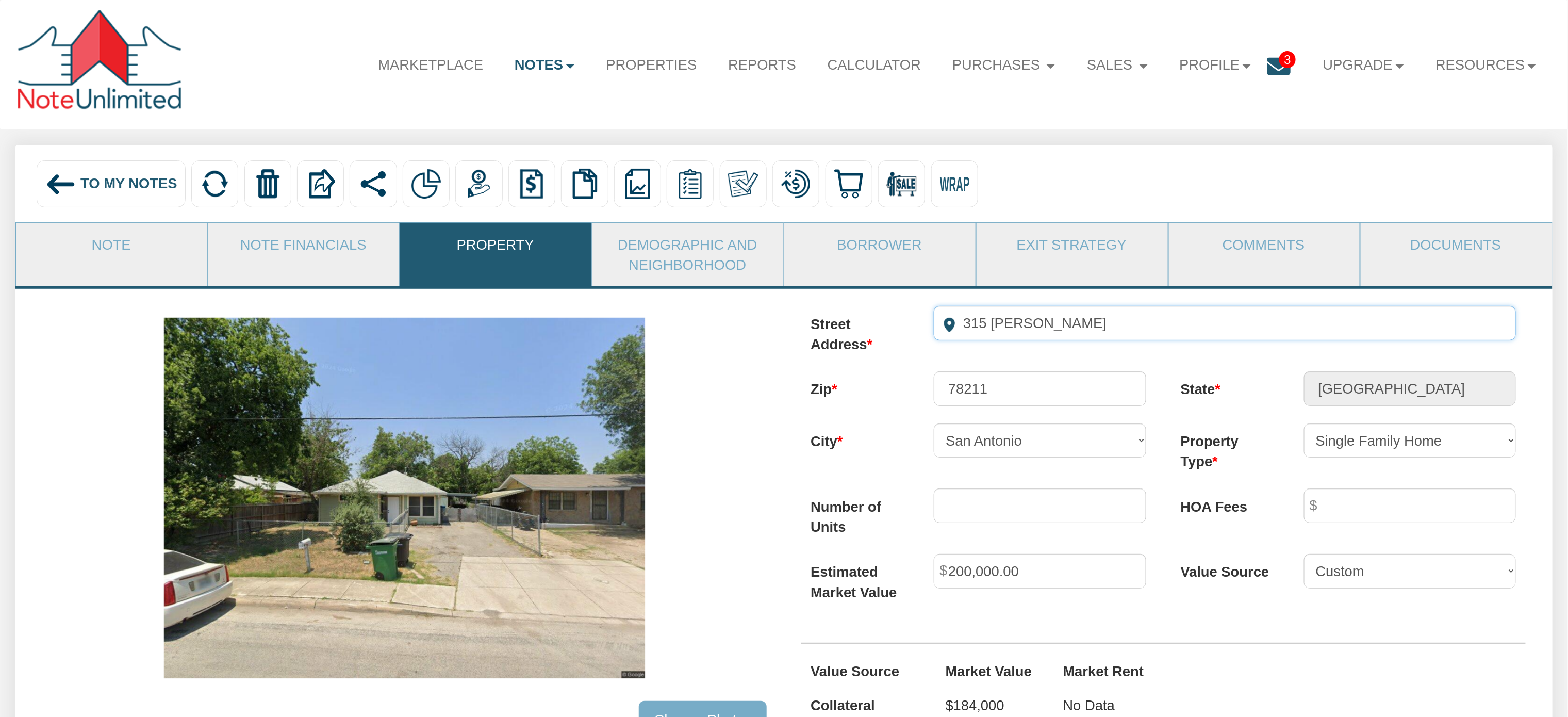
drag, startPoint x: 1066, startPoint y: 332, endPoint x: 913, endPoint y: 327, distance: 153.1
click at [784, 327] on div "Street Address 315 Illg" at bounding box center [1163, 330] width 740 height 48
click at [103, 248] on link "Note" at bounding box center [111, 244] width 190 height 43
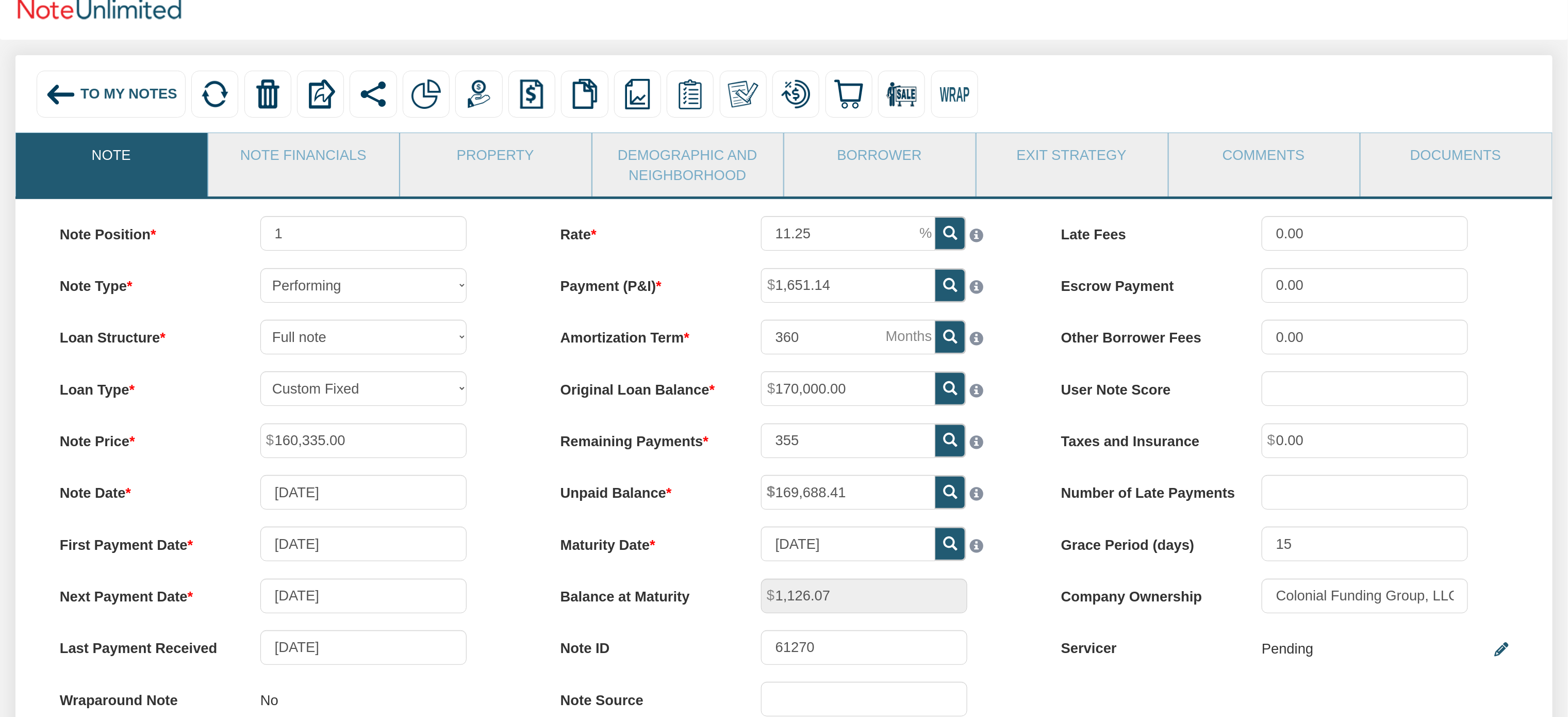
scroll to position [21, 0]
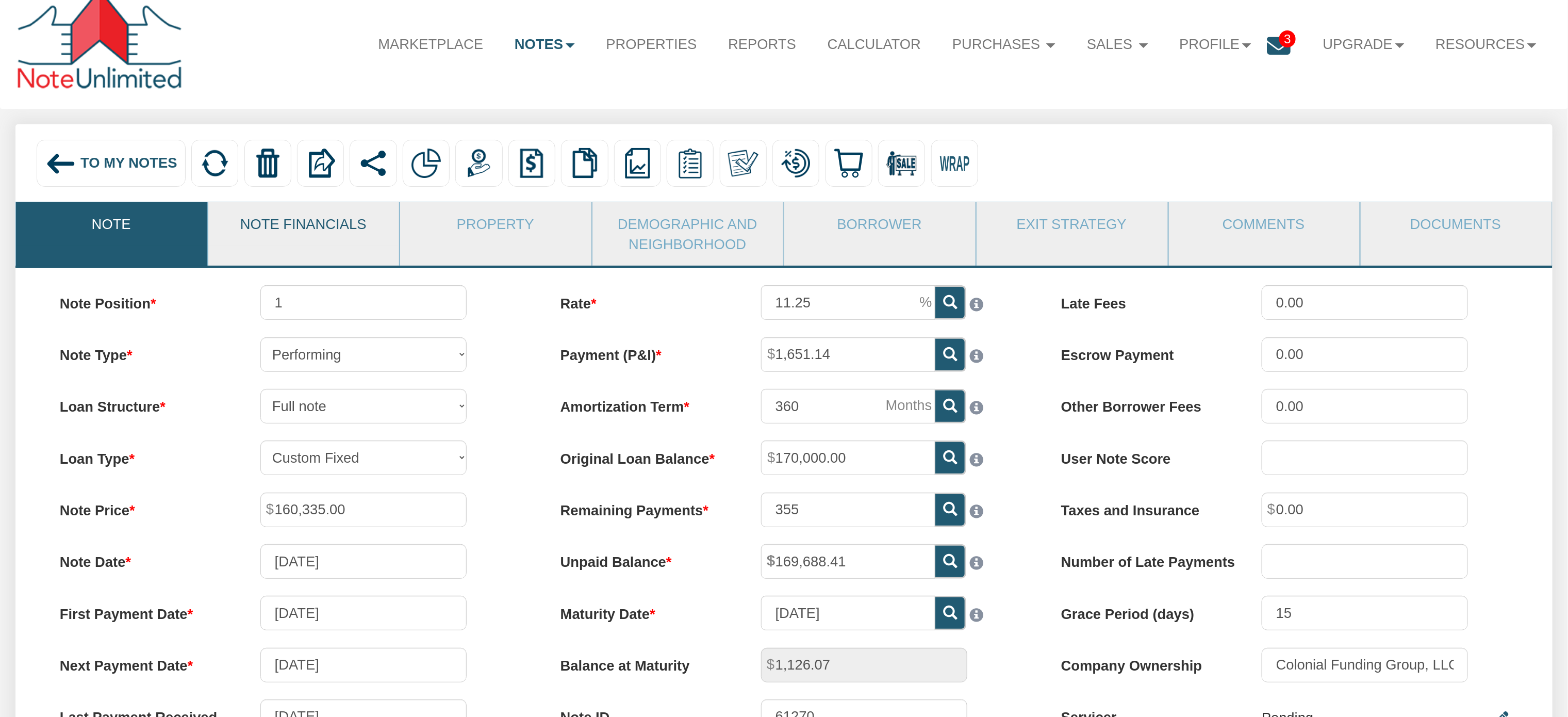
click at [301, 230] on link "Note Financials" at bounding box center [303, 224] width 190 height 43
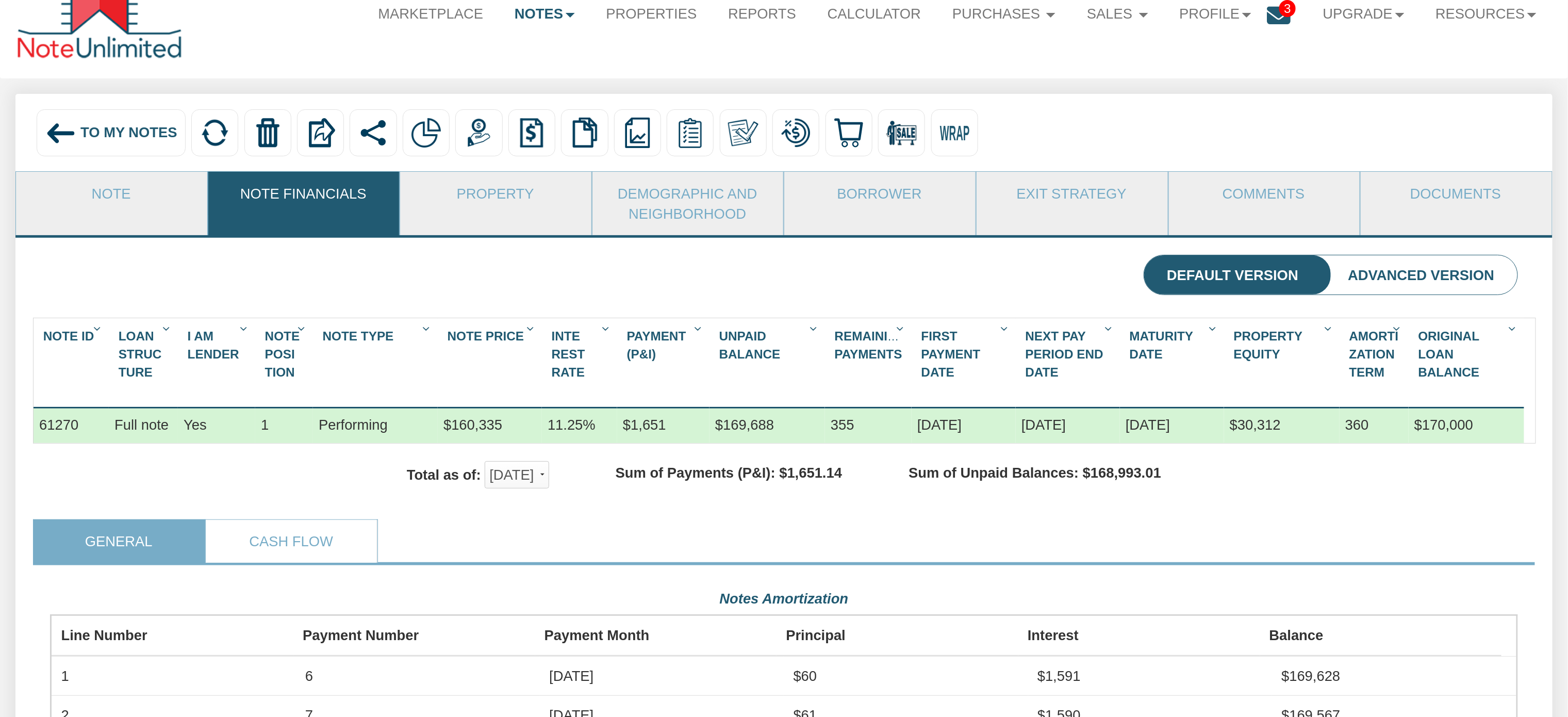
scroll to position [0, 0]
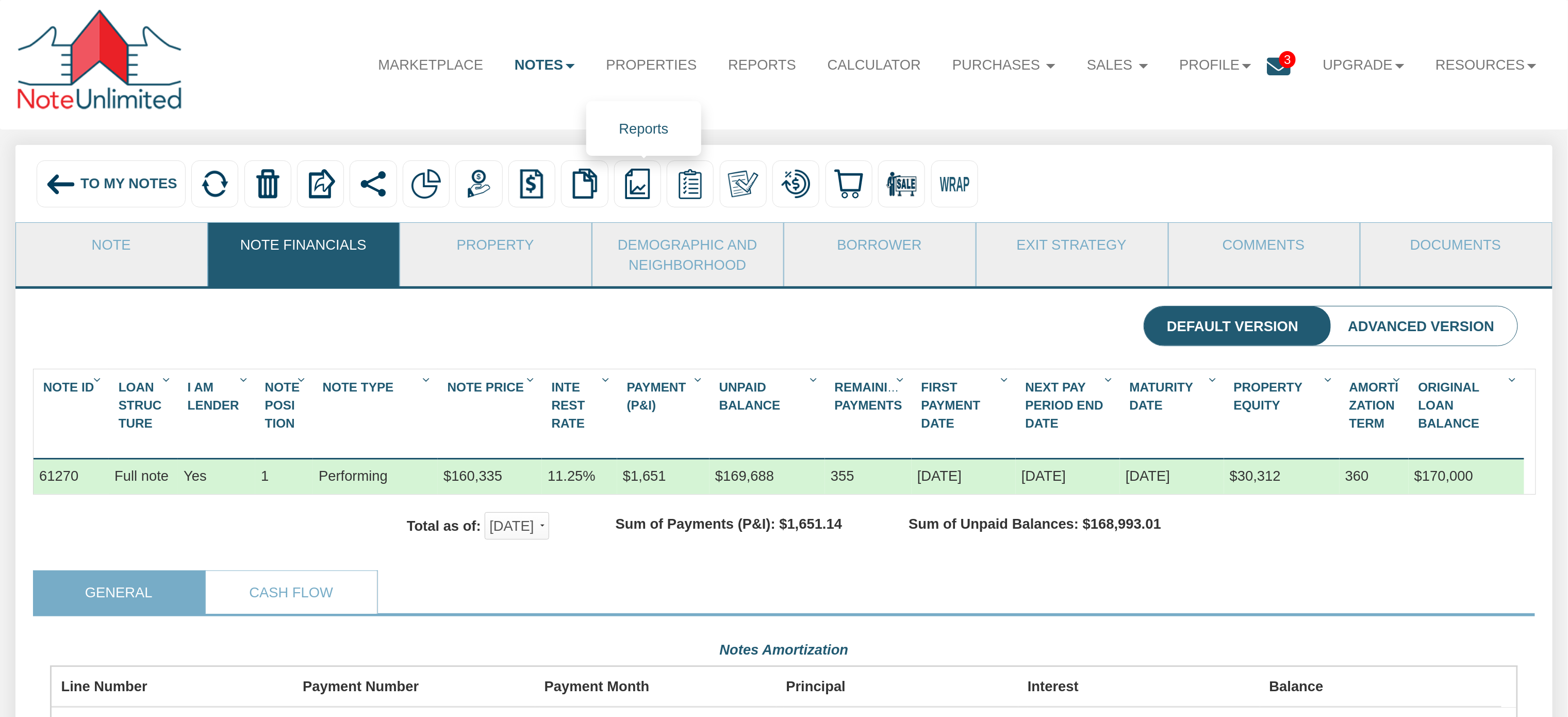
click at [639, 199] on img at bounding box center [637, 184] width 30 height 30
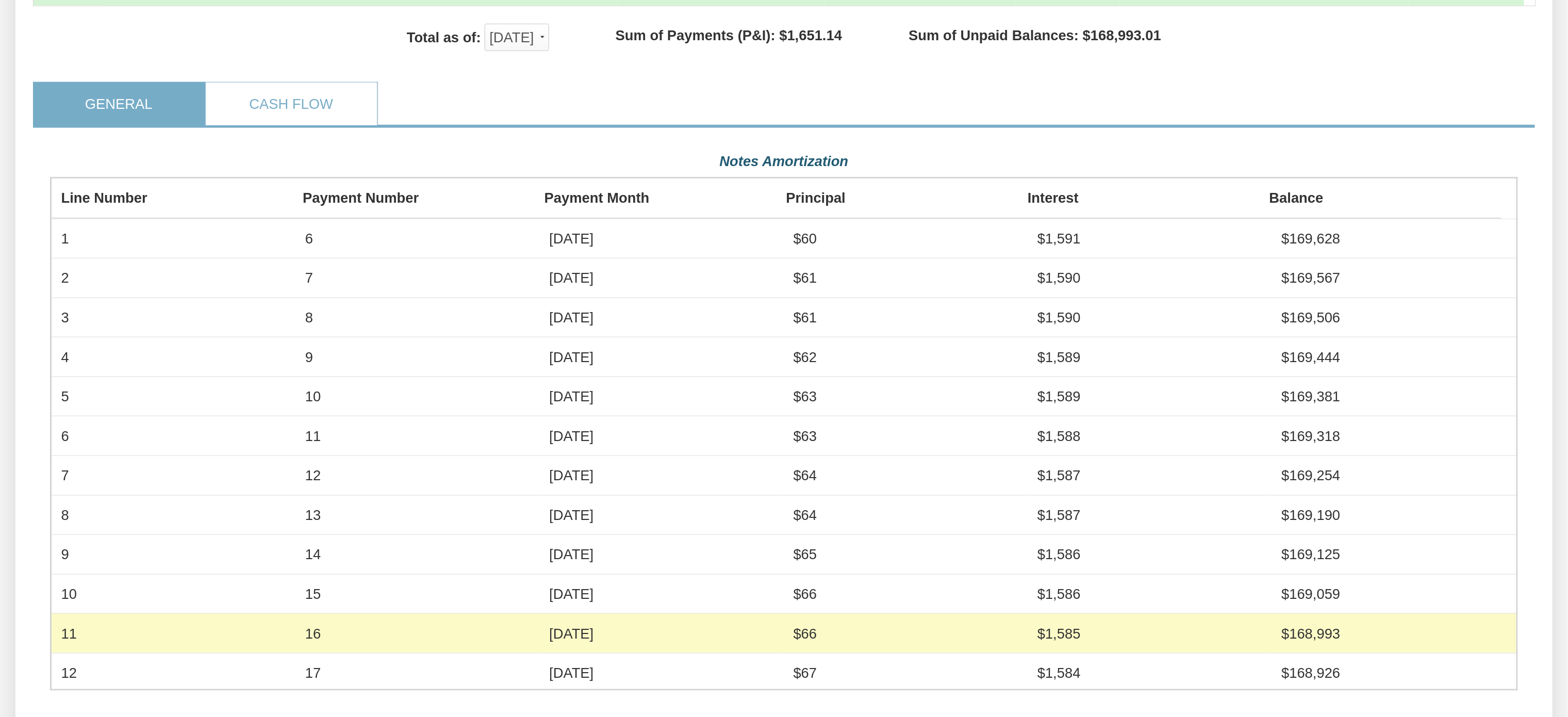
scroll to position [505, 0]
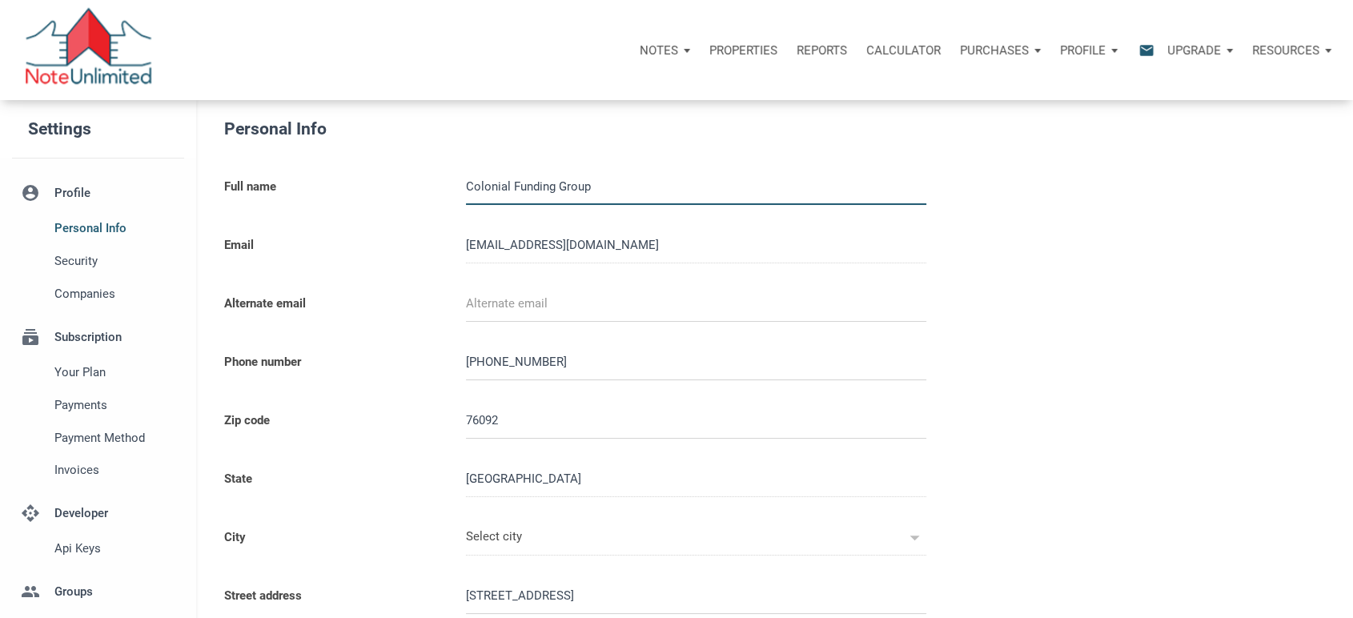
type input "SOUTHLAKE"
select select
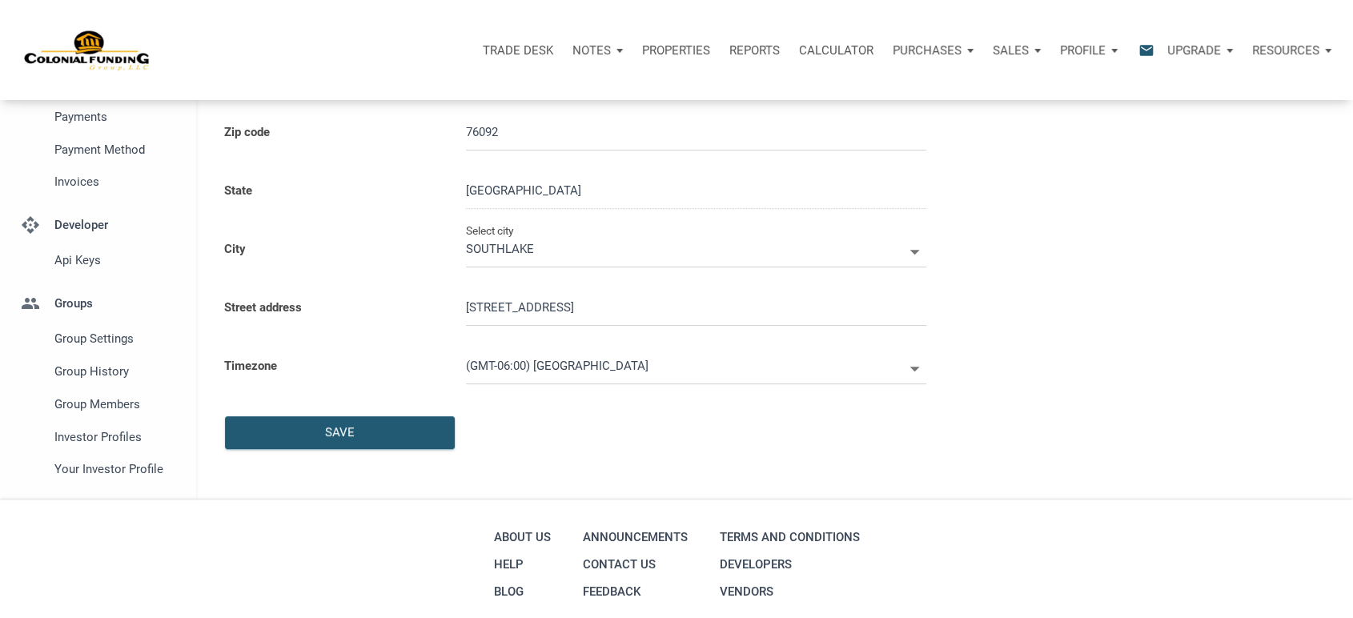
scroll to position [290, 0]
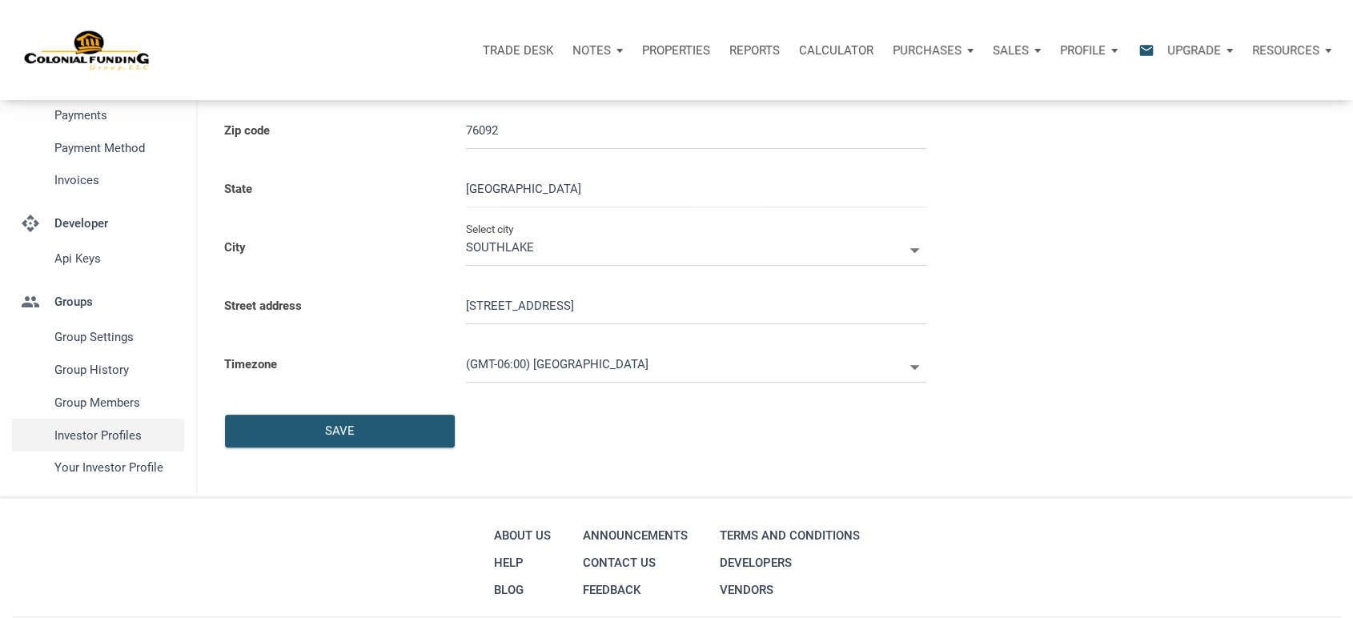
type input "0000000"
select select
click at [112, 435] on span "Investor Profiles" at bounding box center [115, 435] width 122 height 19
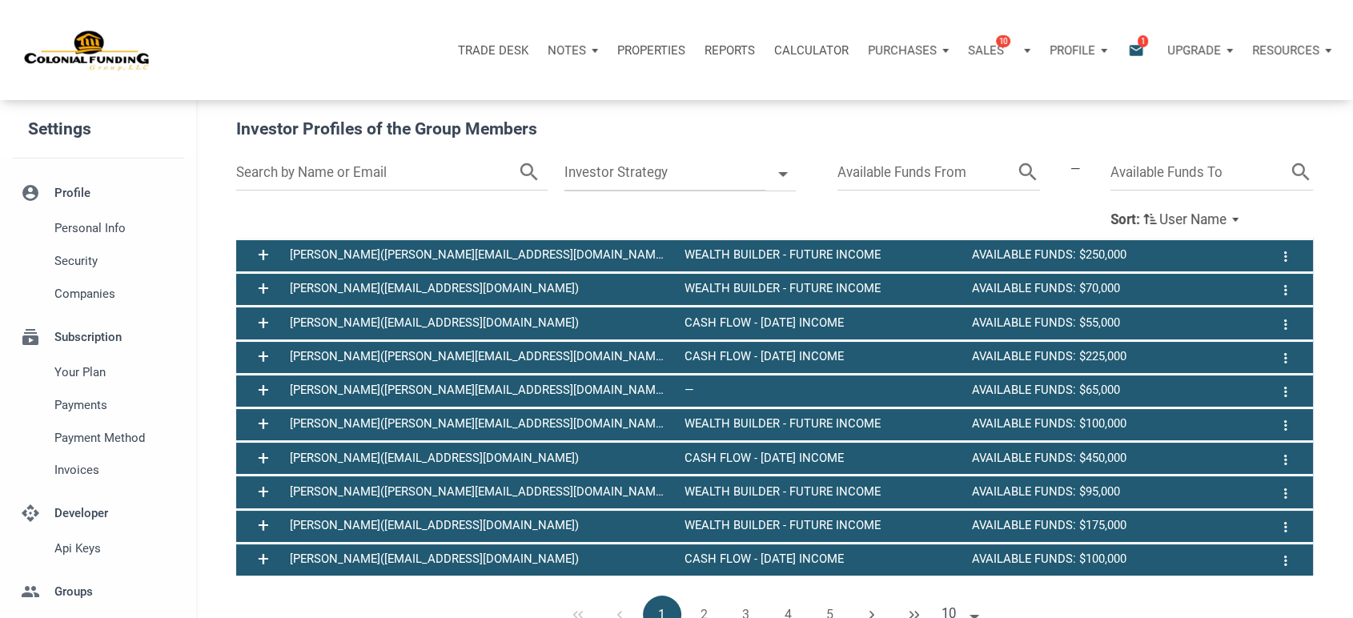
scroll to position [381, 0]
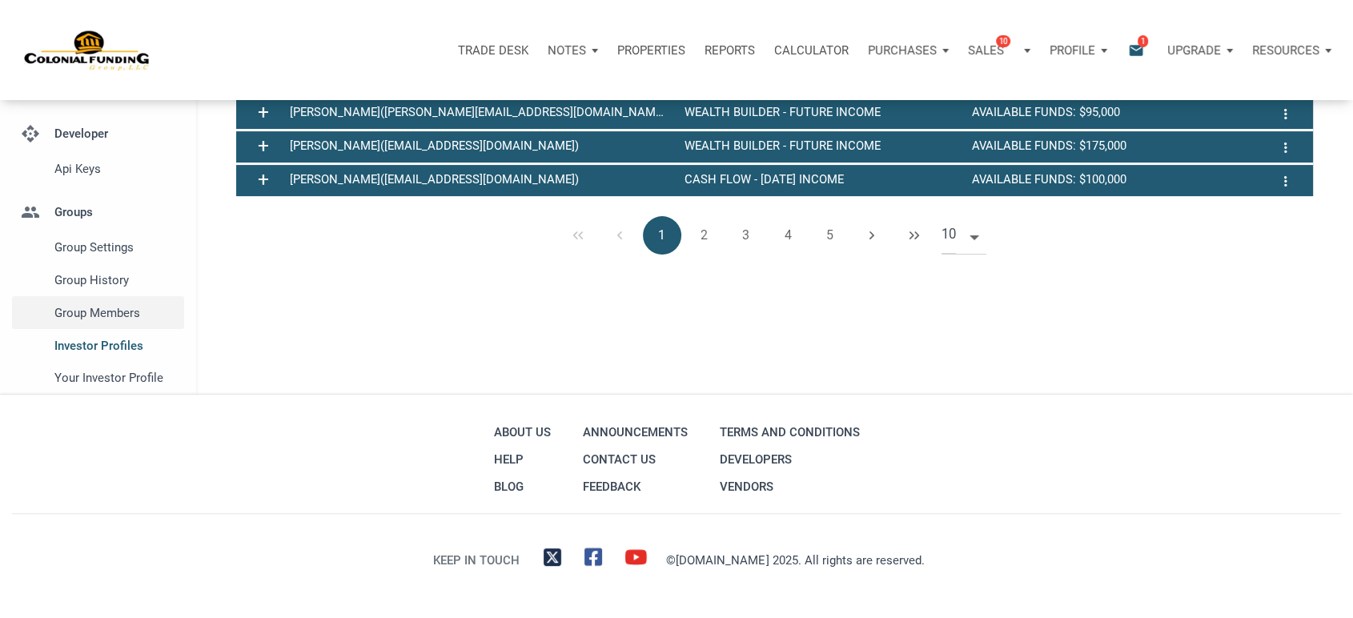
click at [103, 311] on span "Group Members" at bounding box center [115, 312] width 122 height 19
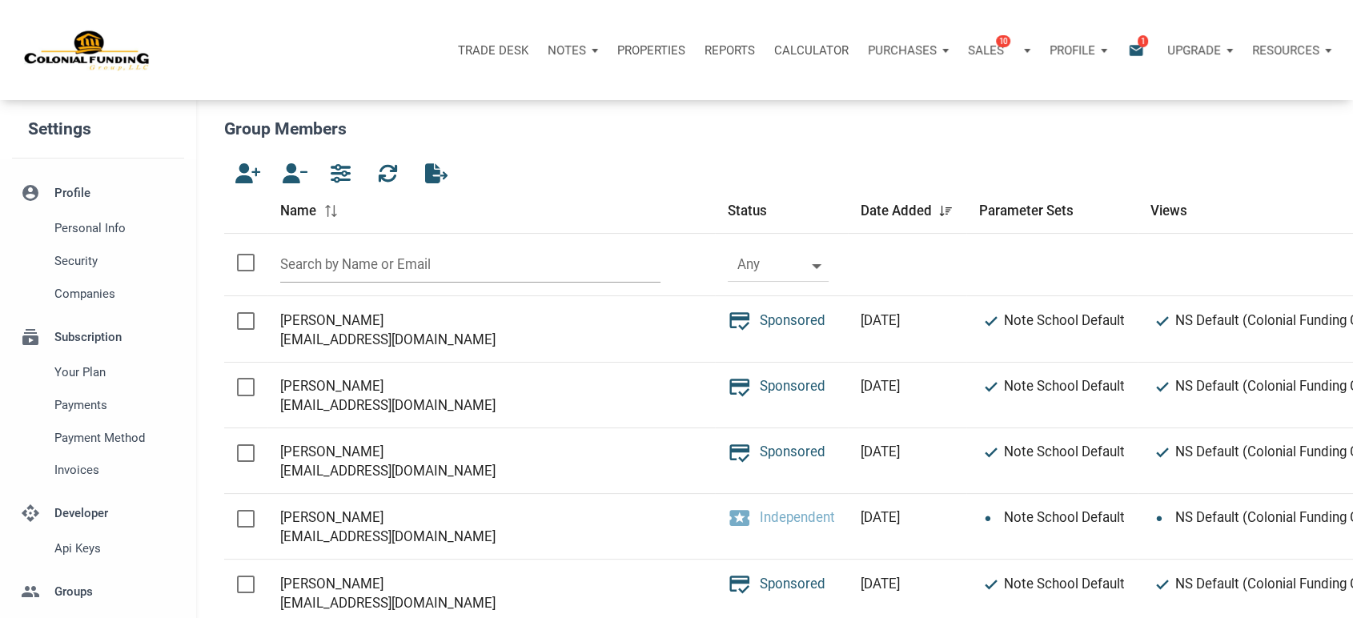
click at [423, 261] on input "text" at bounding box center [469, 265] width 379 height 36
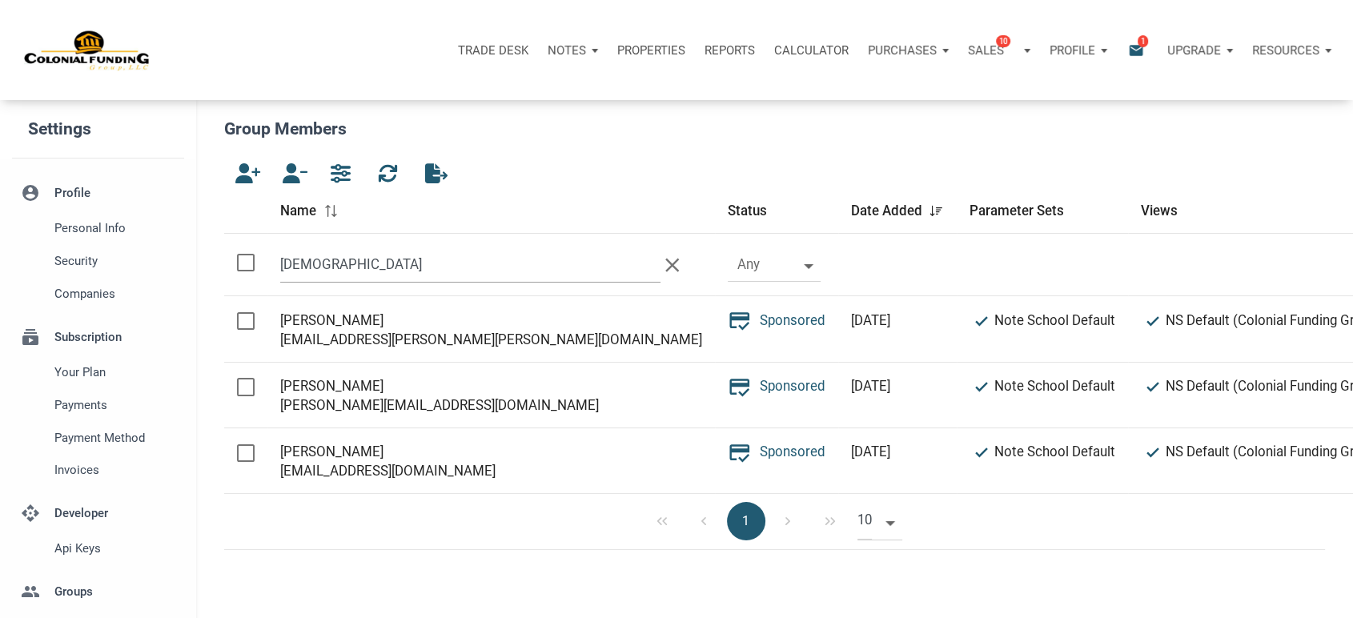
type input "[DEMOGRAPHIC_DATA]"
